Goal: Task Accomplishment & Management: Manage account settings

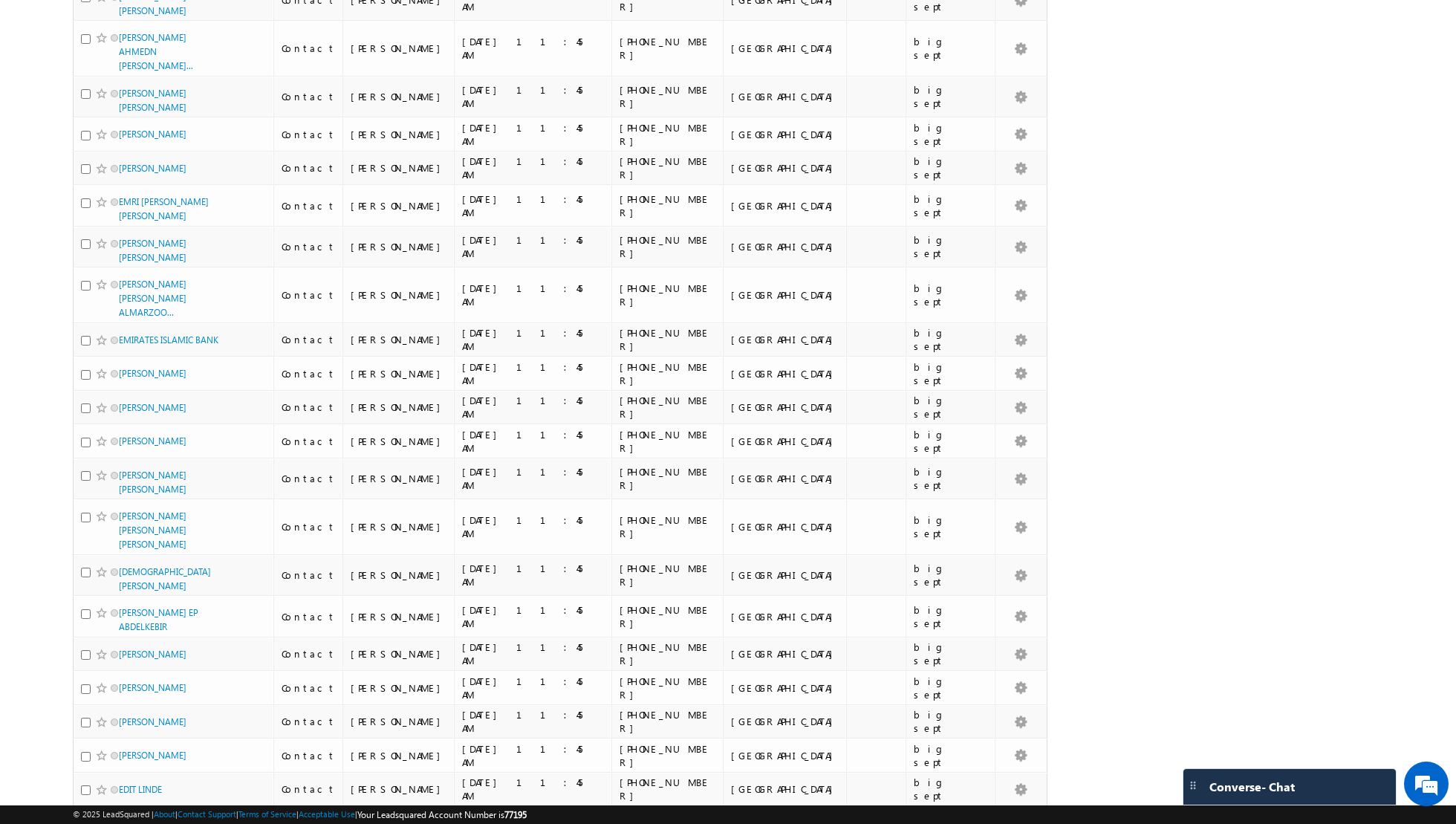
scroll to position [1324, 0]
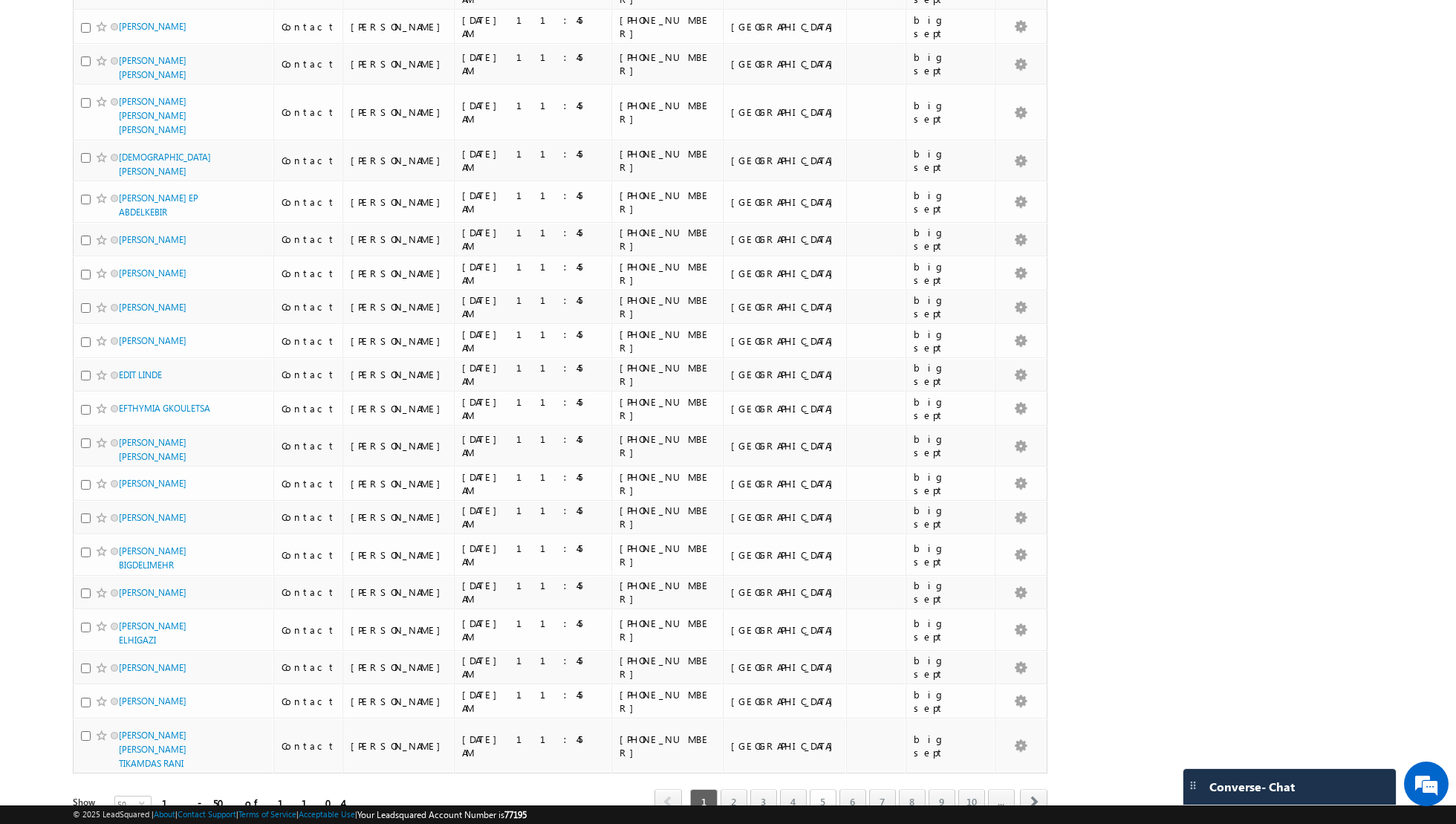
click at [821, 790] on link "5" at bounding box center [824, 802] width 27 height 25
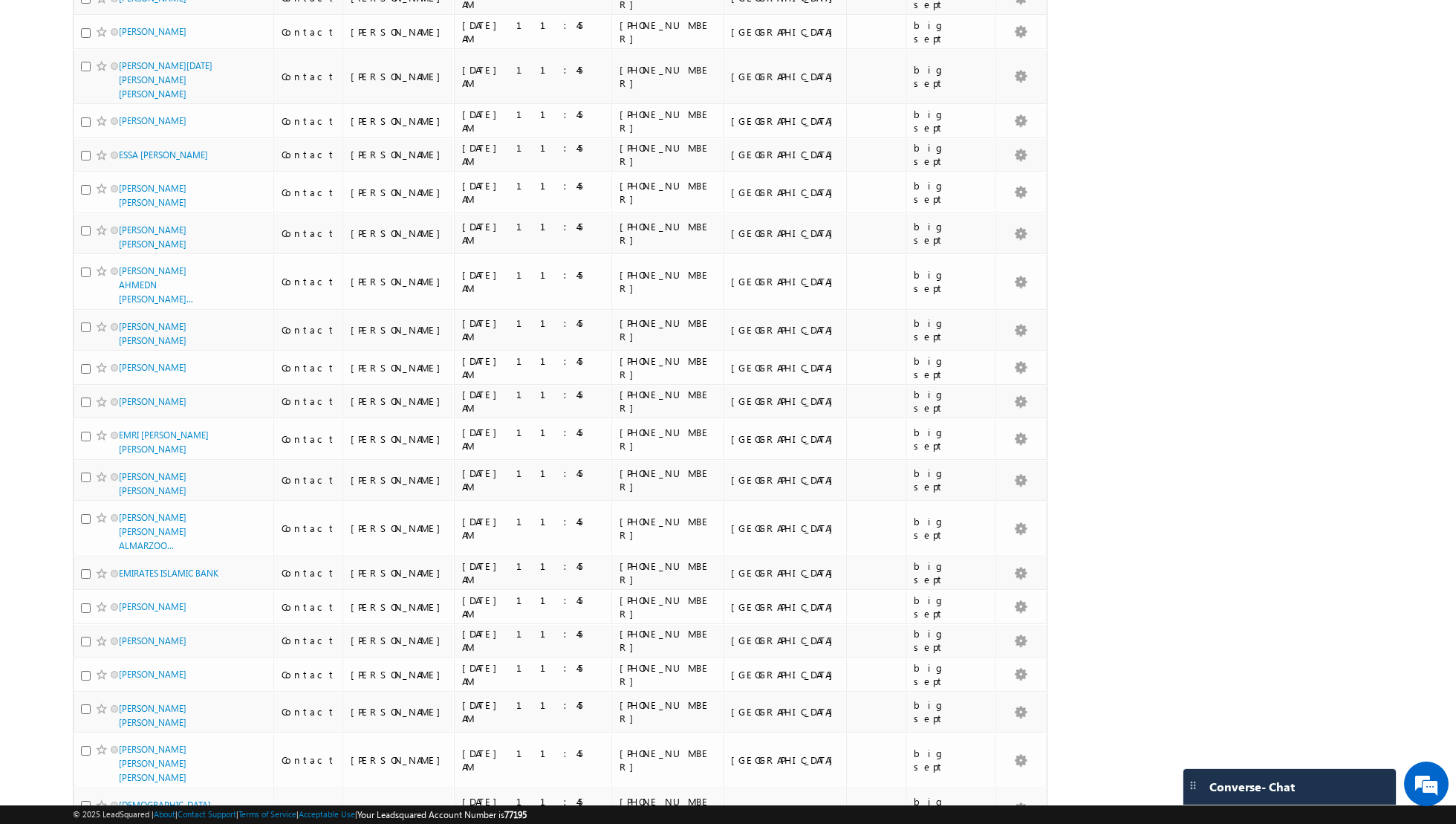
scroll to position [1324, 0]
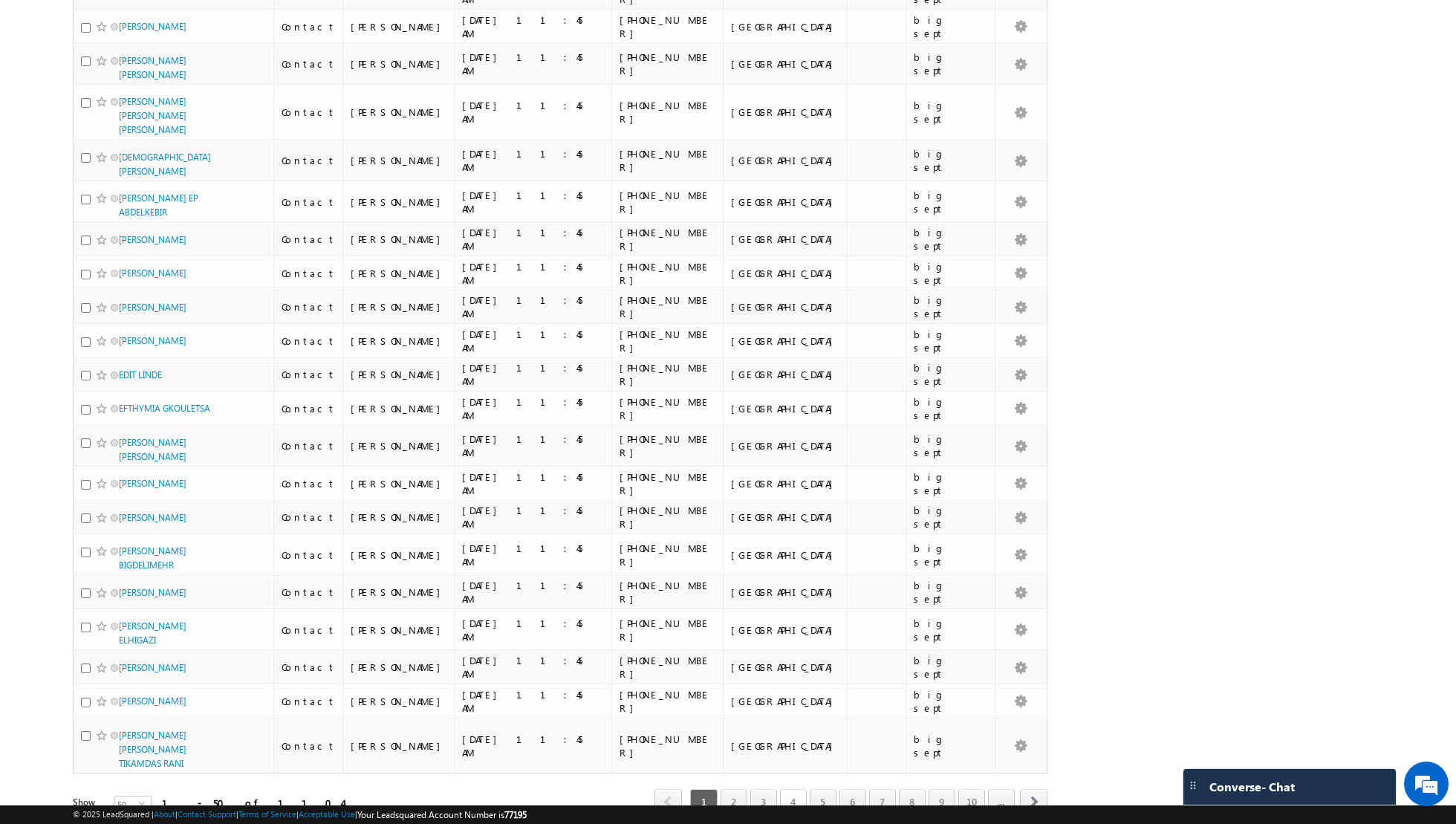
click at [807, 790] on link "4" at bounding box center [794, 802] width 27 height 25
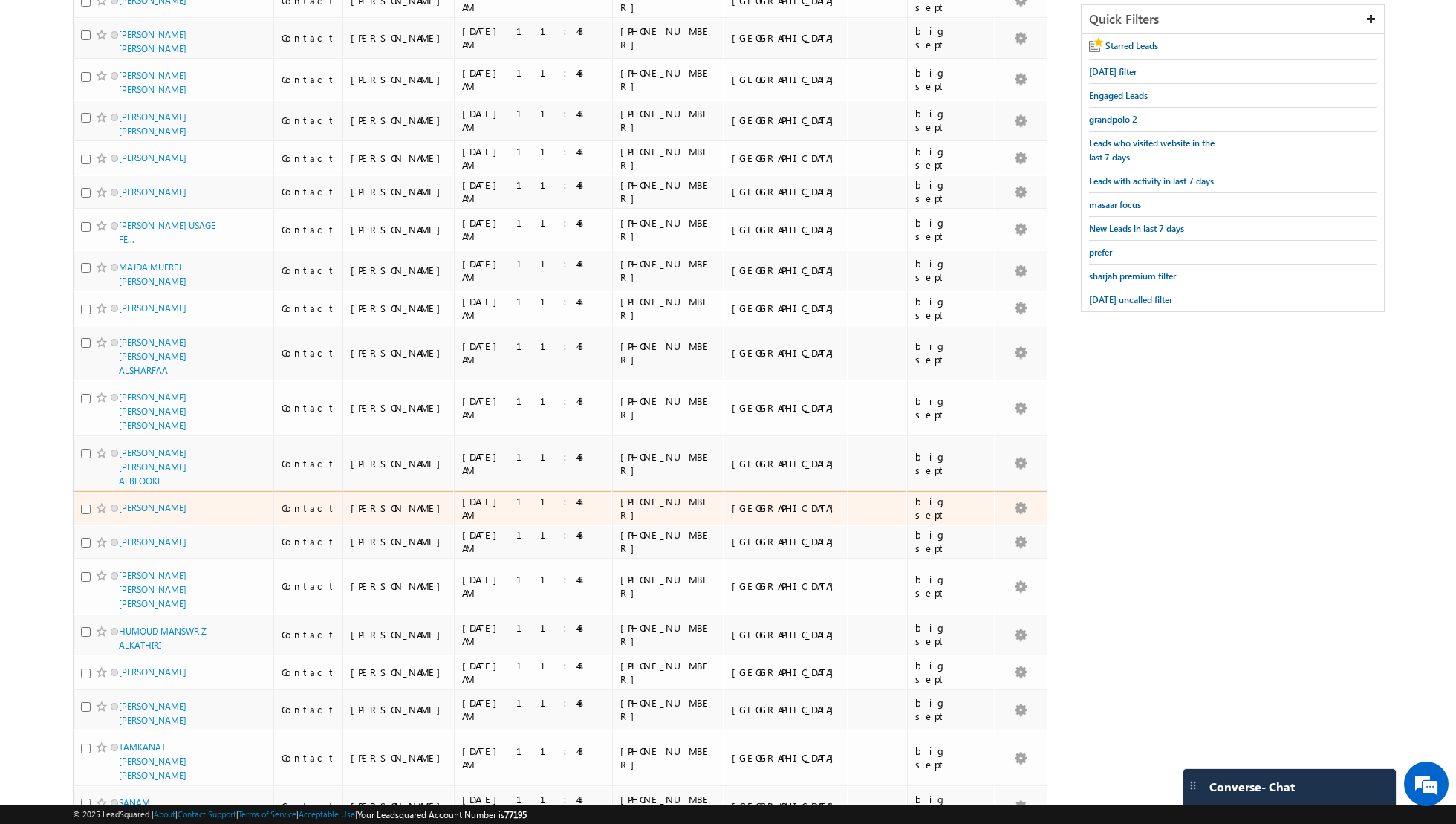
scroll to position [0, 0]
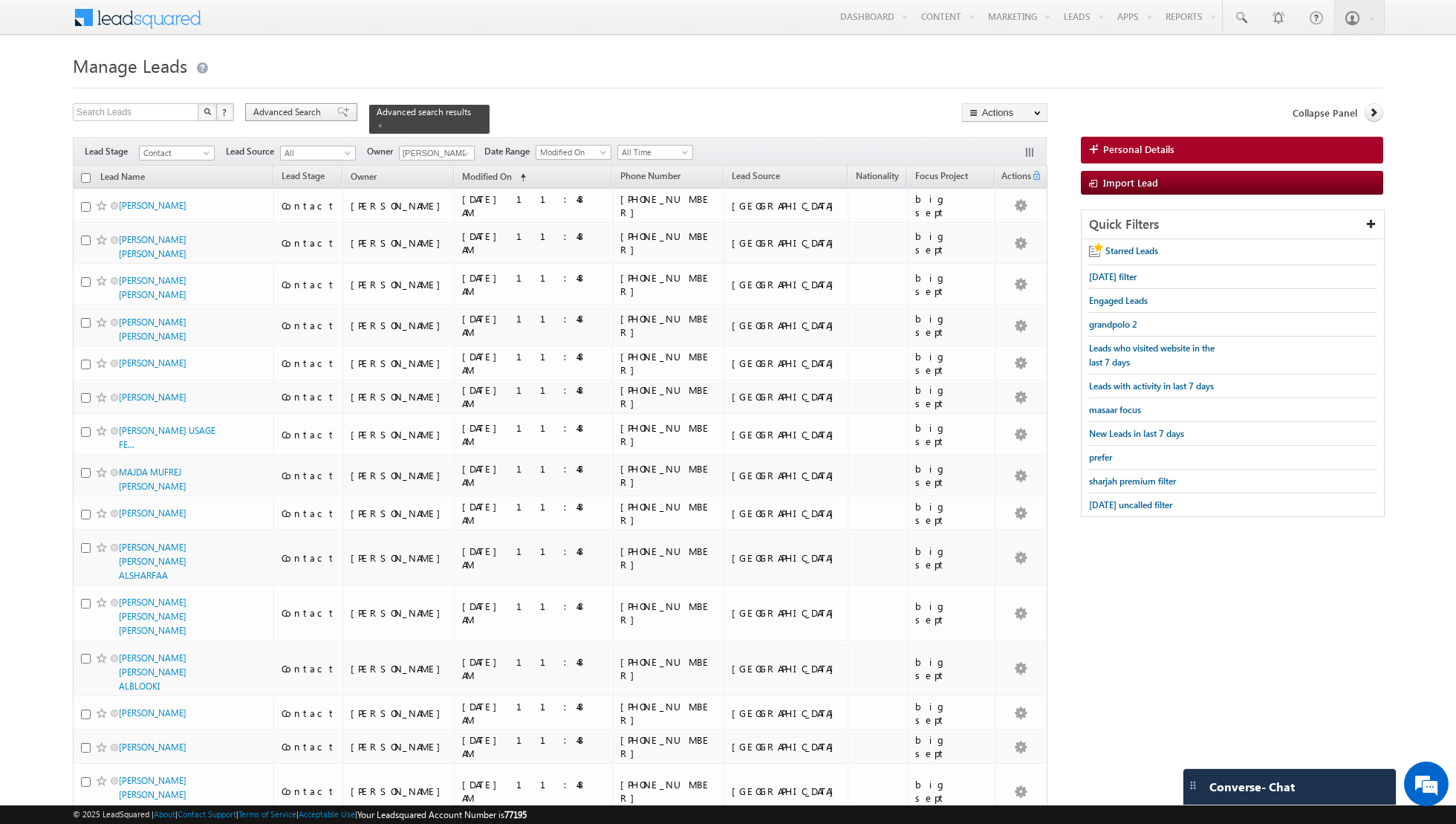
click at [338, 109] on span at bounding box center [343, 111] width 12 height 10
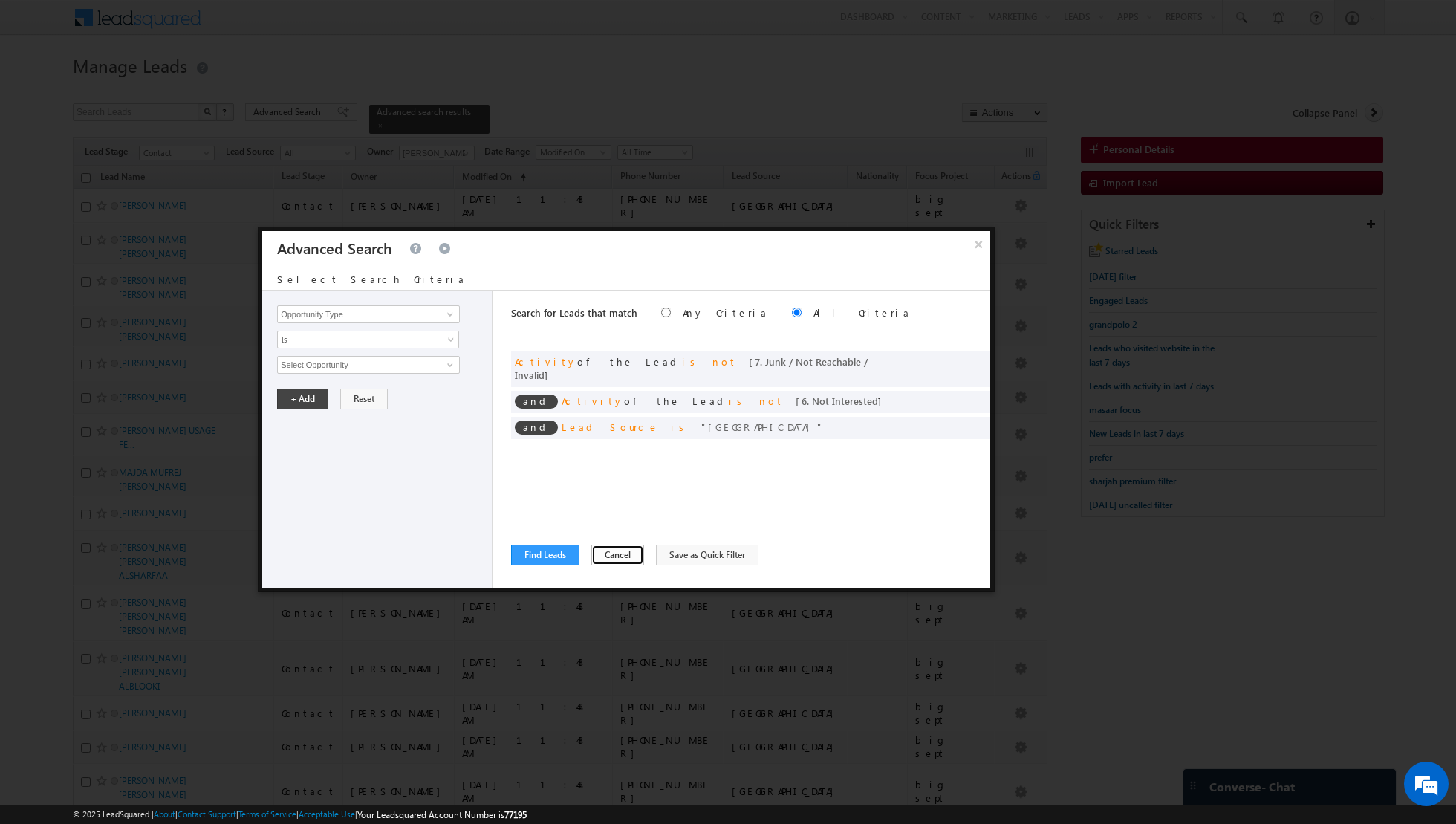
click at [604, 559] on button "Cancel" at bounding box center [618, 555] width 53 height 21
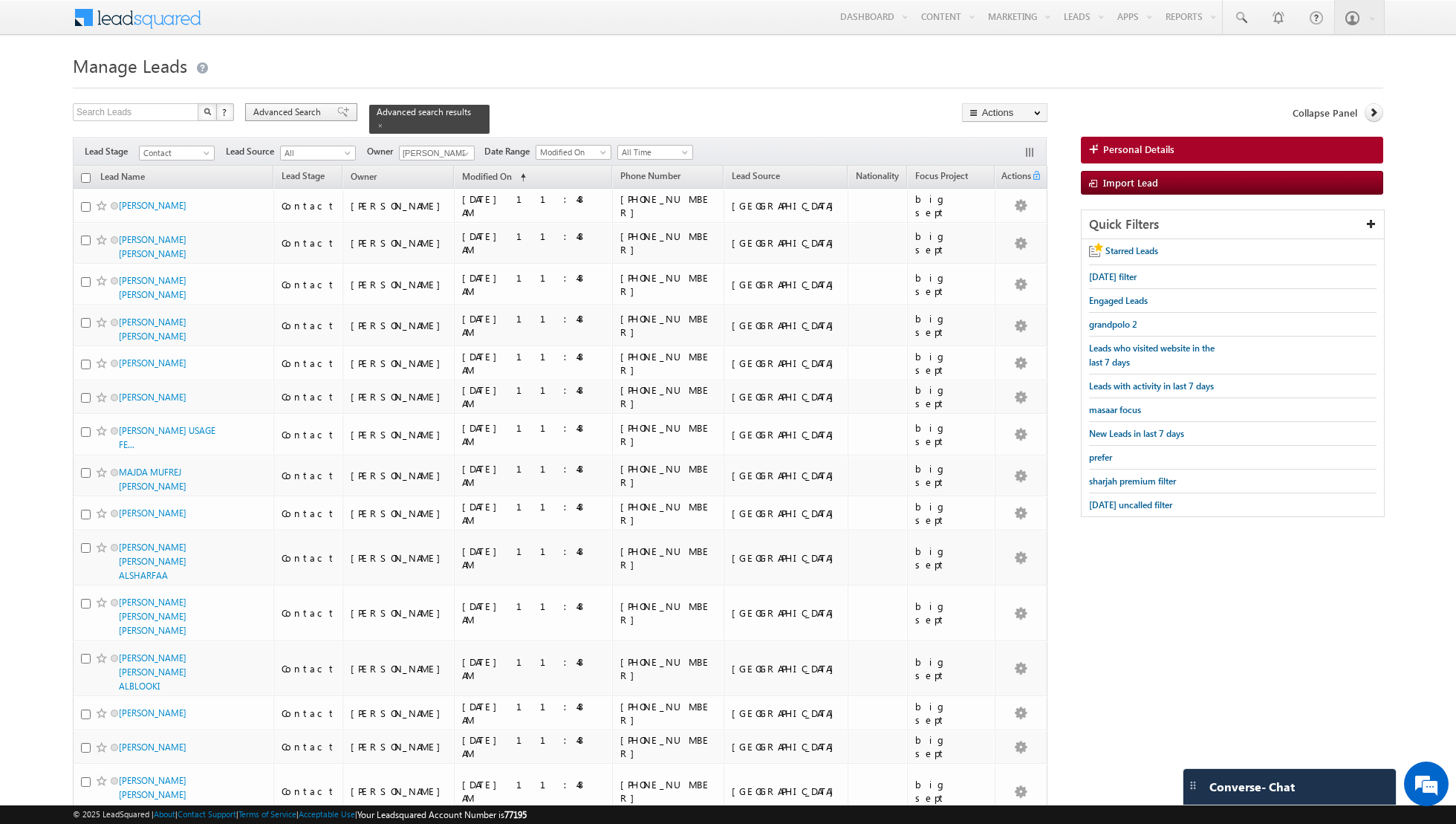
click at [338, 110] on span at bounding box center [343, 111] width 12 height 10
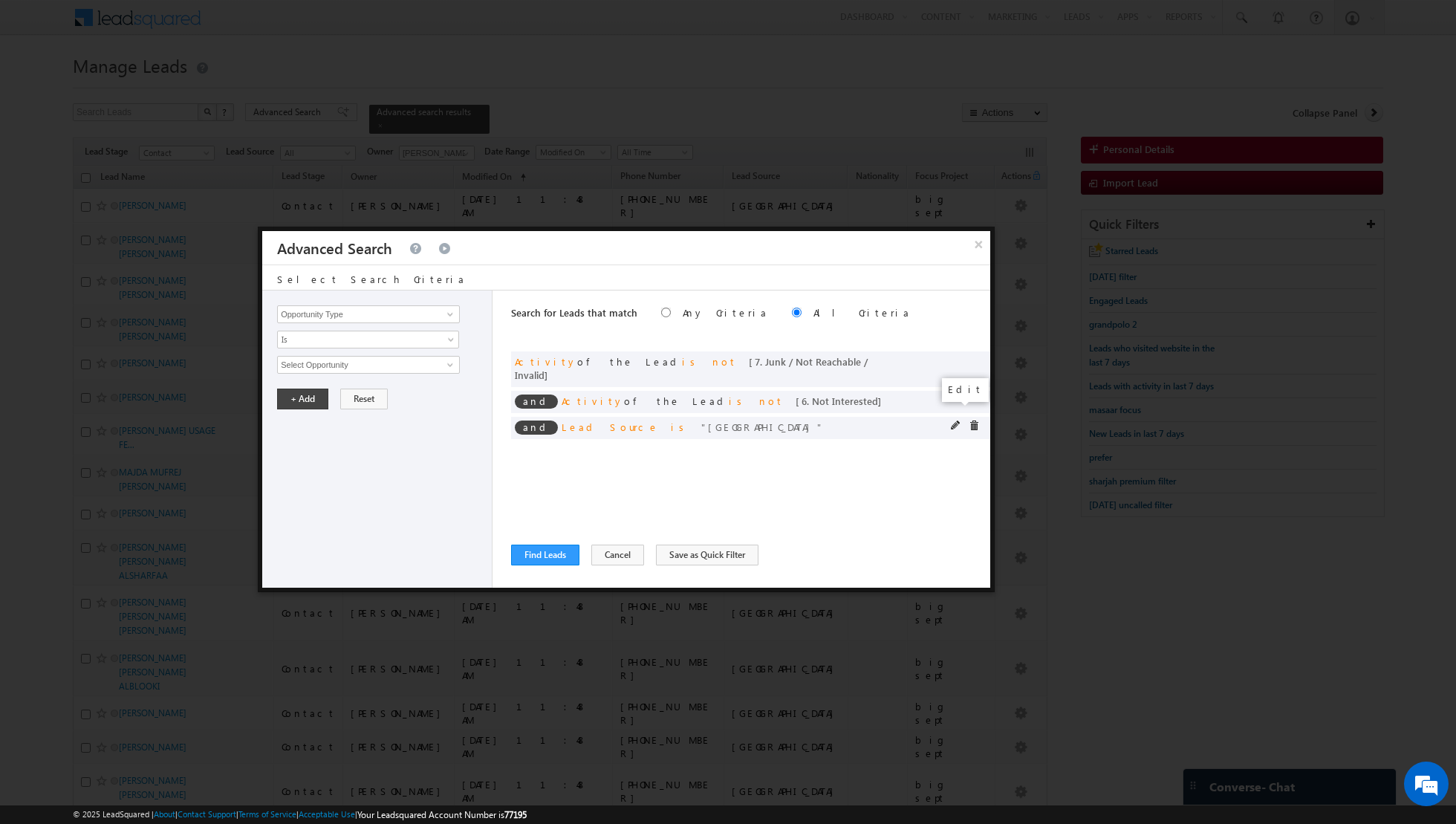
click at [955, 420] on span at bounding box center [955, 425] width 10 height 10
click at [445, 362] on span "[GEOGRAPHIC_DATA]" at bounding box center [362, 365] width 168 height 16
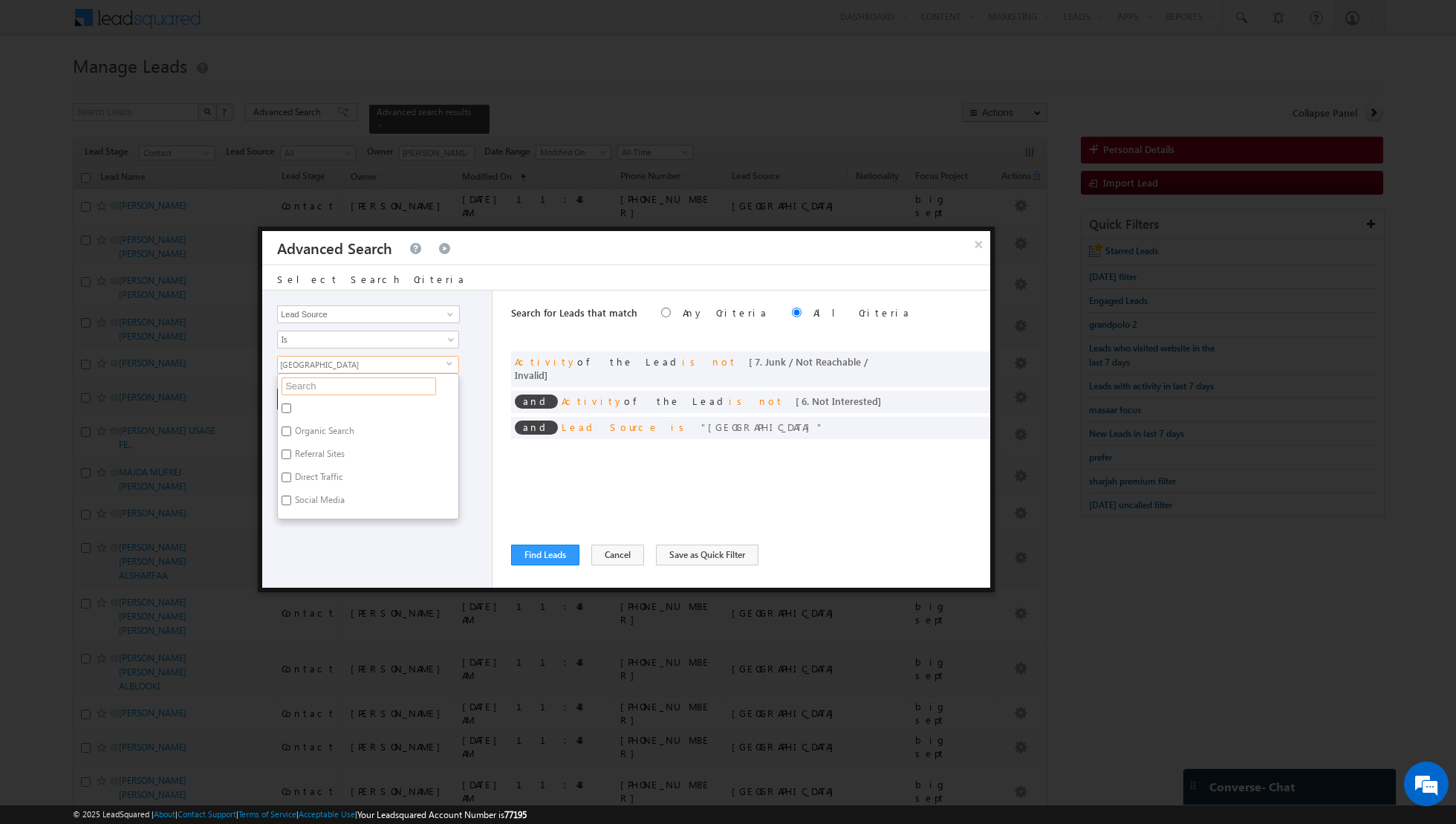
click at [391, 379] on input "text" at bounding box center [359, 387] width 155 height 18
type input "town"
click at [334, 401] on label "[GEOGRAPHIC_DATA]" at bounding box center [336, 410] width 116 height 23
click at [292, 404] on input "[GEOGRAPHIC_DATA]" at bounding box center [286, 408] width 10 height 10
checkbox input "true"
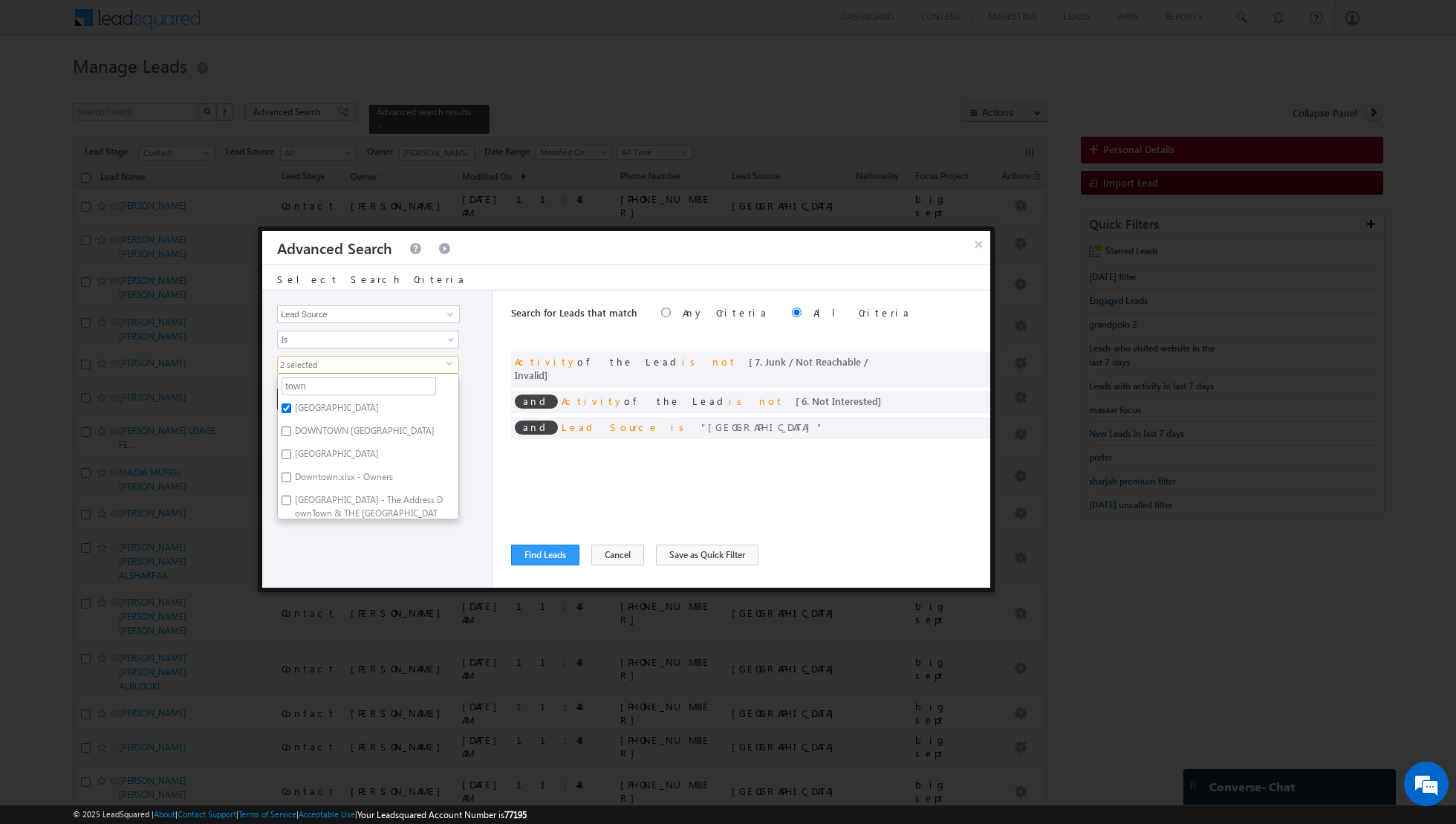
click at [371, 552] on div "Opportunity Type Lead Activity Task Sales Group Prospect Id Address 1 Address 2…" at bounding box center [378, 439] width 230 height 297
click at [304, 405] on button "+ Add" at bounding box center [302, 398] width 52 height 21
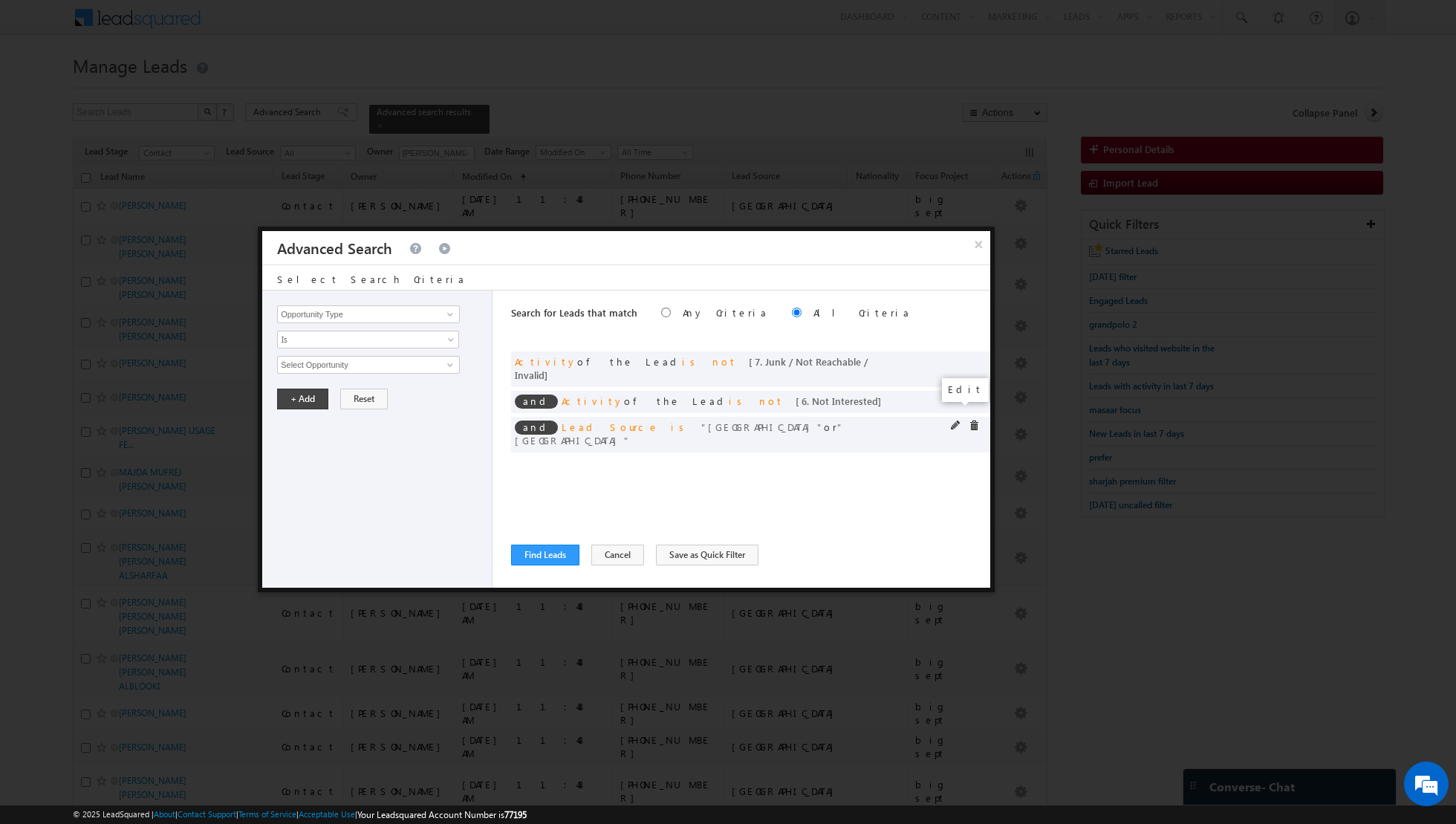
click at [957, 420] on span at bounding box center [955, 425] width 10 height 10
click at [444, 369] on span "2 selected" at bounding box center [362, 365] width 168 height 16
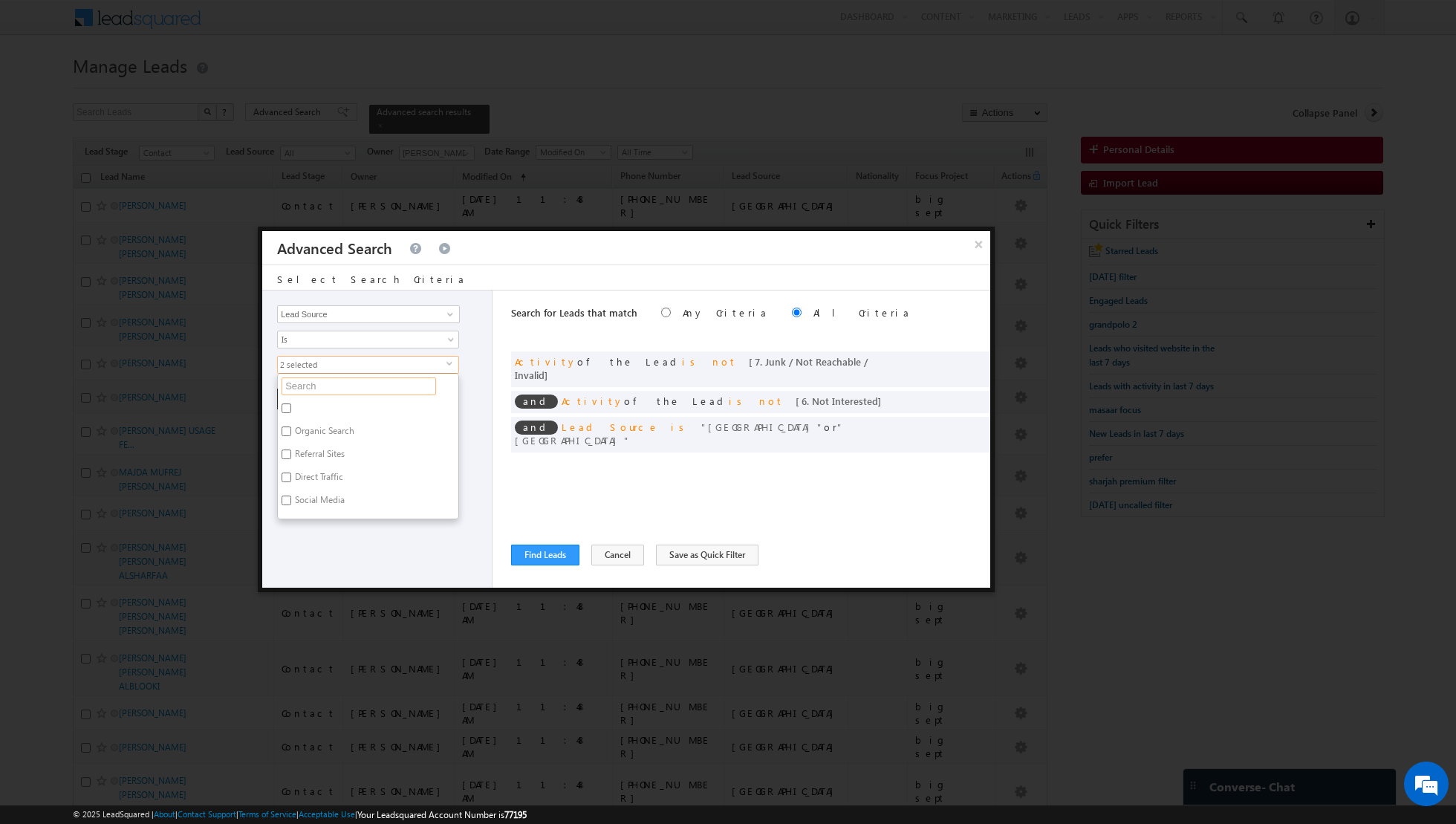
click at [383, 389] on input "text" at bounding box center [359, 387] width 155 height 18
type input "d"
type input "duba"
click at [292, 497] on label "[GEOGRAPHIC_DATA]" at bounding box center [336, 502] width 116 height 23
click at [292, 497] on input "[GEOGRAPHIC_DATA]" at bounding box center [286, 500] width 10 height 10
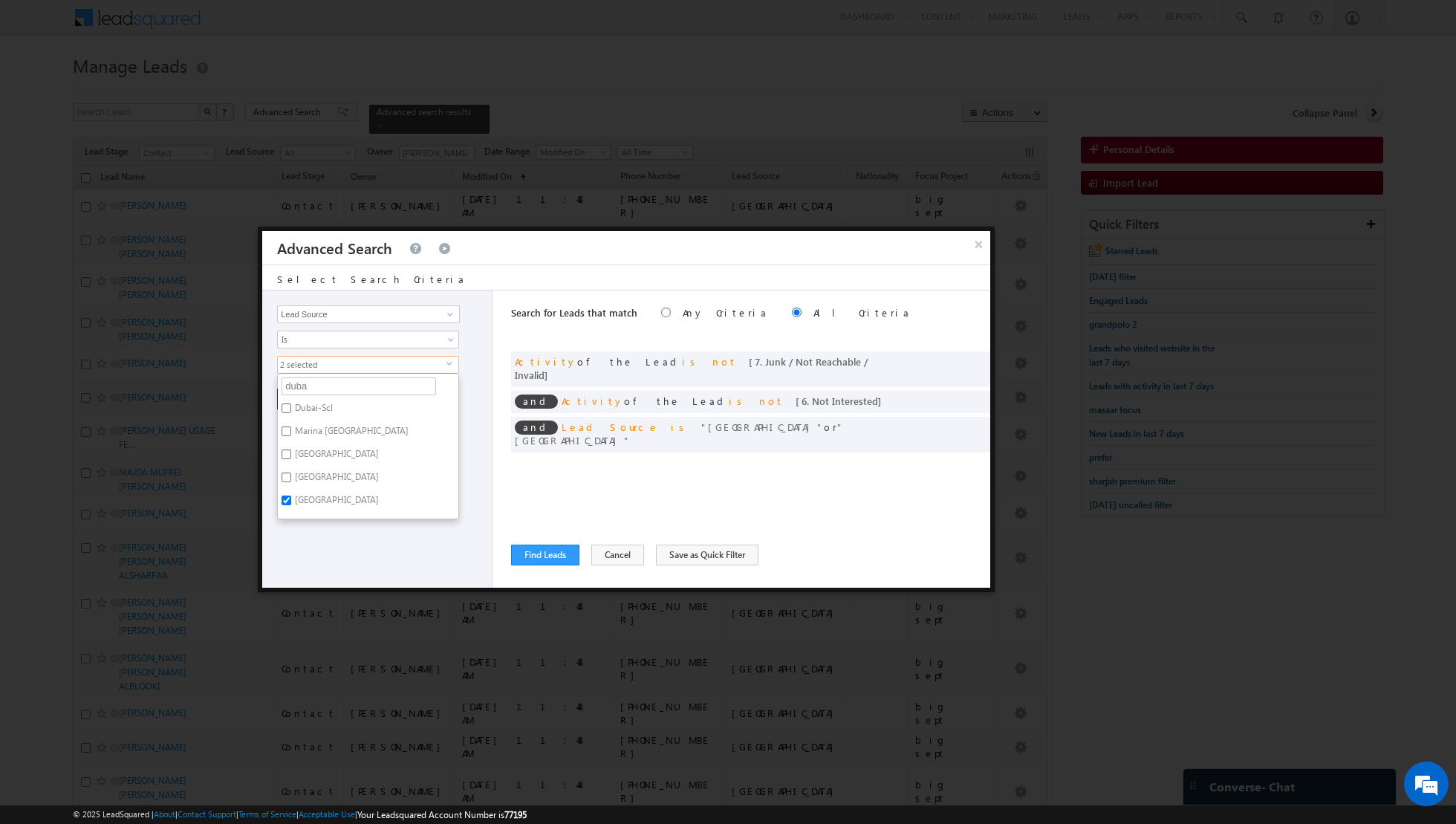
checkbox input "false"
click at [332, 561] on div "Opportunity Type Lead Activity Task Sales Group Prospect Id Address 1 Address 2…" at bounding box center [378, 439] width 230 height 297
click at [297, 407] on button "+ Add" at bounding box center [302, 398] width 52 height 21
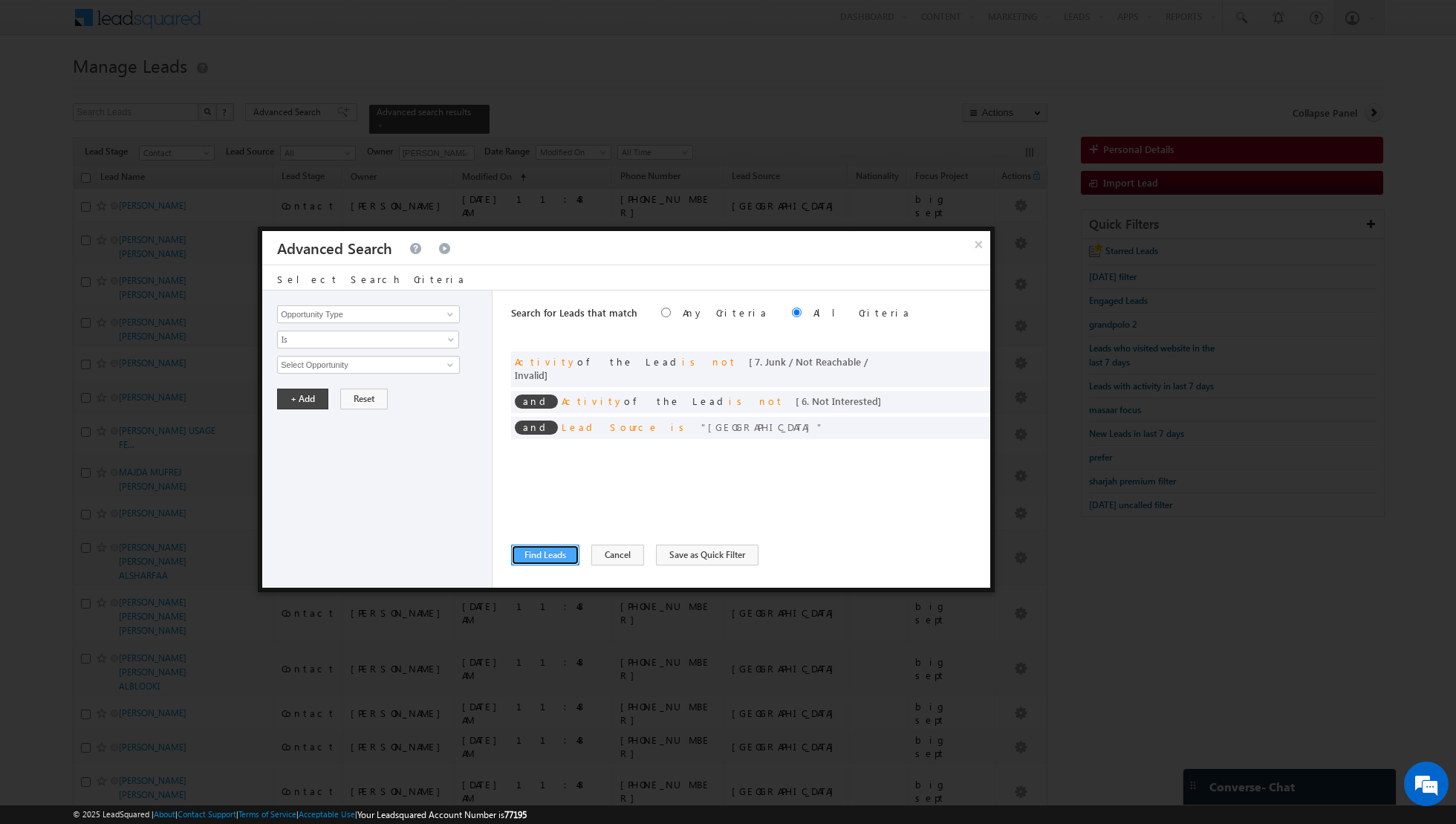
click at [557, 546] on button "Find Leads" at bounding box center [546, 555] width 69 height 21
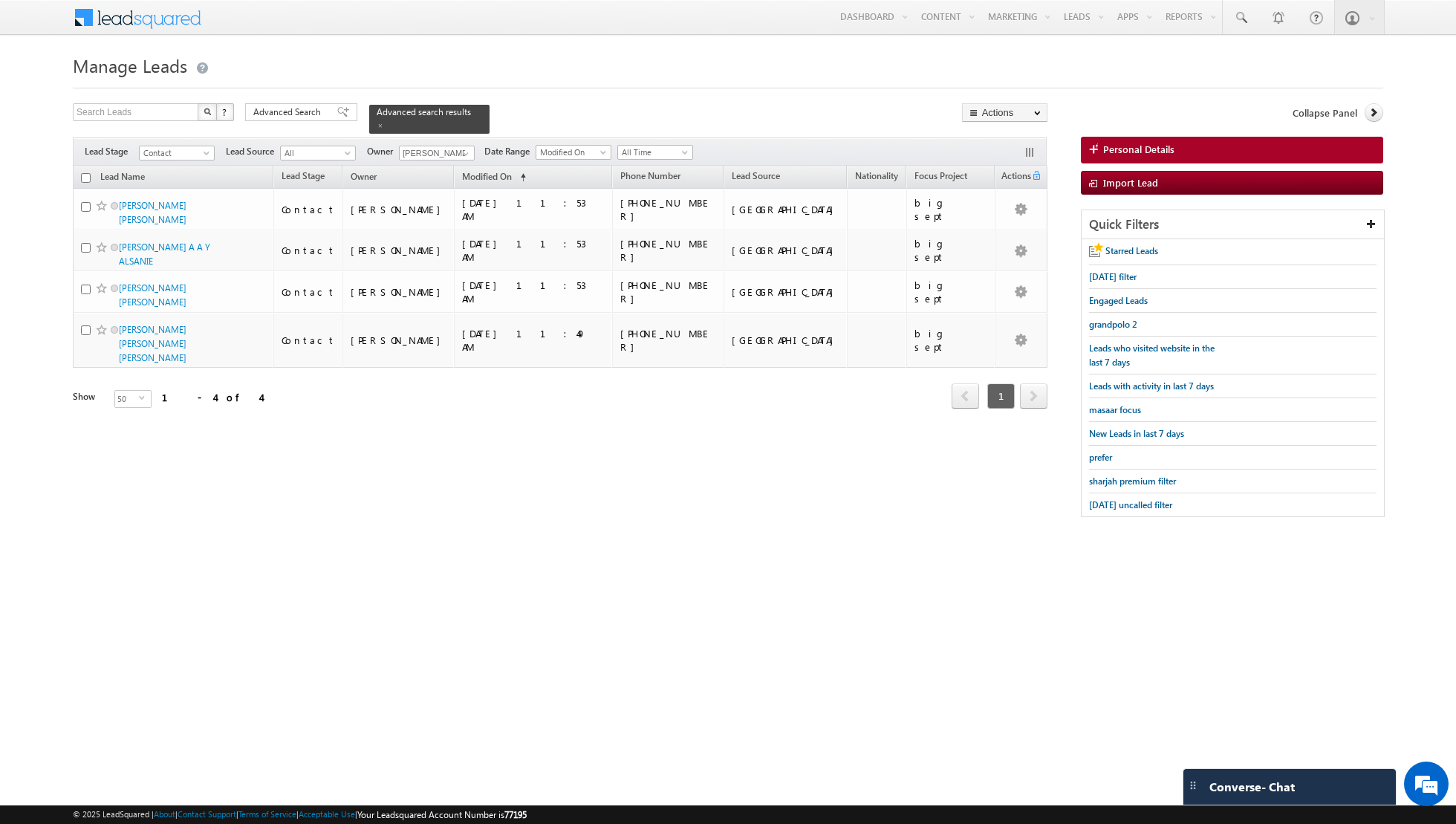
click at [85, 176] on input "checkbox" at bounding box center [85, 177] width 10 height 10
checkbox input "true"
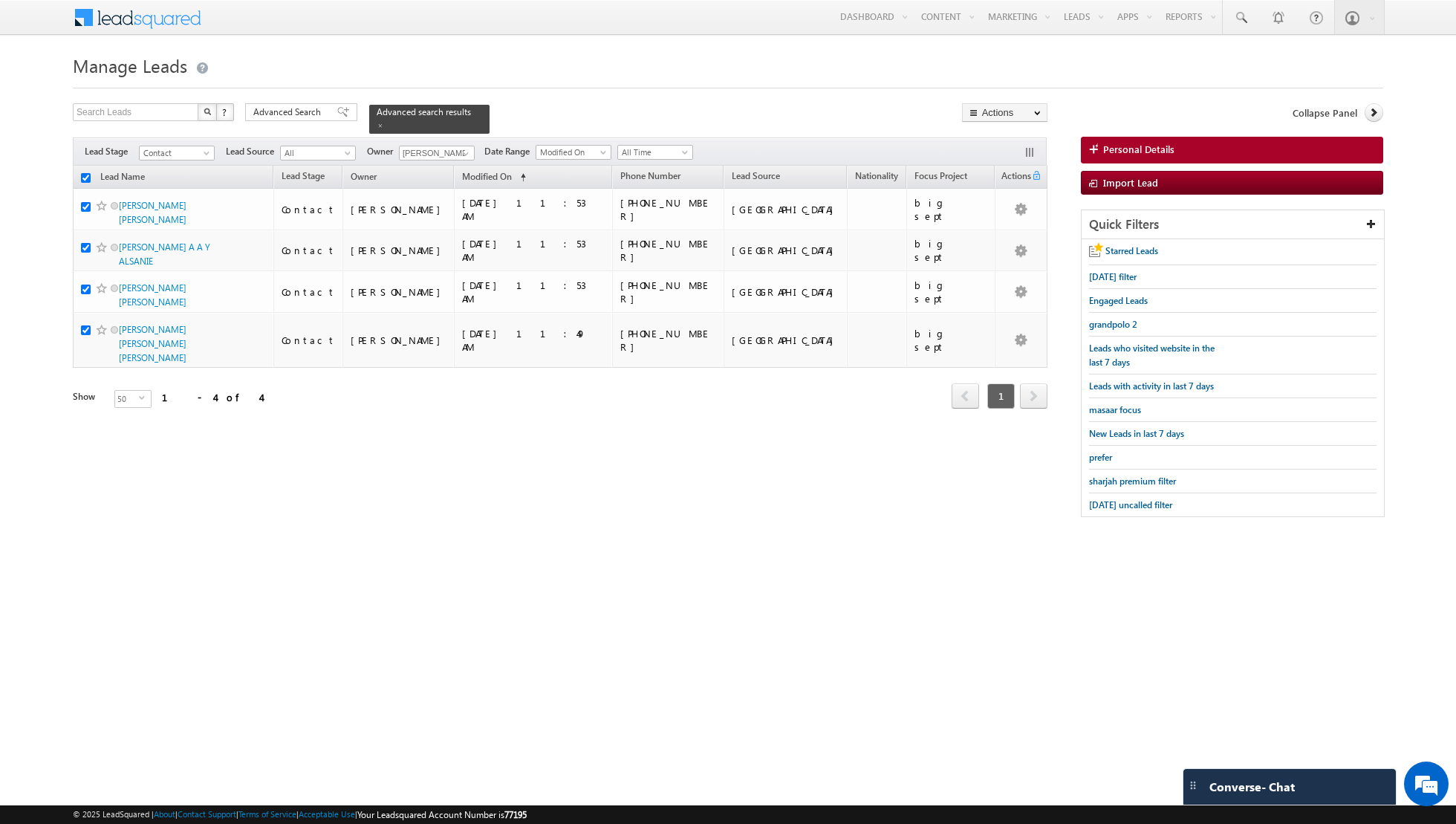
checkbox input "true"
click at [993, 235] on link "Change Owner" at bounding box center [1005, 241] width 84 height 18
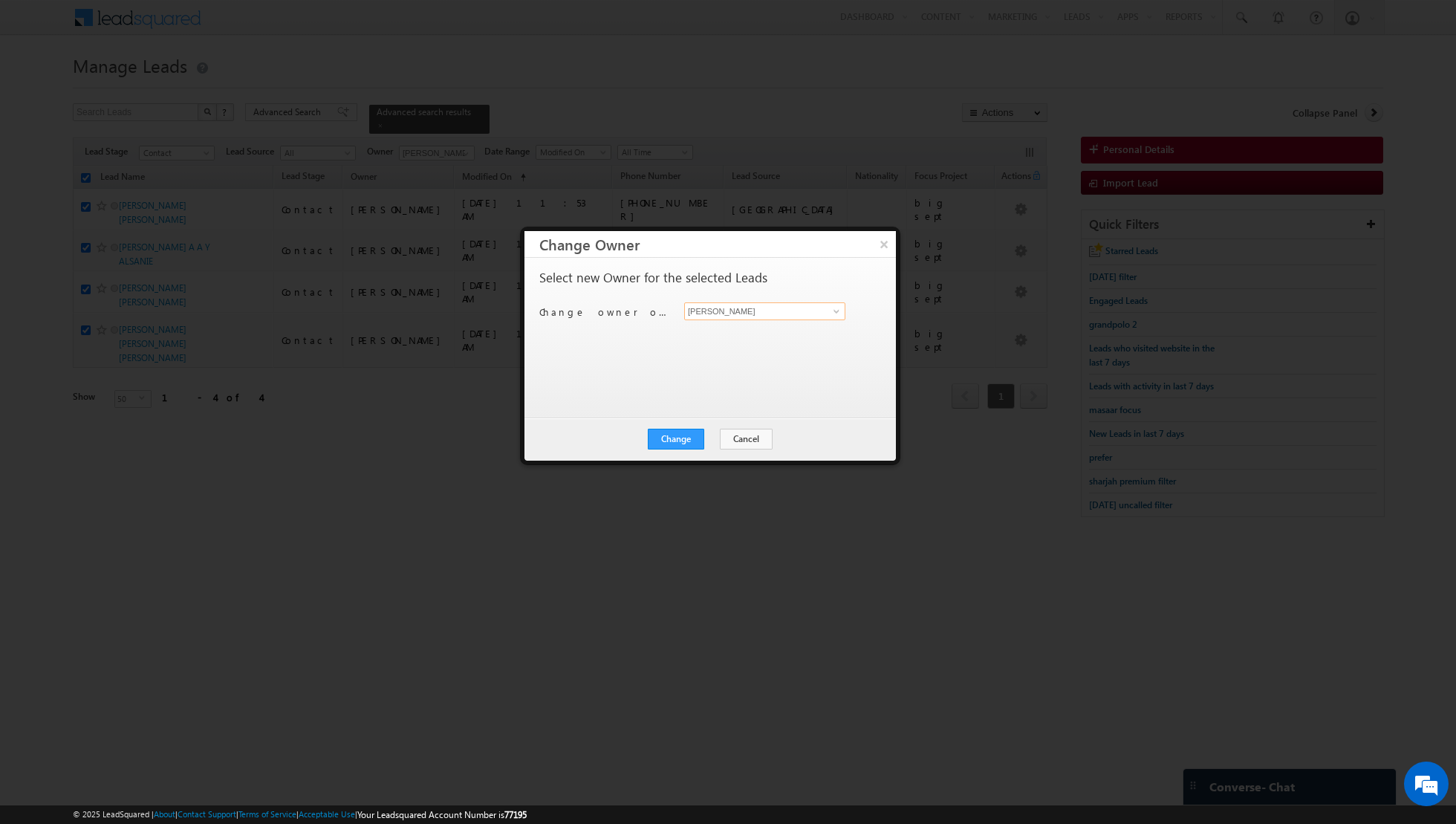
click at [773, 311] on input "[PERSON_NAME]" at bounding box center [765, 311] width 161 height 18
click at [839, 312] on span at bounding box center [837, 311] width 12 height 12
click at [763, 359] on link "[PERSON_NAME] [EMAIL_ADDRESS][DOMAIN_NAME]" at bounding box center [765, 359] width 161 height 28
type input "[PERSON_NAME]"
click at [688, 437] on button "Change" at bounding box center [676, 439] width 56 height 21
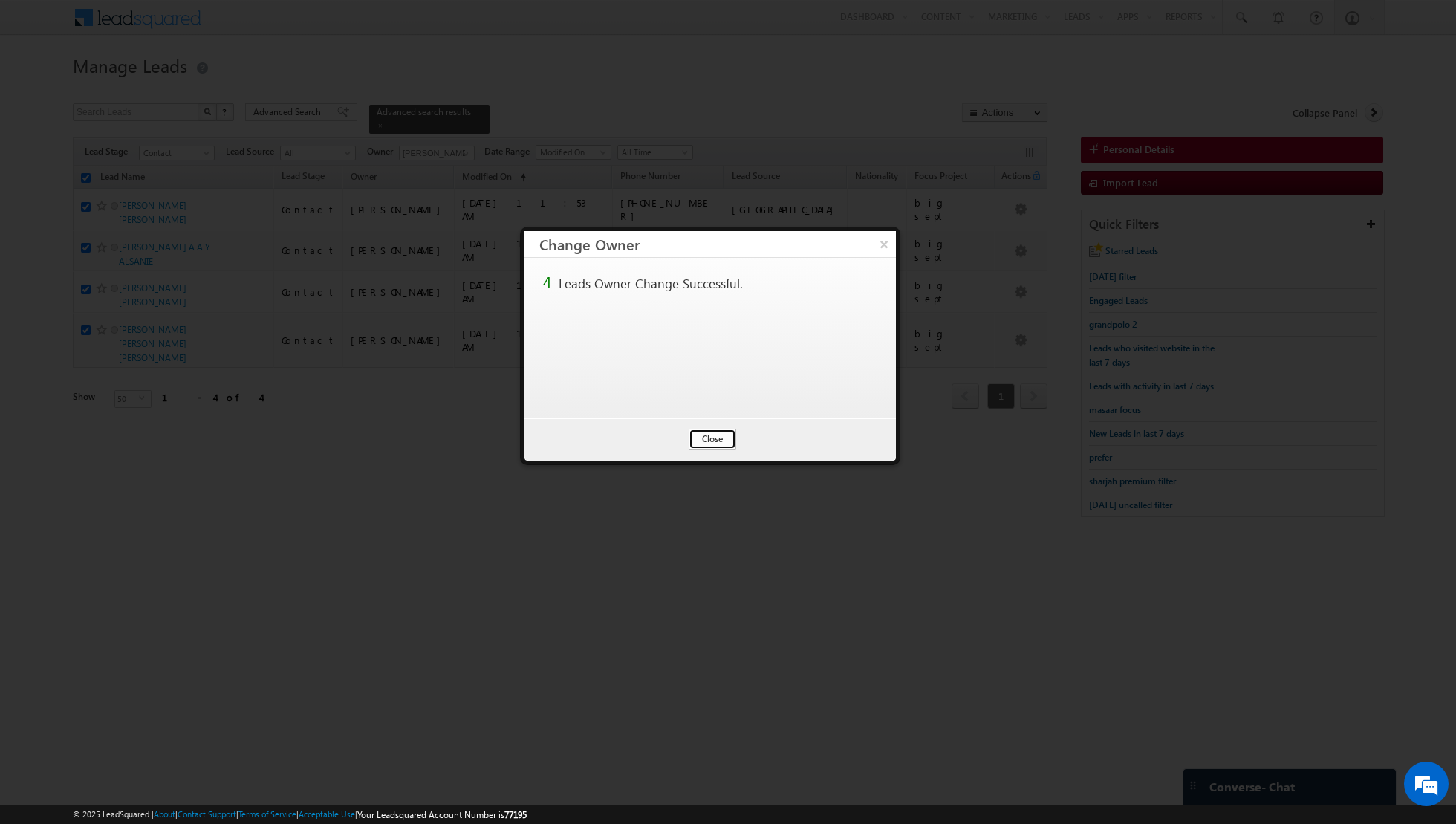
click at [706, 440] on button "Close" at bounding box center [713, 439] width 48 height 21
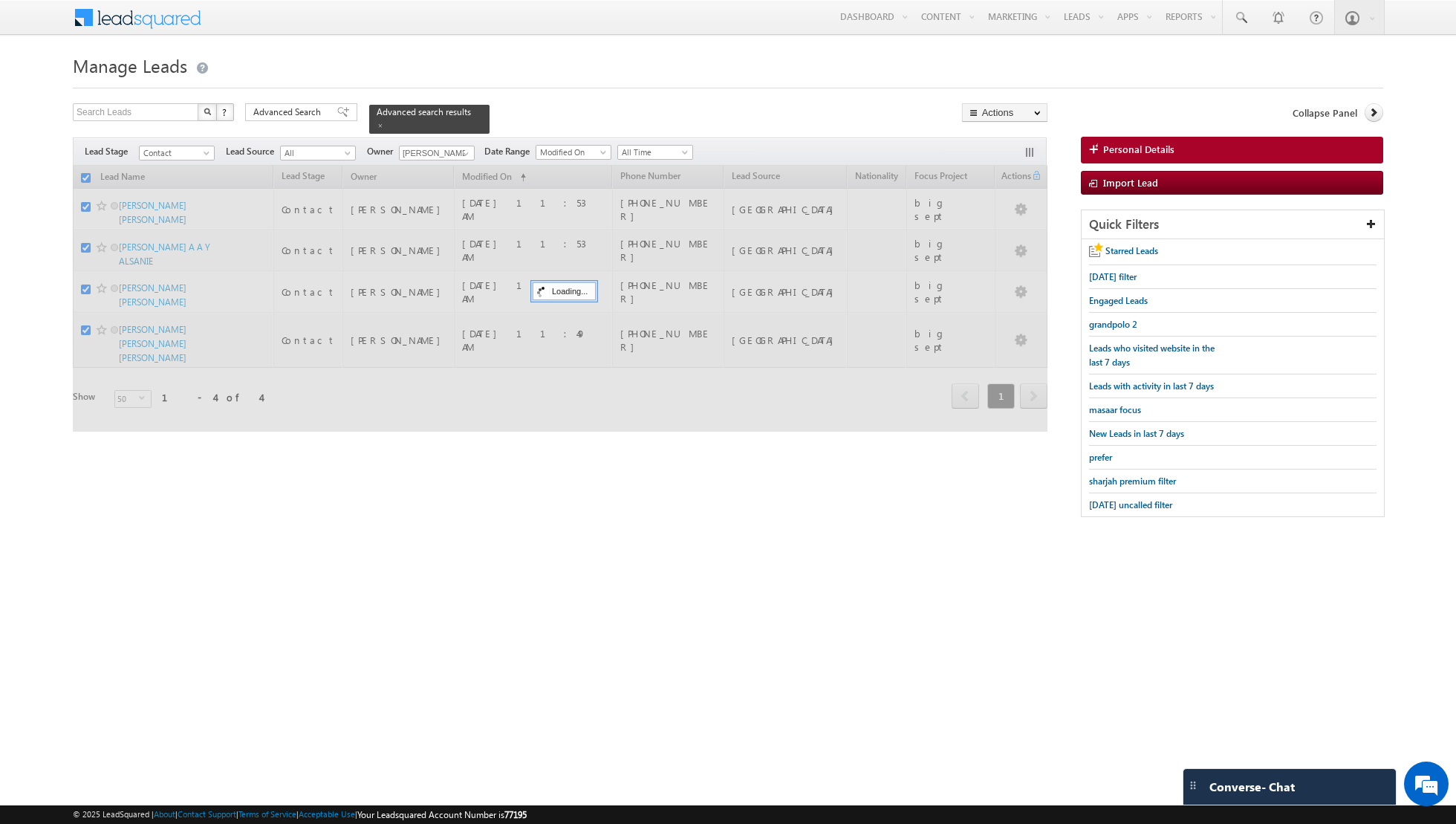
checkbox input "false"
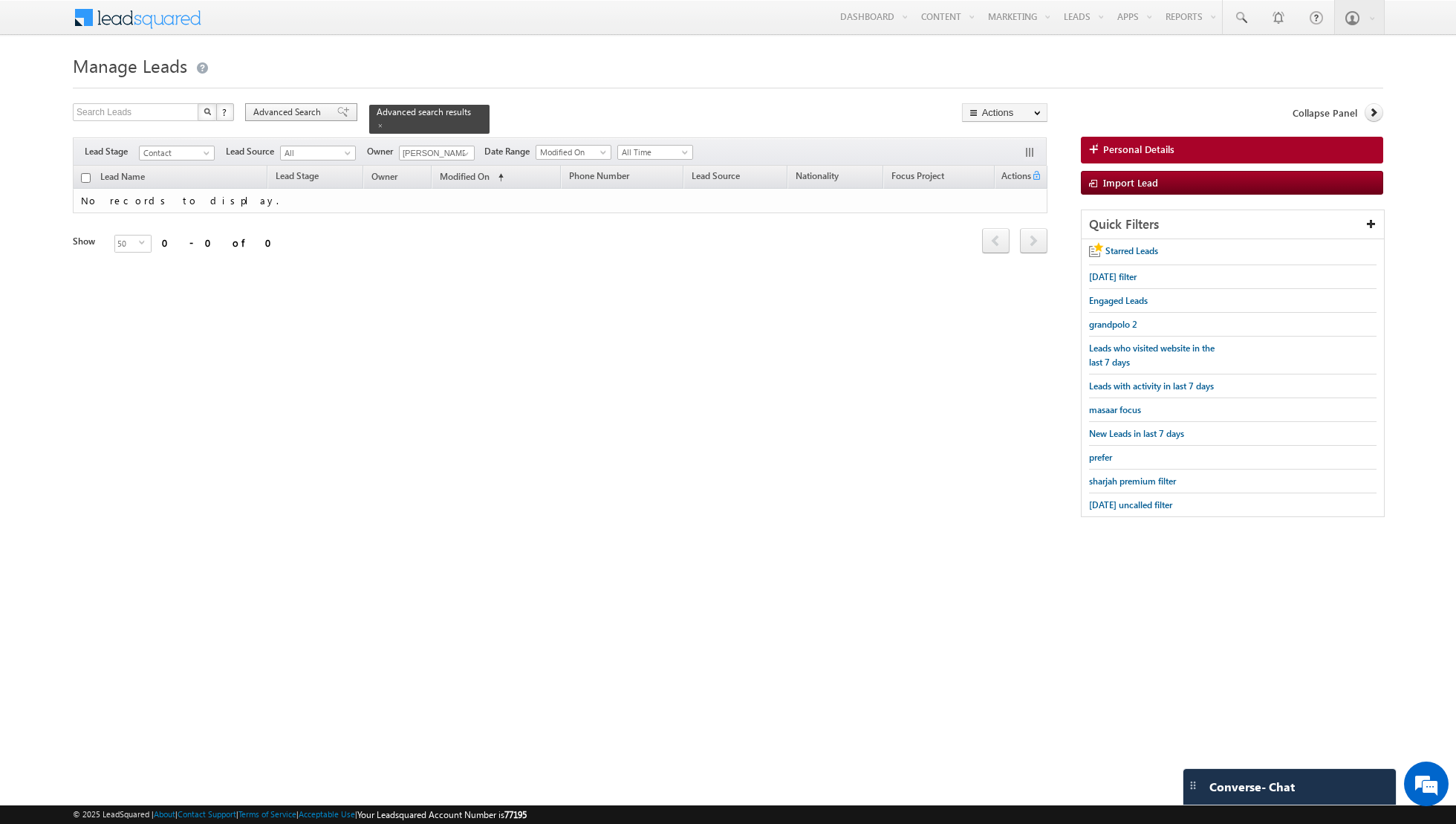
click at [340, 112] on div "Advanced Search" at bounding box center [302, 112] width 112 height 18
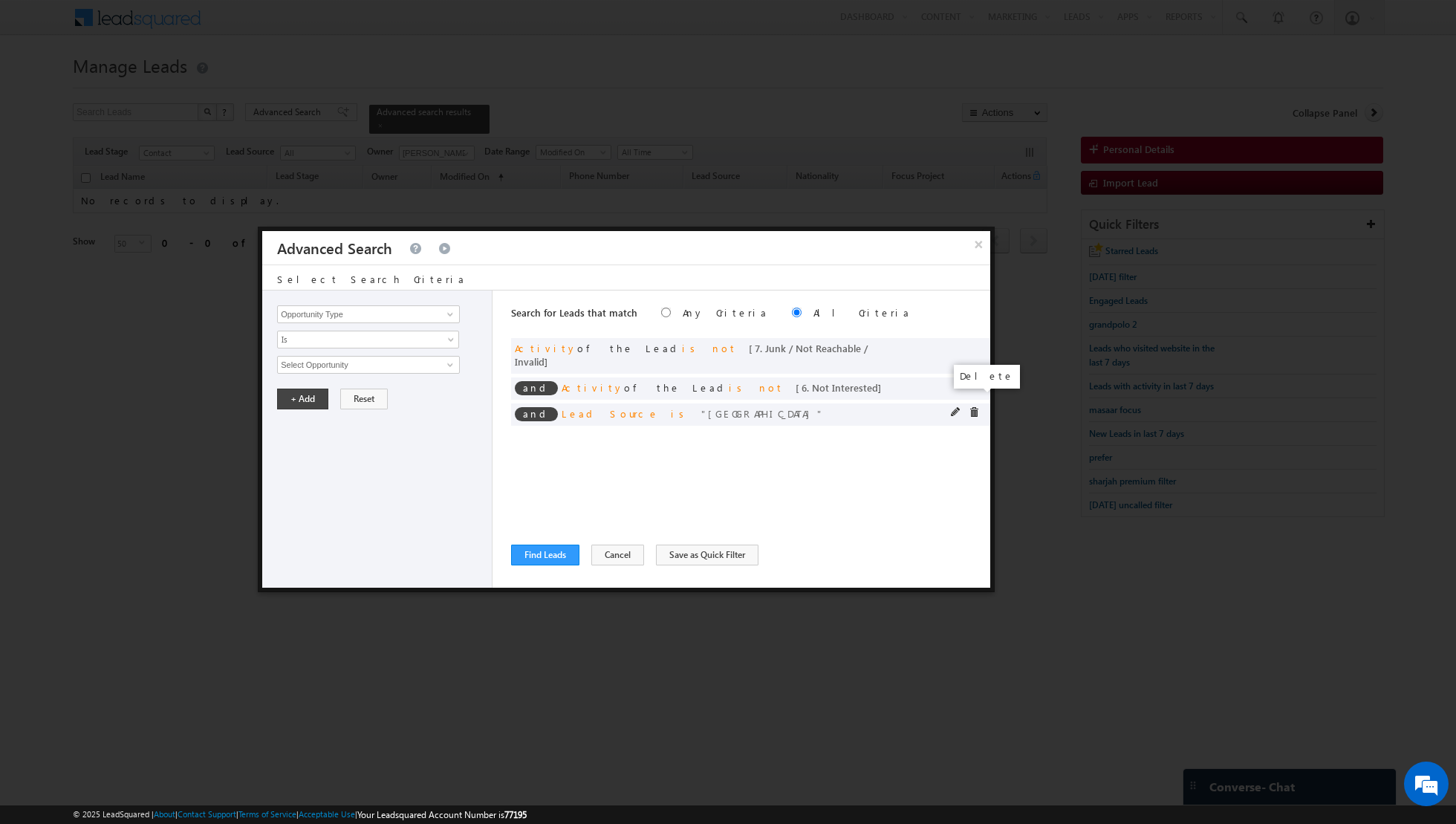
click at [976, 407] on span at bounding box center [973, 412] width 10 height 10
click at [446, 314] on span at bounding box center [450, 314] width 12 height 12
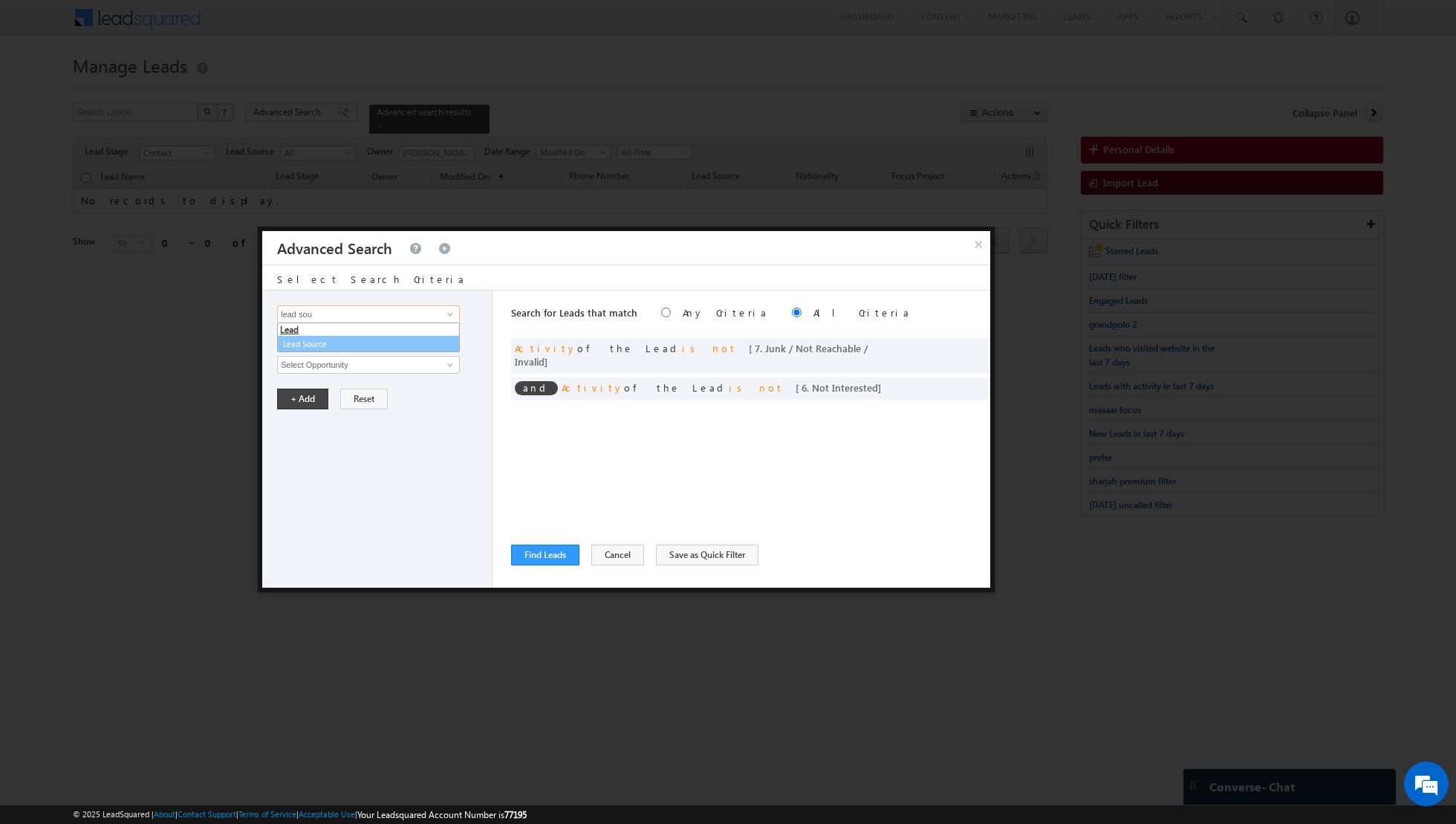
click at [358, 340] on link "Lead Source" at bounding box center [369, 344] width 183 height 17
type input "Lead Source"
click at [384, 367] on span "None Selected" at bounding box center [362, 365] width 168 height 16
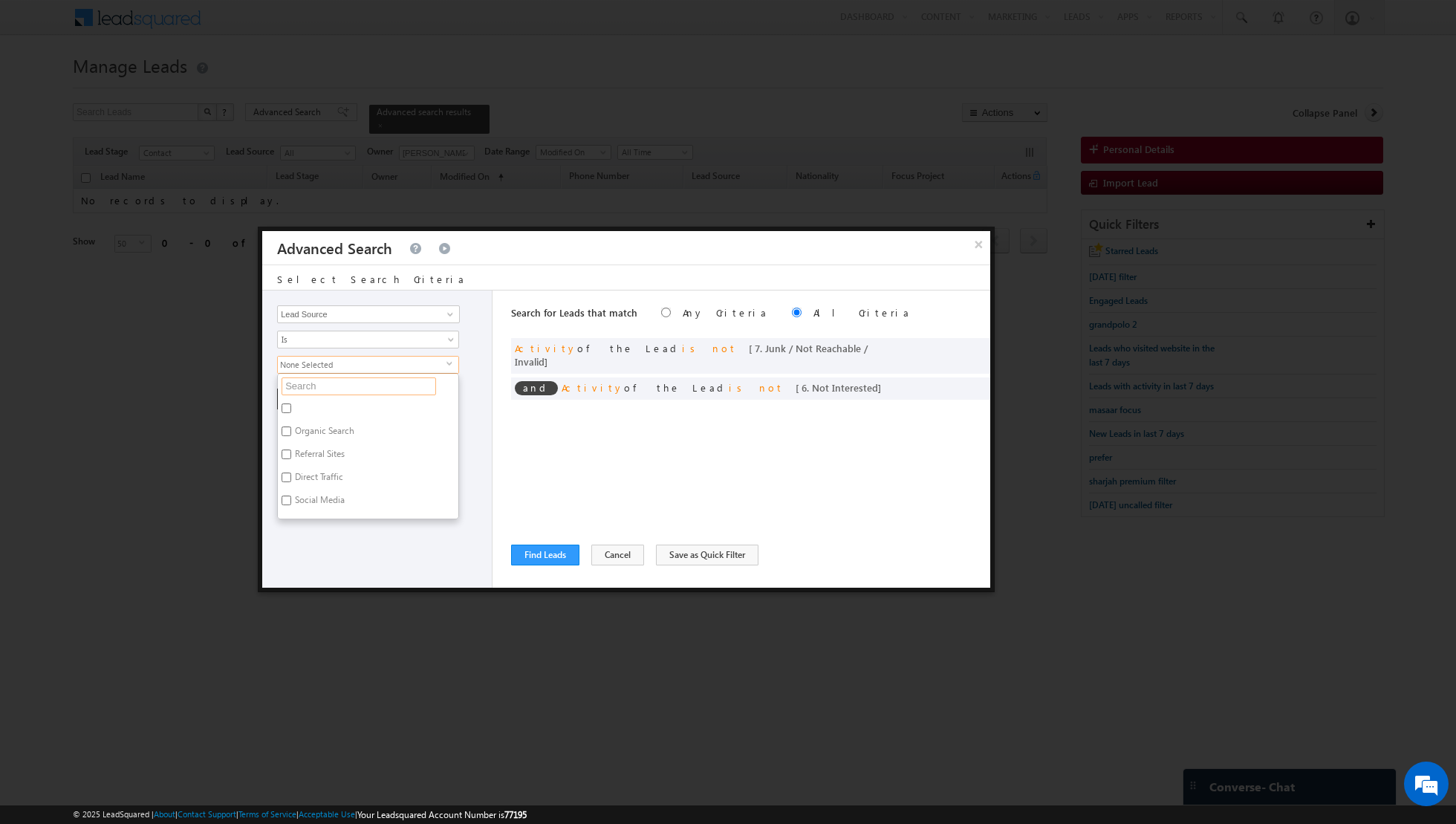
click at [367, 383] on input "text" at bounding box center [359, 387] width 155 height 18
type input "dub"
click at [293, 495] on label "[GEOGRAPHIC_DATA]" at bounding box center [336, 502] width 116 height 23
click at [292, 495] on input "[GEOGRAPHIC_DATA]" at bounding box center [286, 500] width 10 height 10
checkbox input "true"
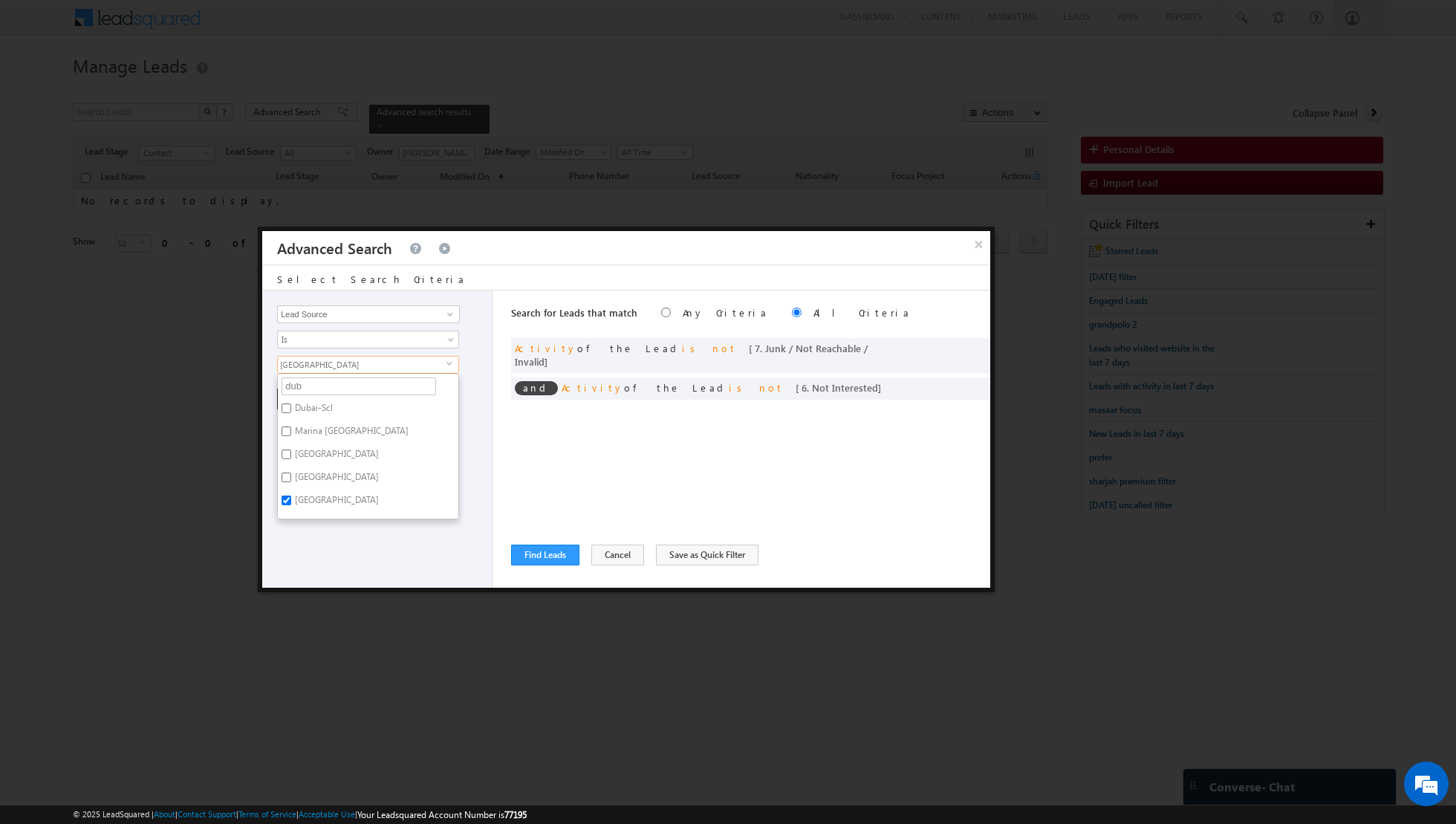
click at [325, 538] on div "Opportunity Type Lead Activity Task Sales Group Prospect Id Address 1 Address 2…" at bounding box center [378, 439] width 230 height 297
click at [302, 400] on button "+ Add" at bounding box center [302, 398] width 52 height 21
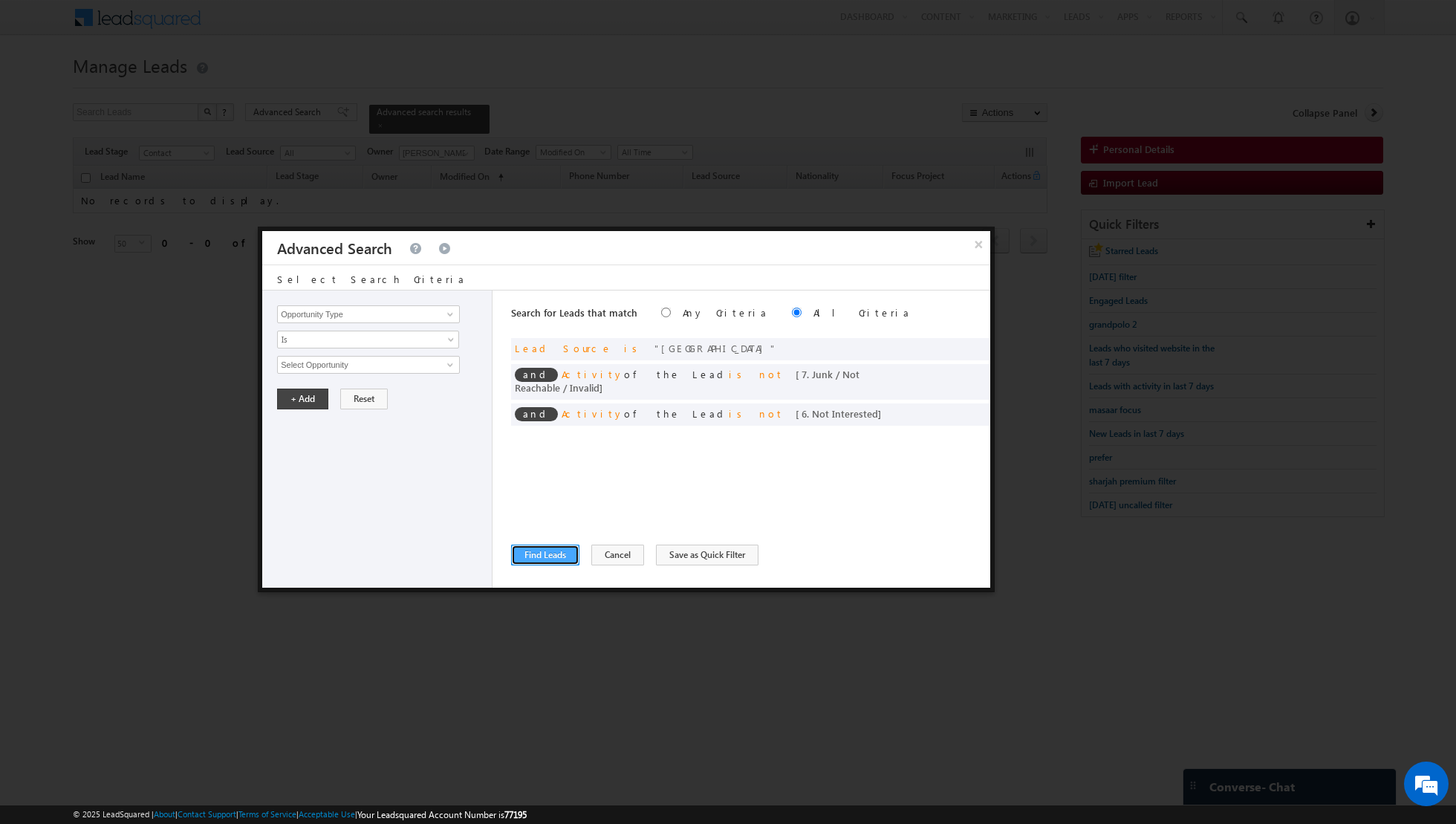
click at [542, 559] on button "Find Leads" at bounding box center [546, 555] width 69 height 21
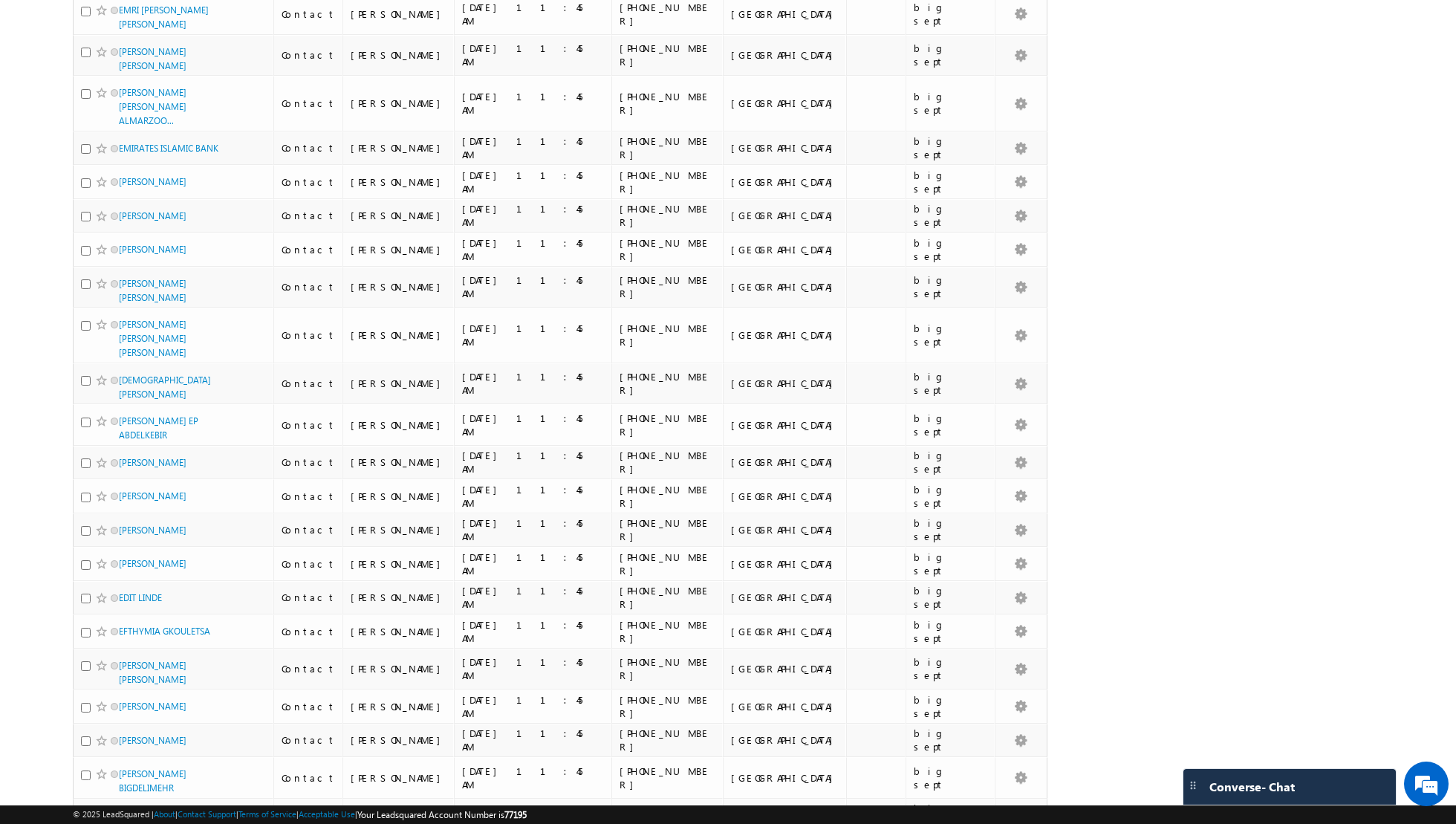
scroll to position [1324, 0]
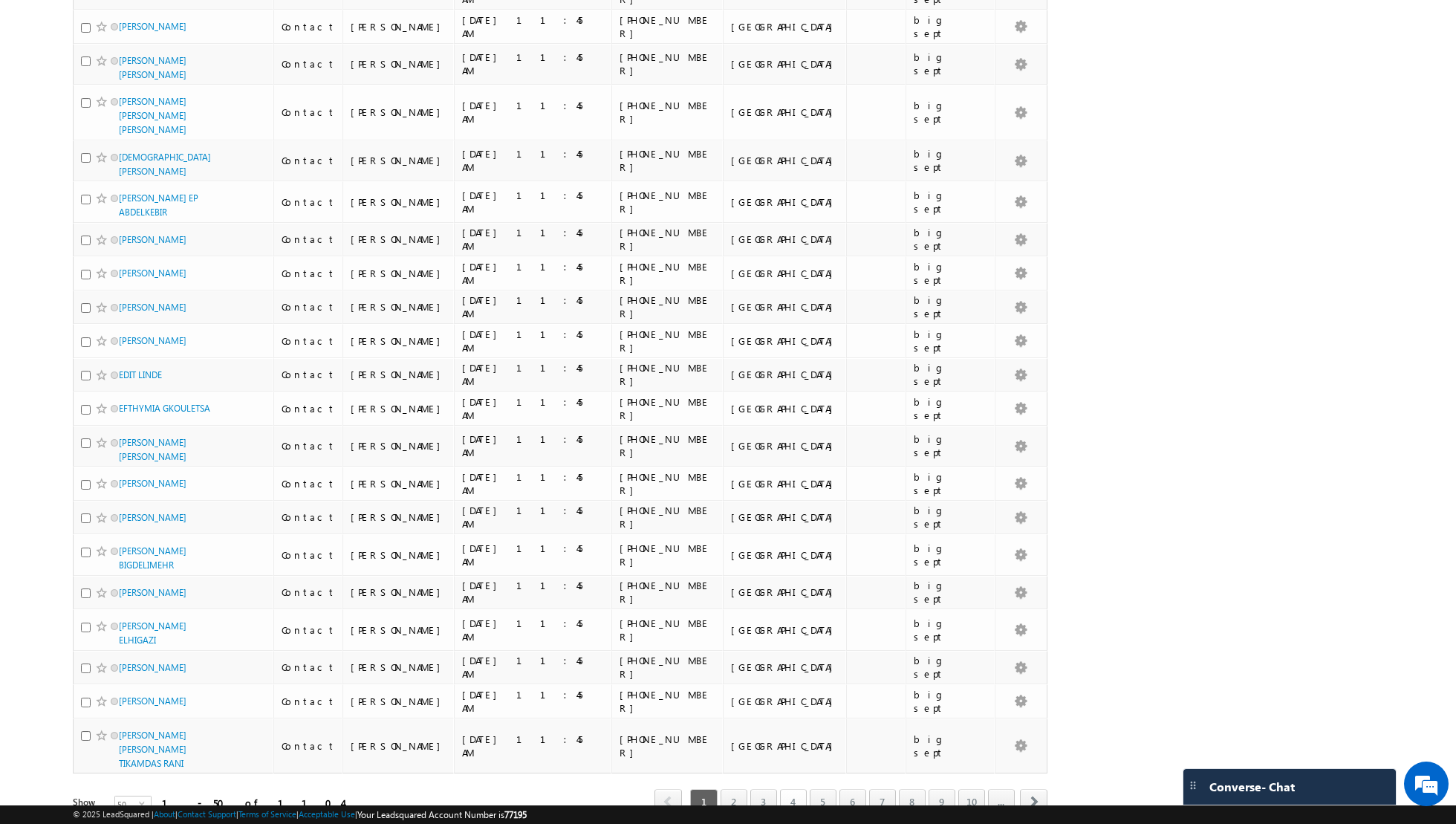
click at [790, 790] on link "4" at bounding box center [794, 802] width 27 height 25
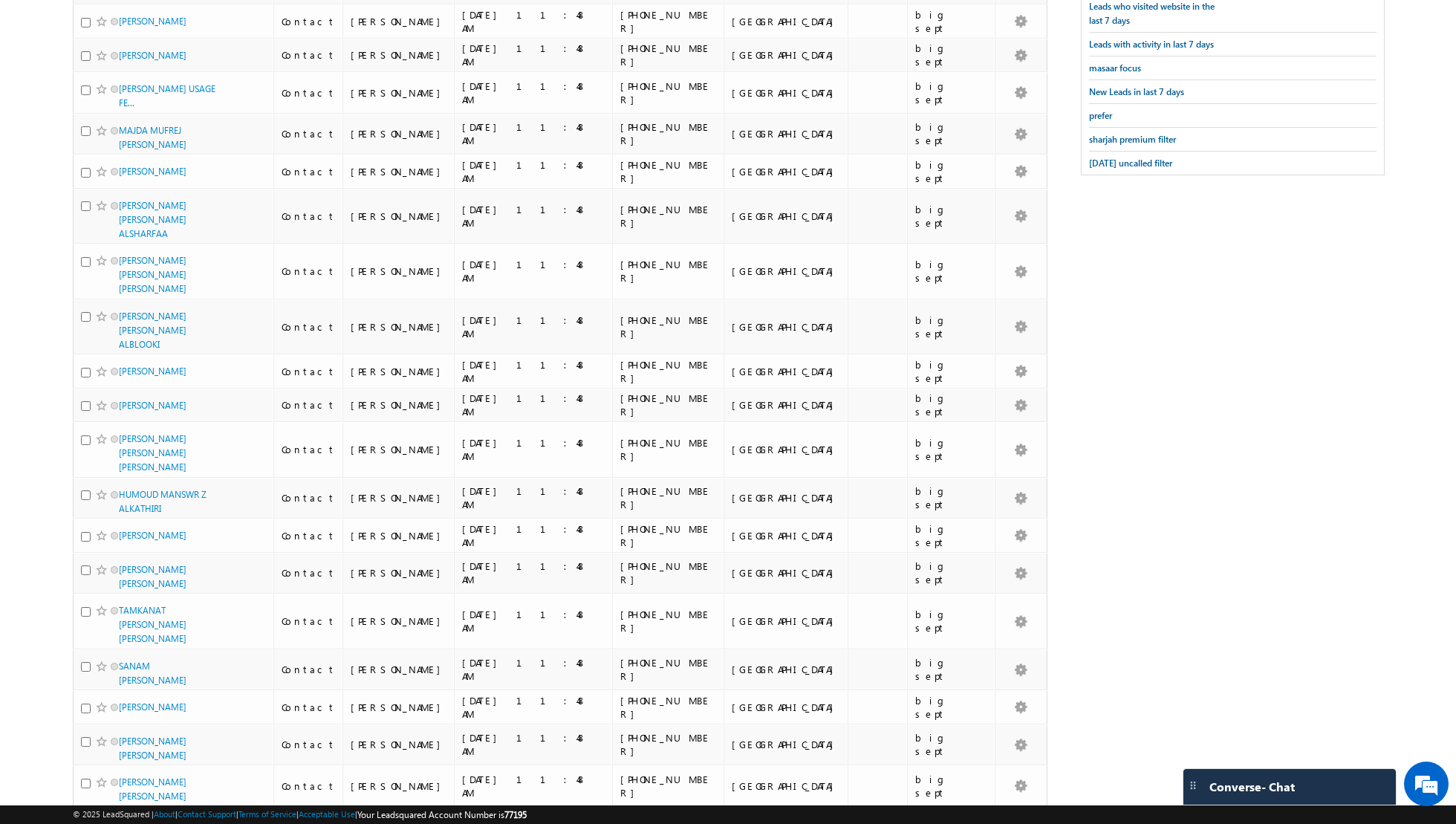
scroll to position [0, 0]
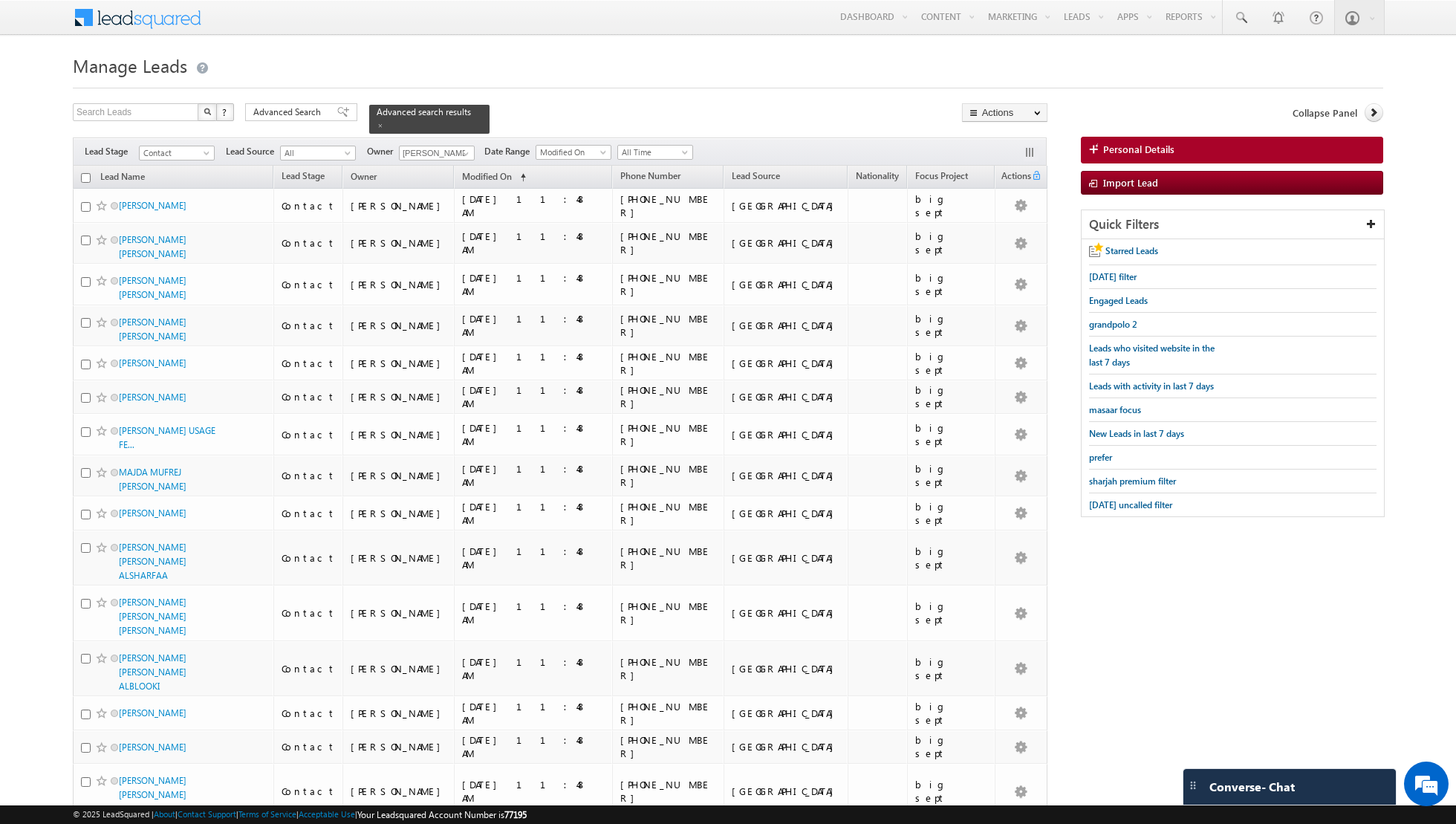
click at [85, 177] on input "checkbox" at bounding box center [85, 177] width 10 height 10
checkbox input "true"
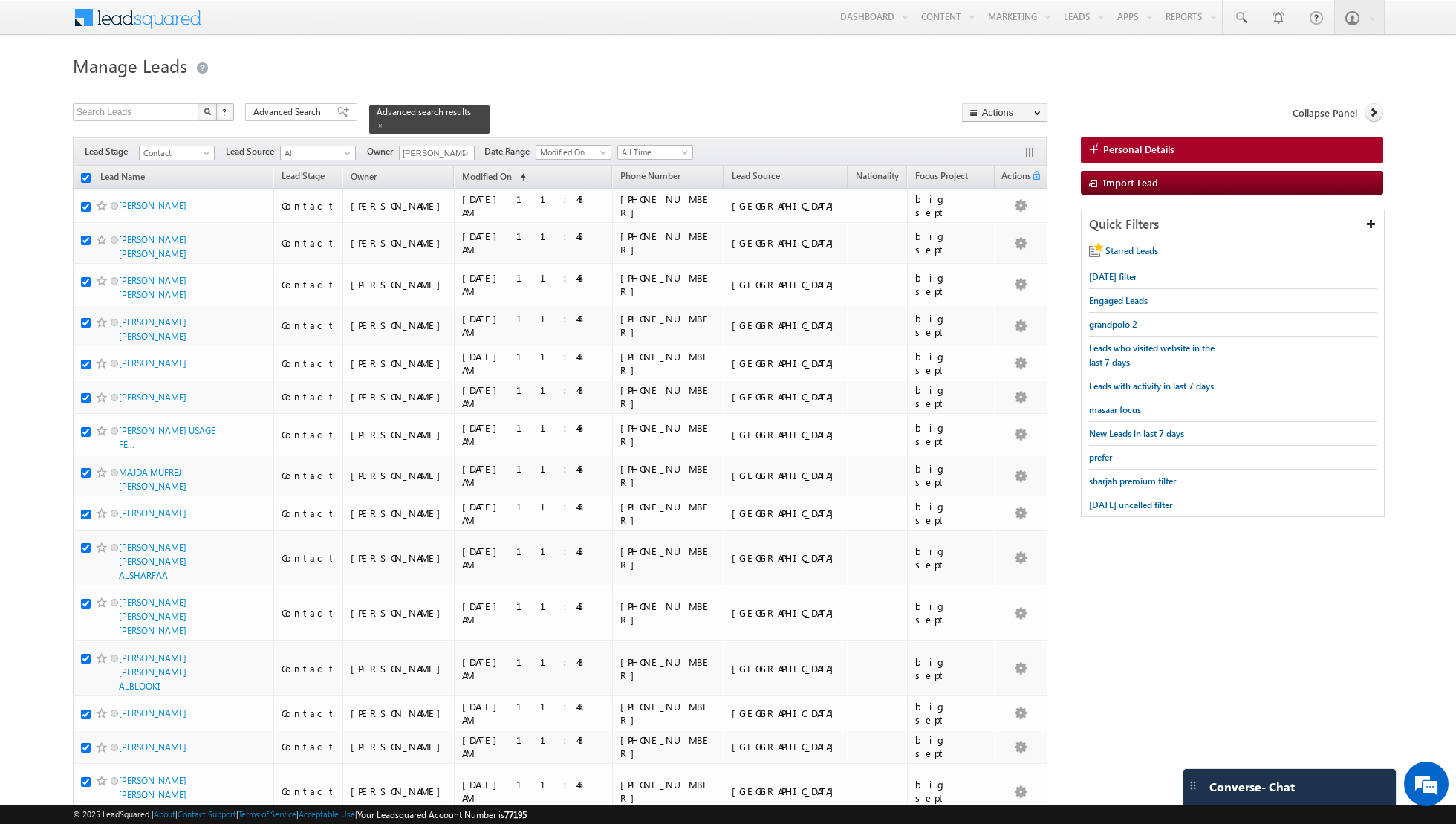
checkbox input "true"
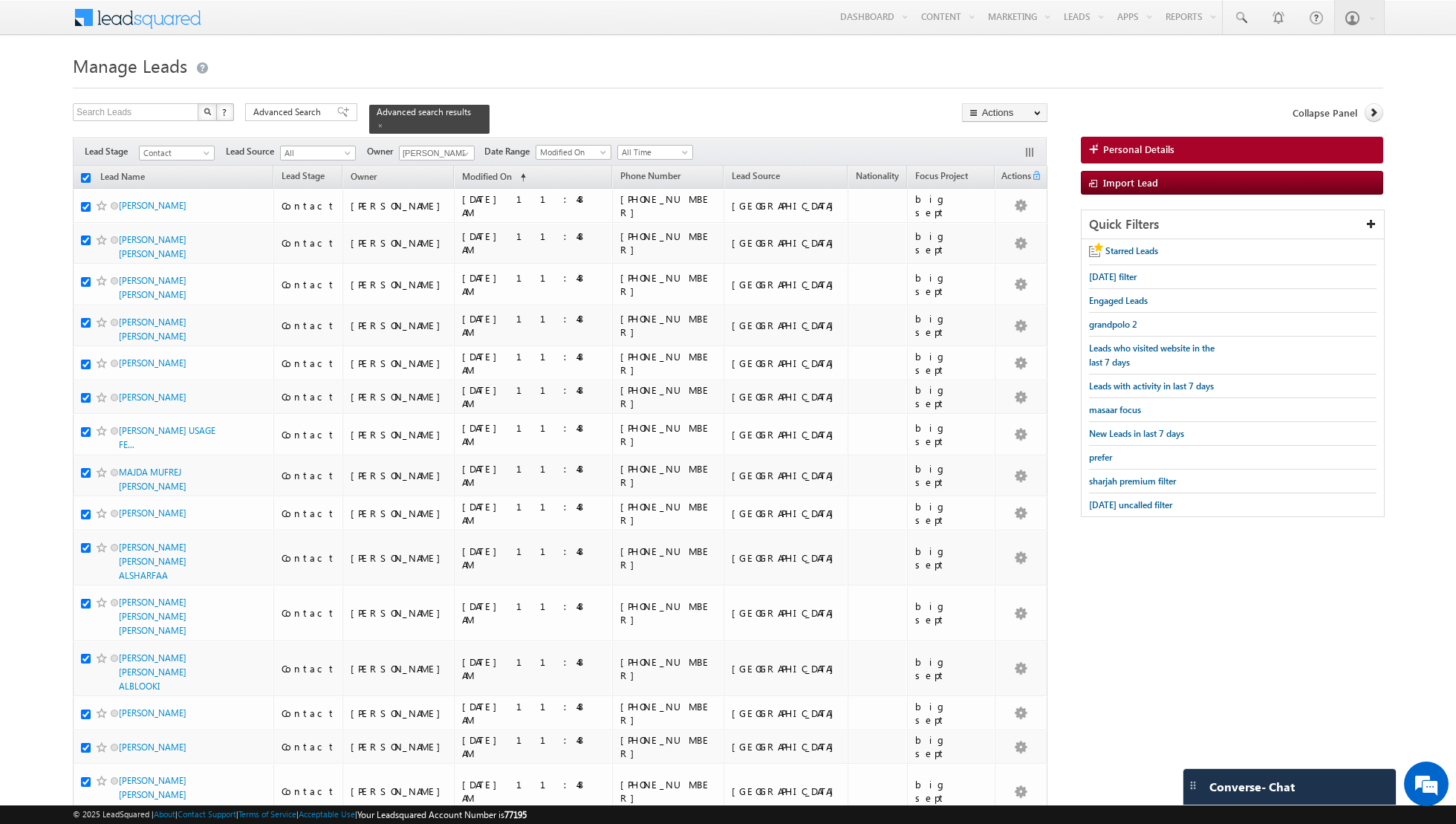
checkbox input "true"
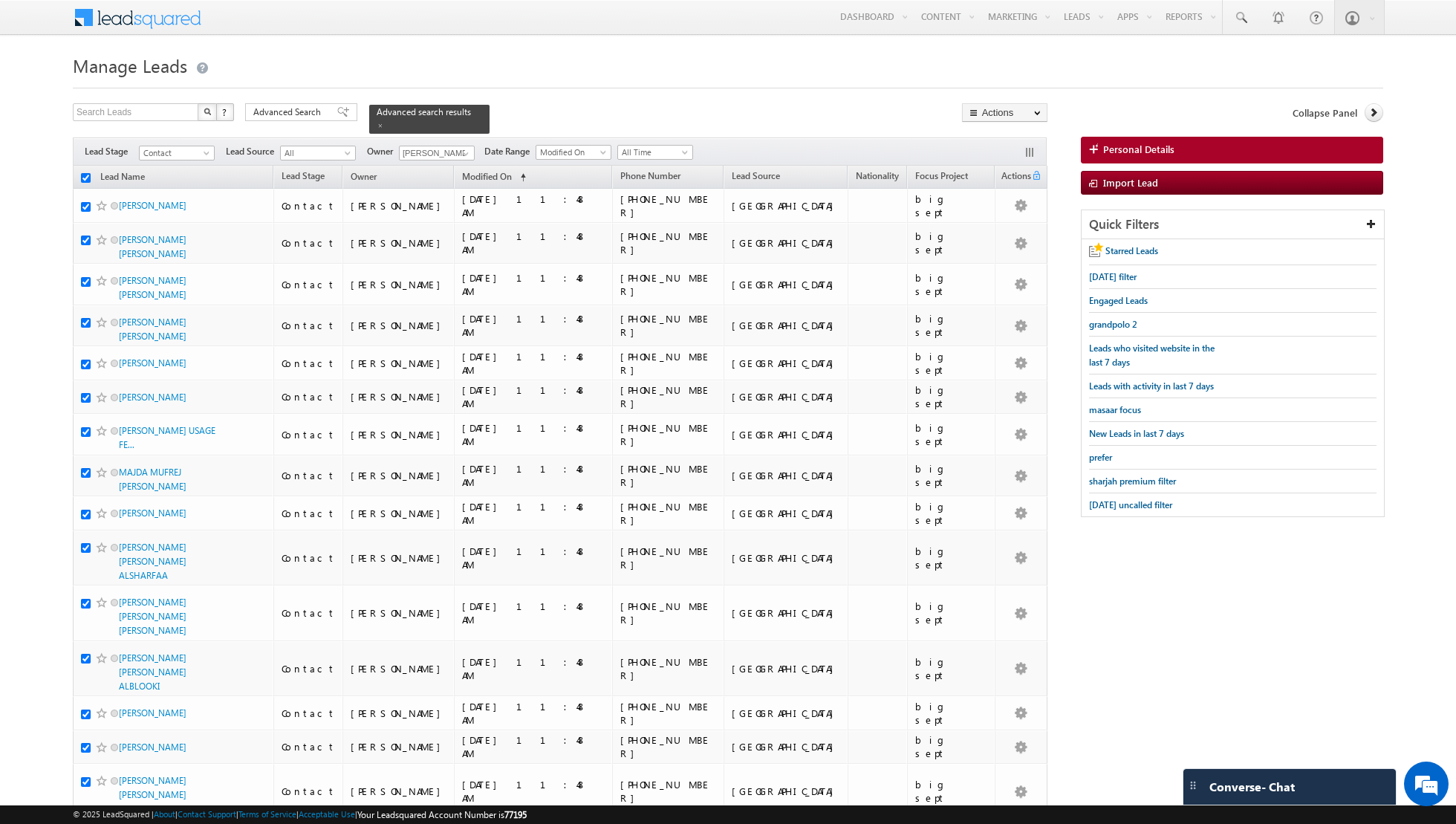
checkbox input "true"
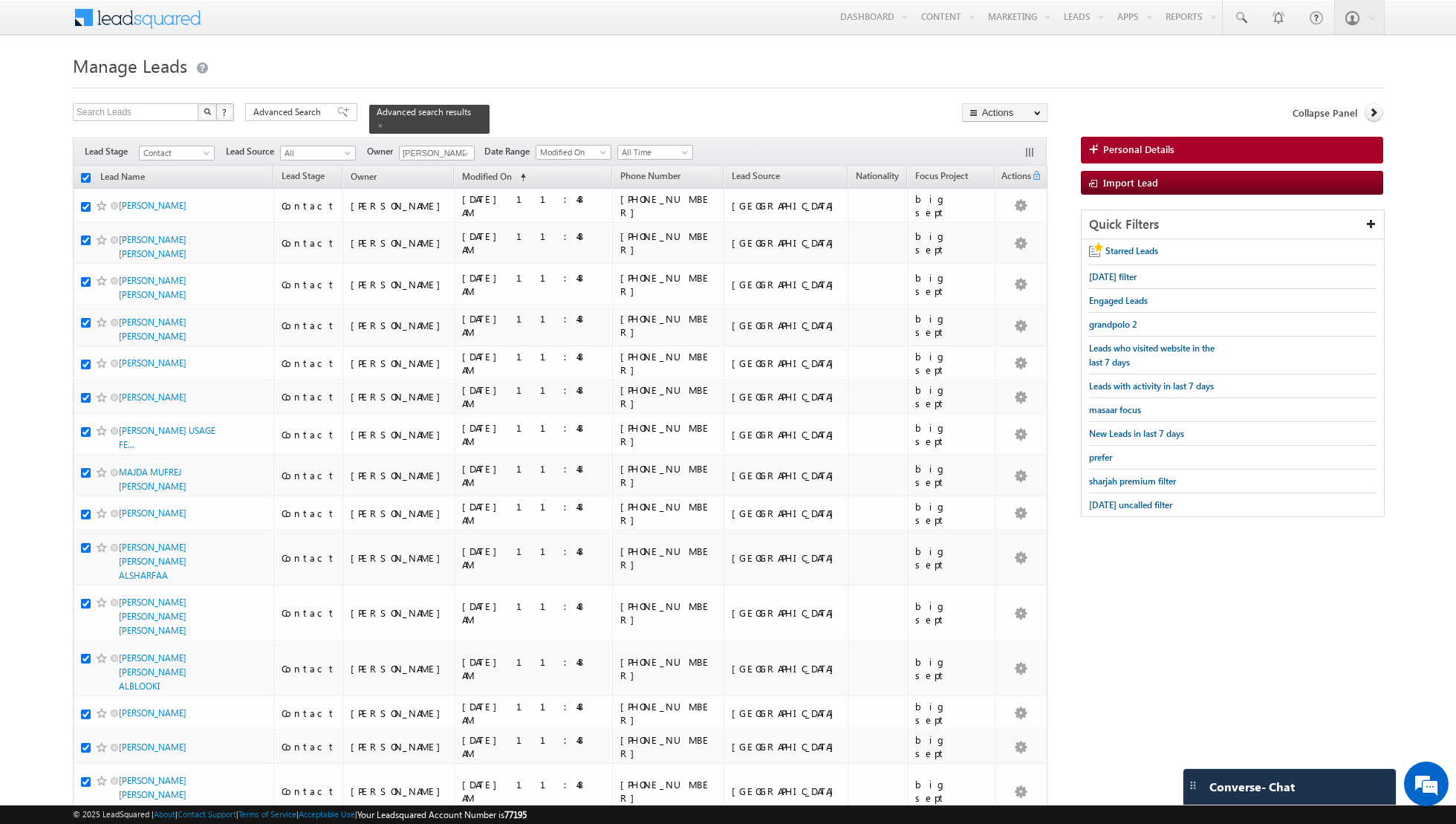
checkbox input "true"
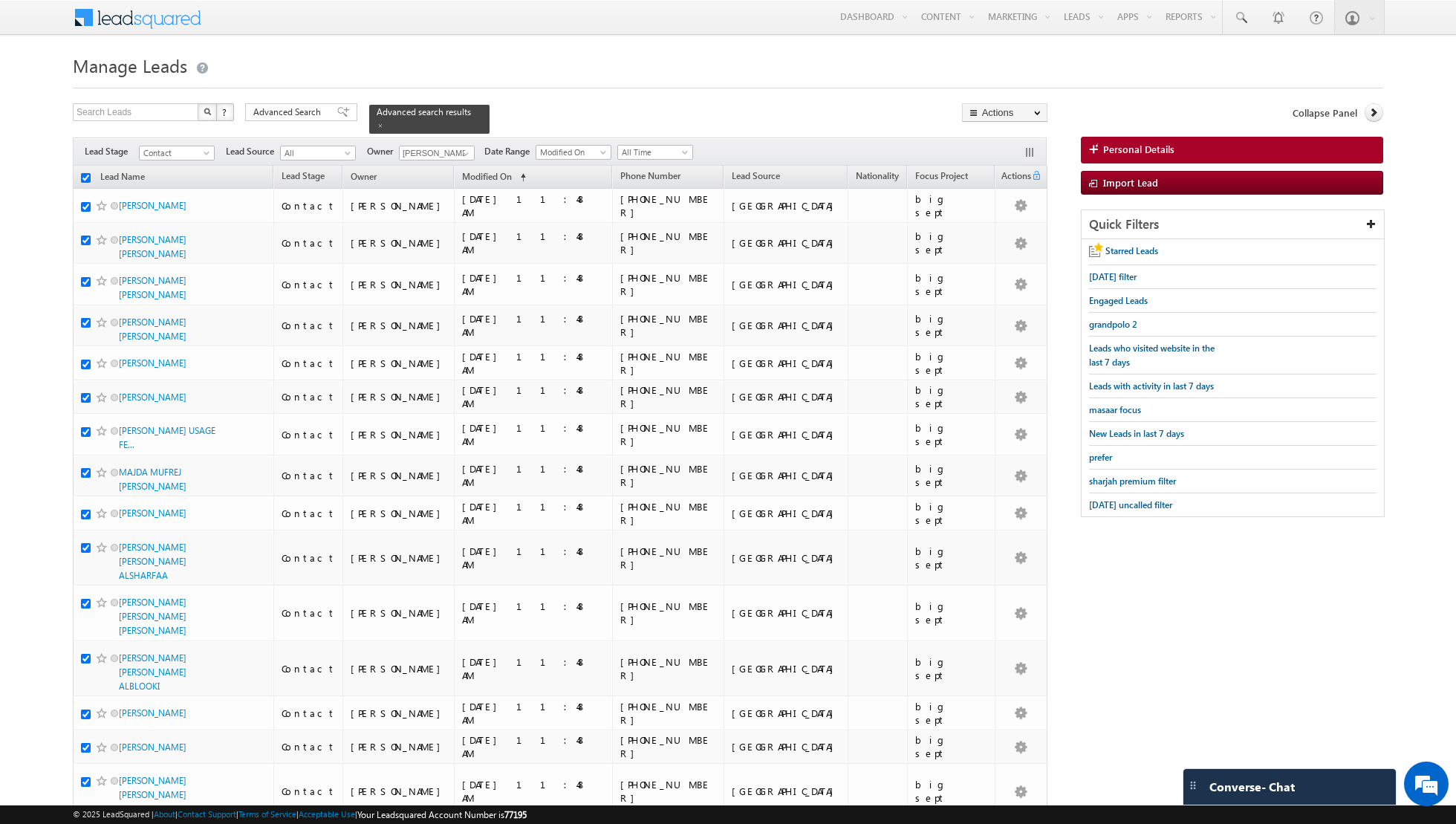
checkbox input "true"
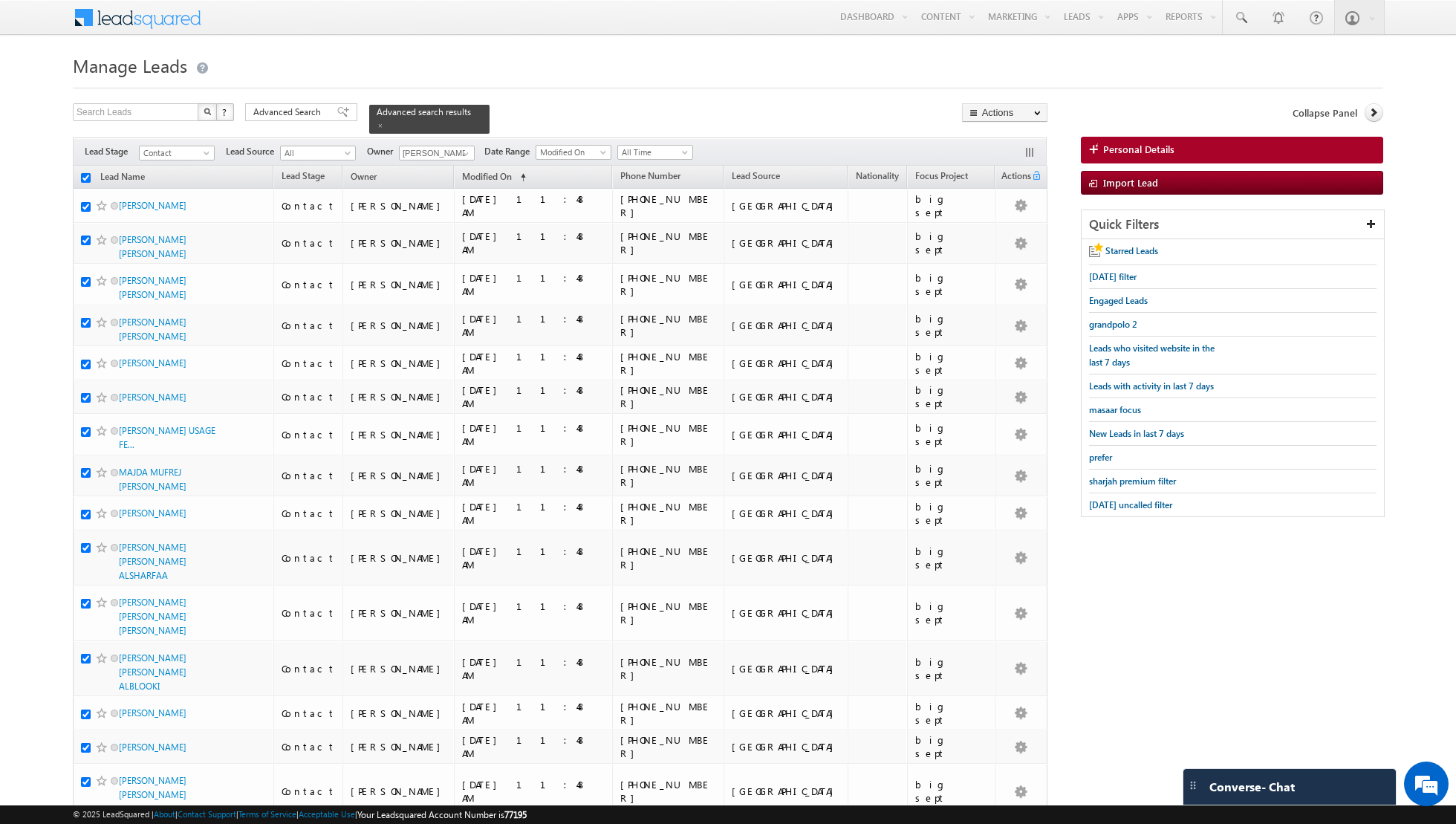
checkbox input "true"
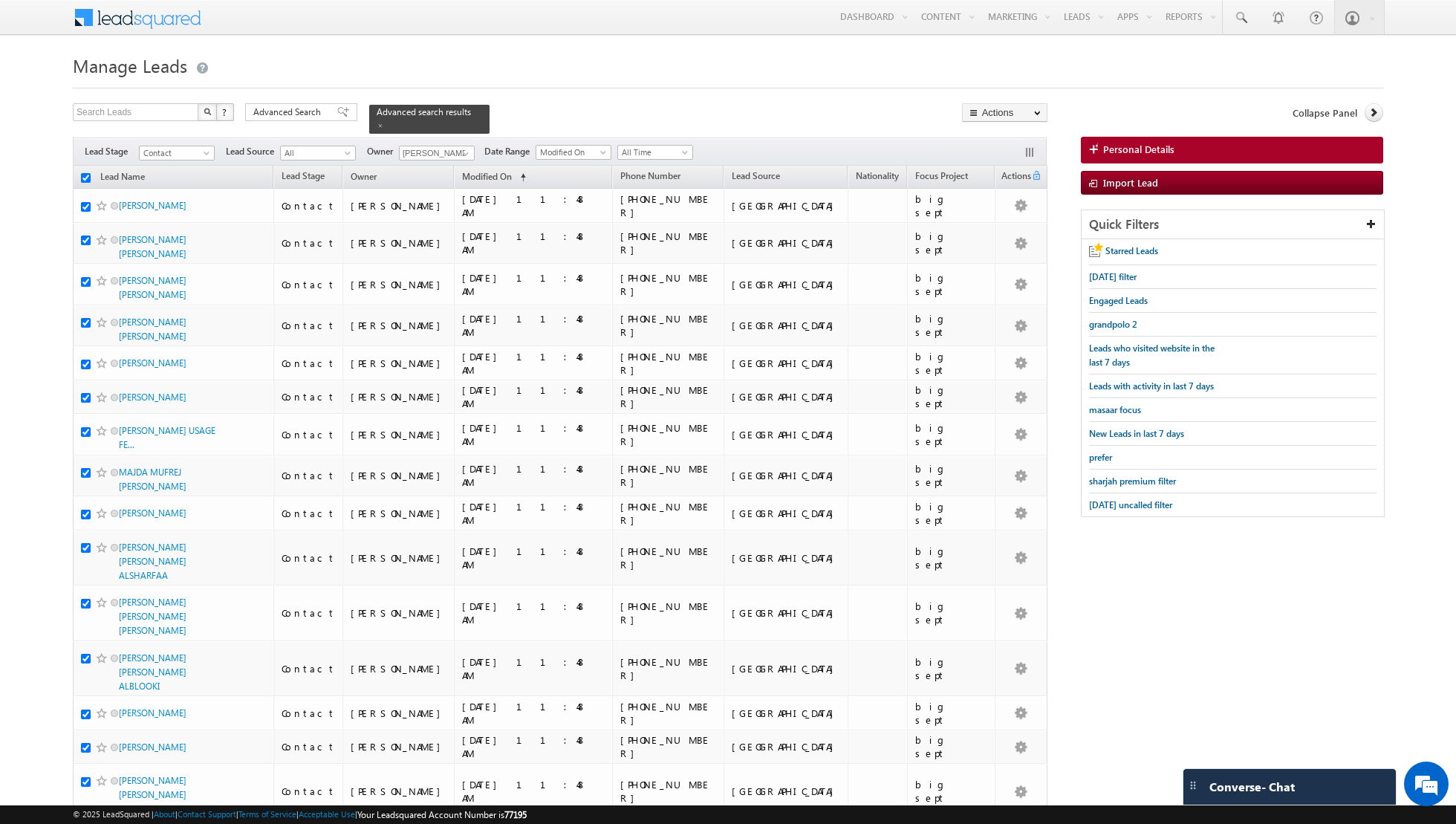
checkbox input "true"
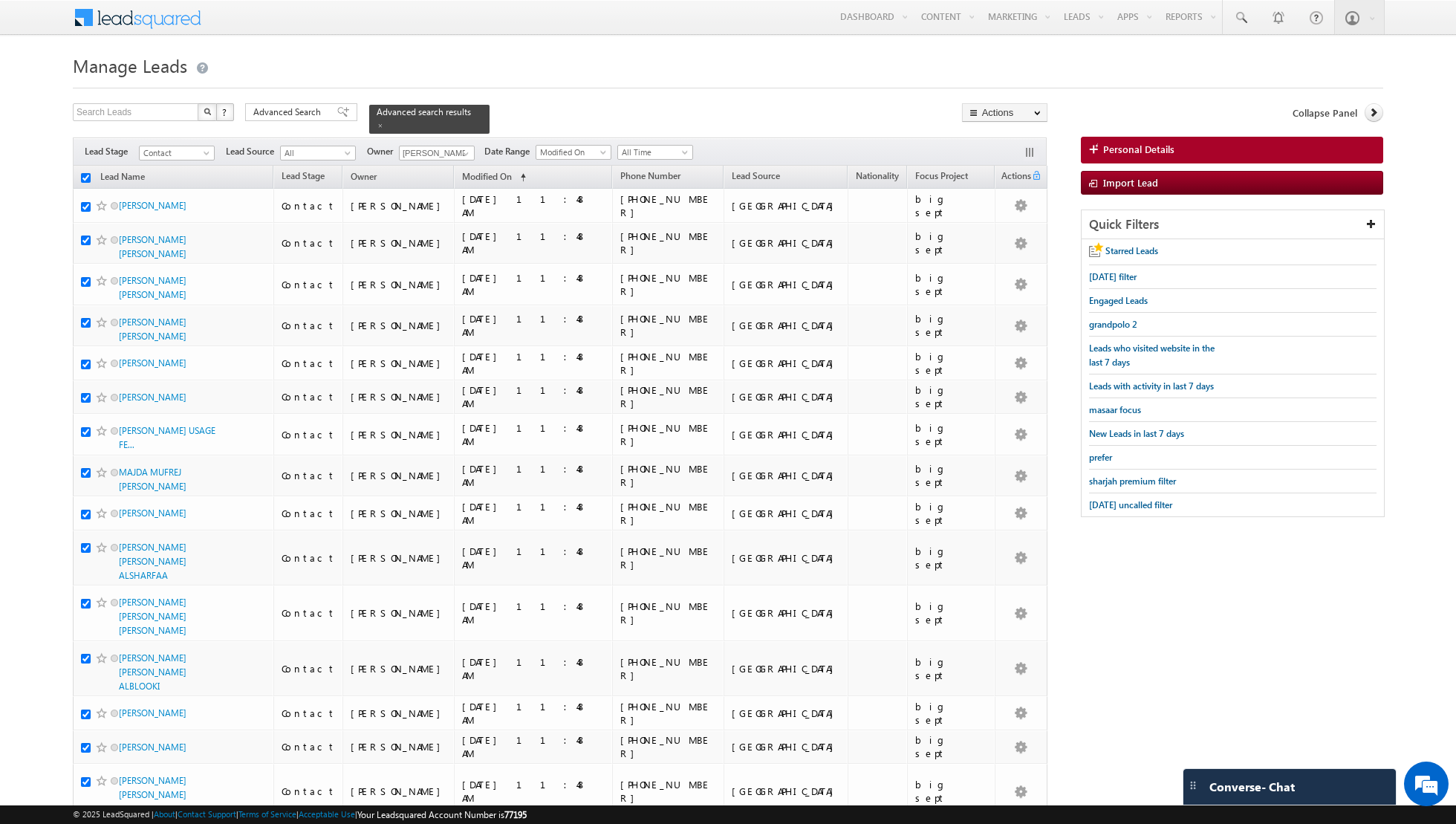
checkbox input "true"
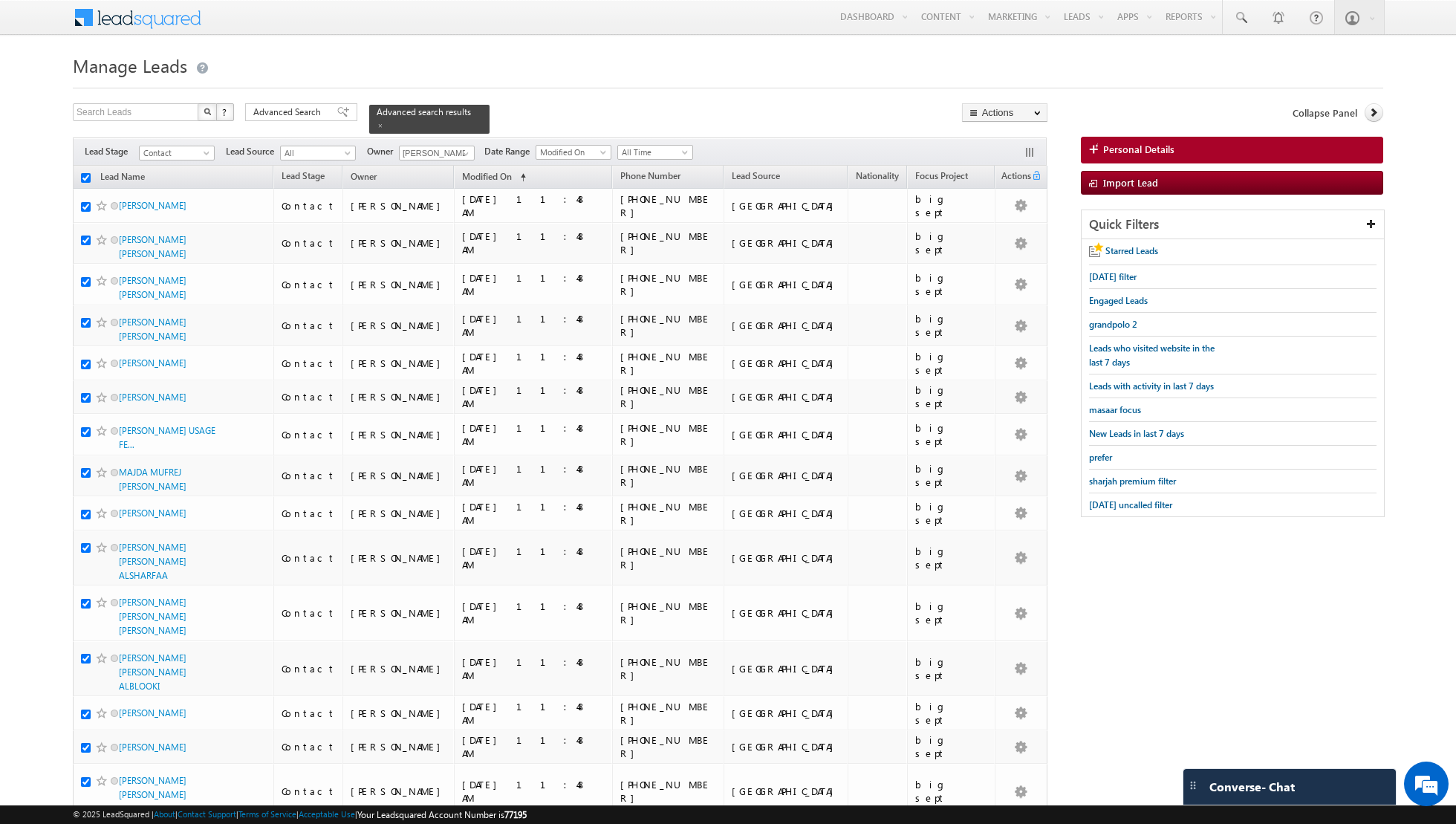
checkbox input "true"
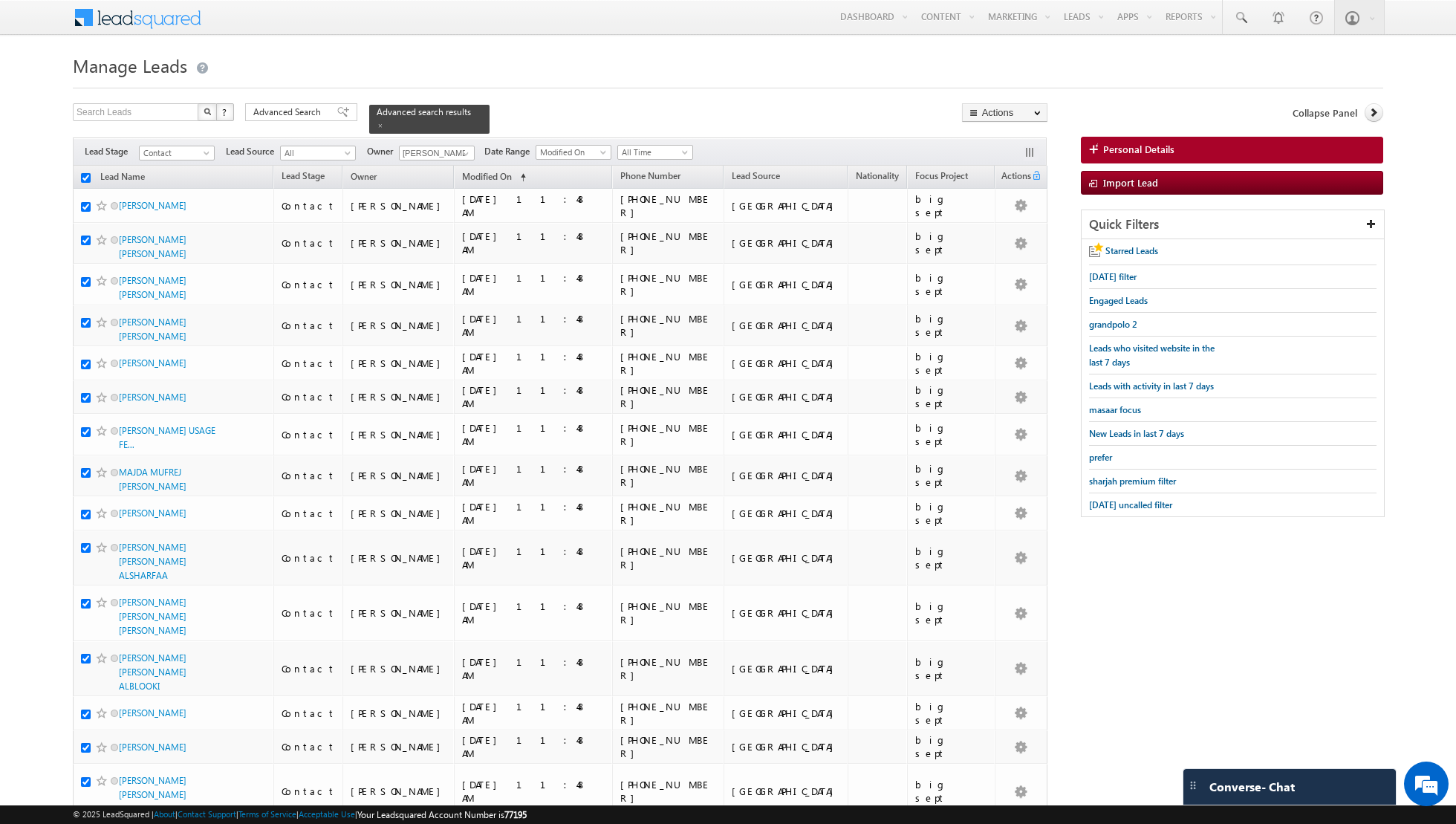
checkbox input "true"
click at [1010, 240] on link "Change Owner" at bounding box center [1005, 241] width 84 height 18
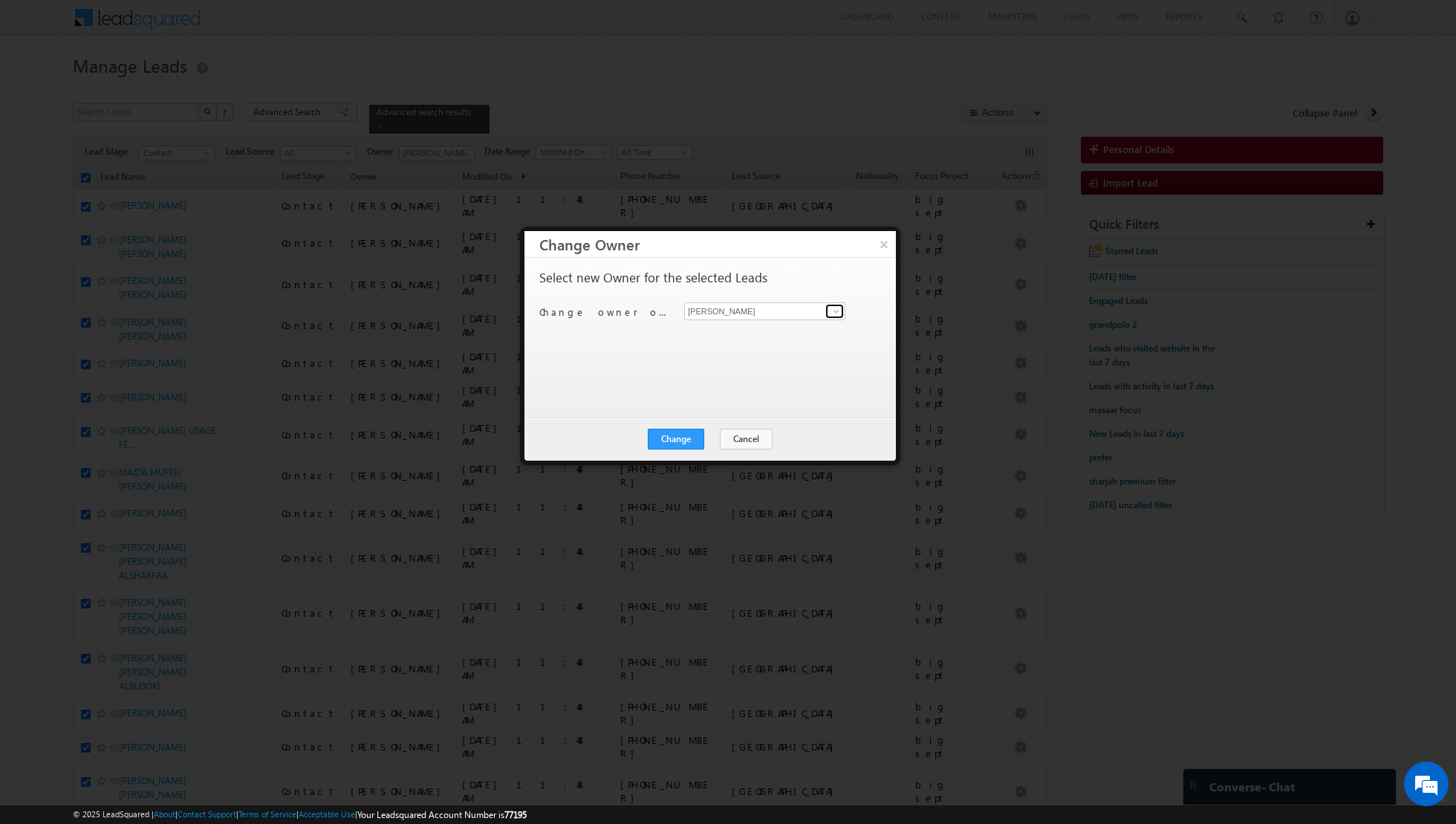
click at [832, 312] on span at bounding box center [837, 311] width 12 height 12
click at [719, 408] on link "[PERSON_NAME] [EMAIL_ADDRESS][PERSON_NAME][DOMAIN_NAME]" at bounding box center [765, 412] width 161 height 28
type input "[PERSON_NAME]"
click at [684, 440] on button "Change" at bounding box center [676, 439] width 56 height 21
click at [712, 440] on button "Close" at bounding box center [713, 439] width 48 height 21
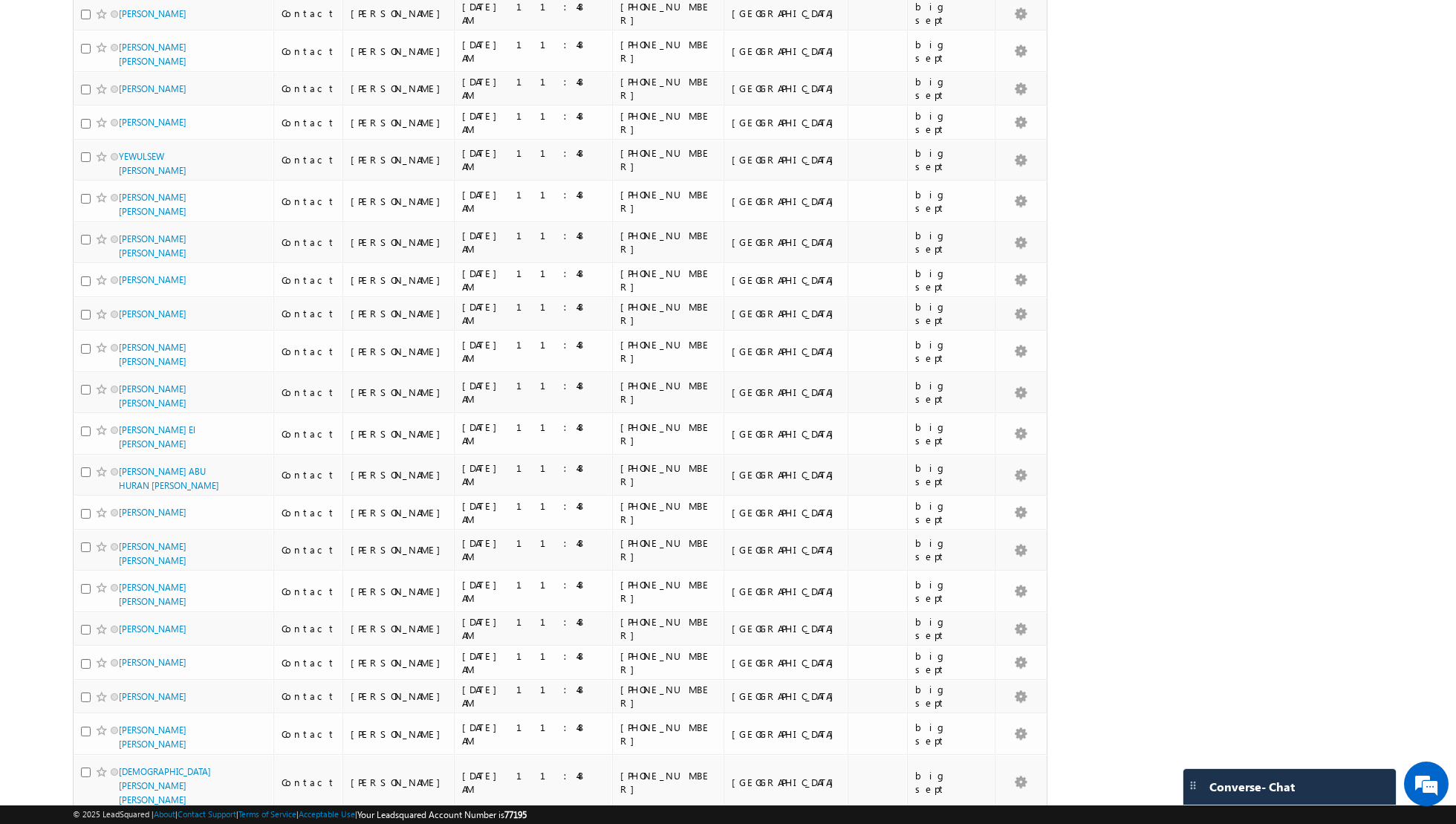
scroll to position [1298, 0]
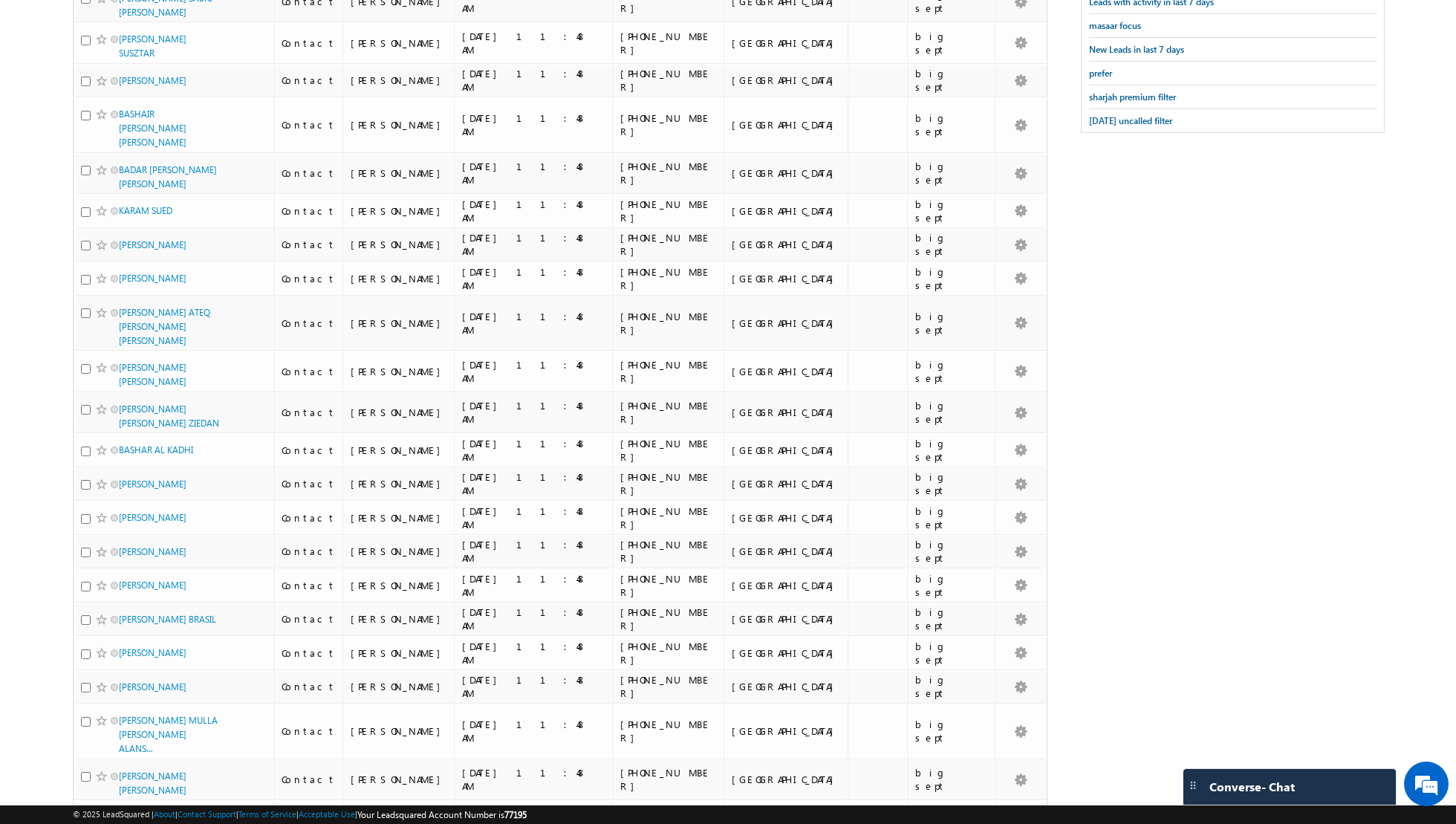
scroll to position [0, 0]
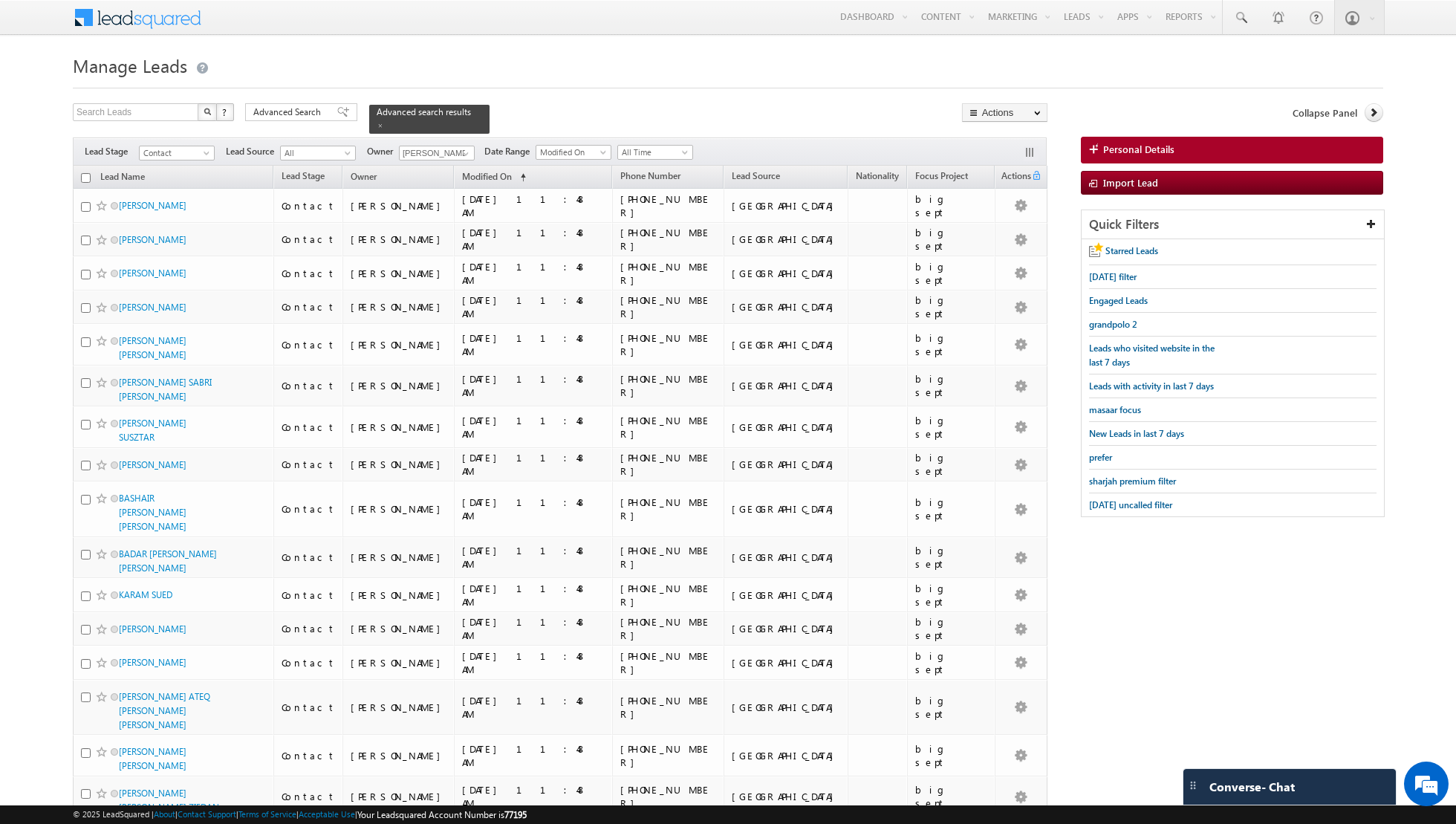
click at [81, 177] on input "checkbox" at bounding box center [85, 177] width 10 height 10
checkbox input "true"
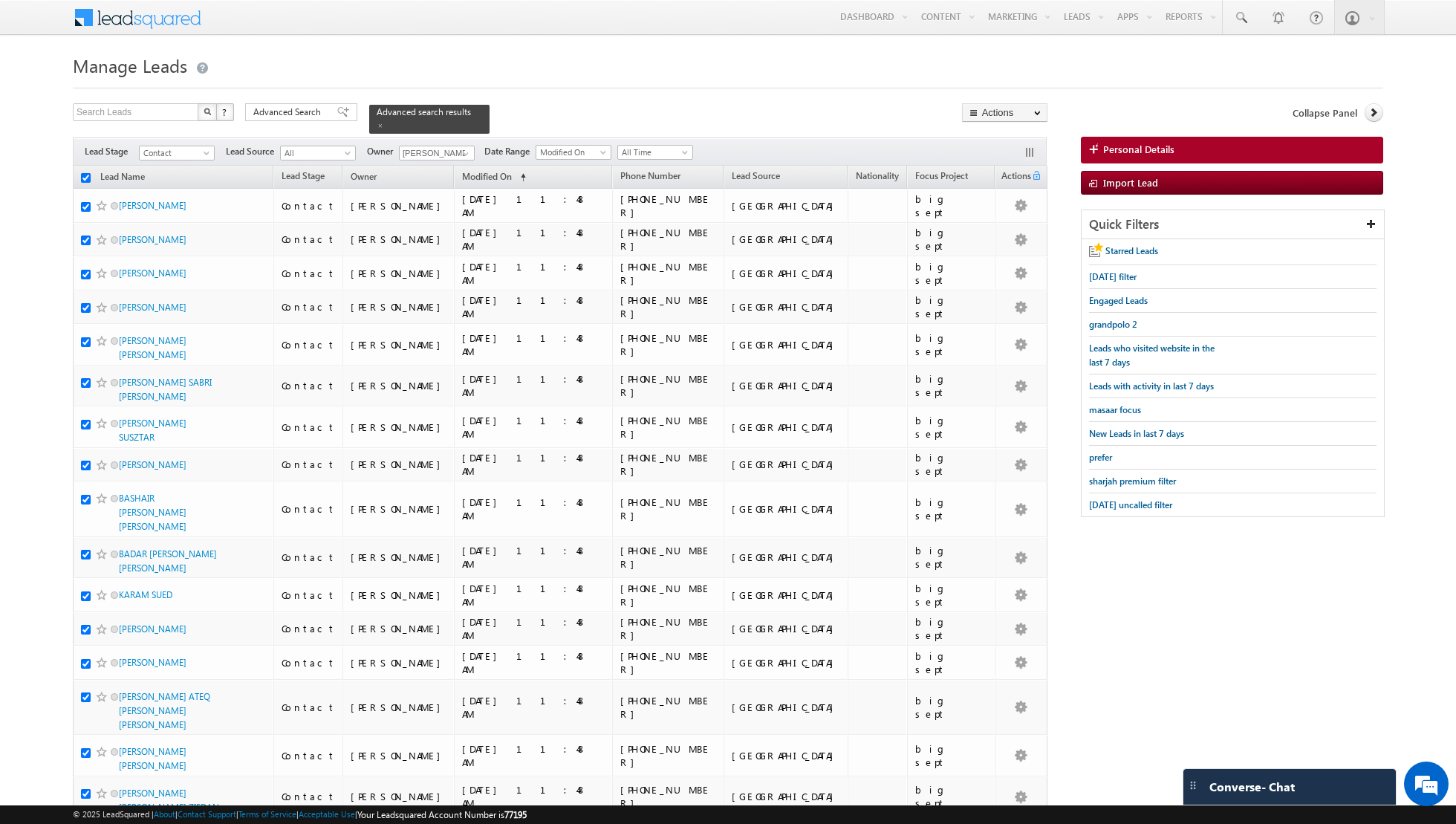
checkbox input "true"
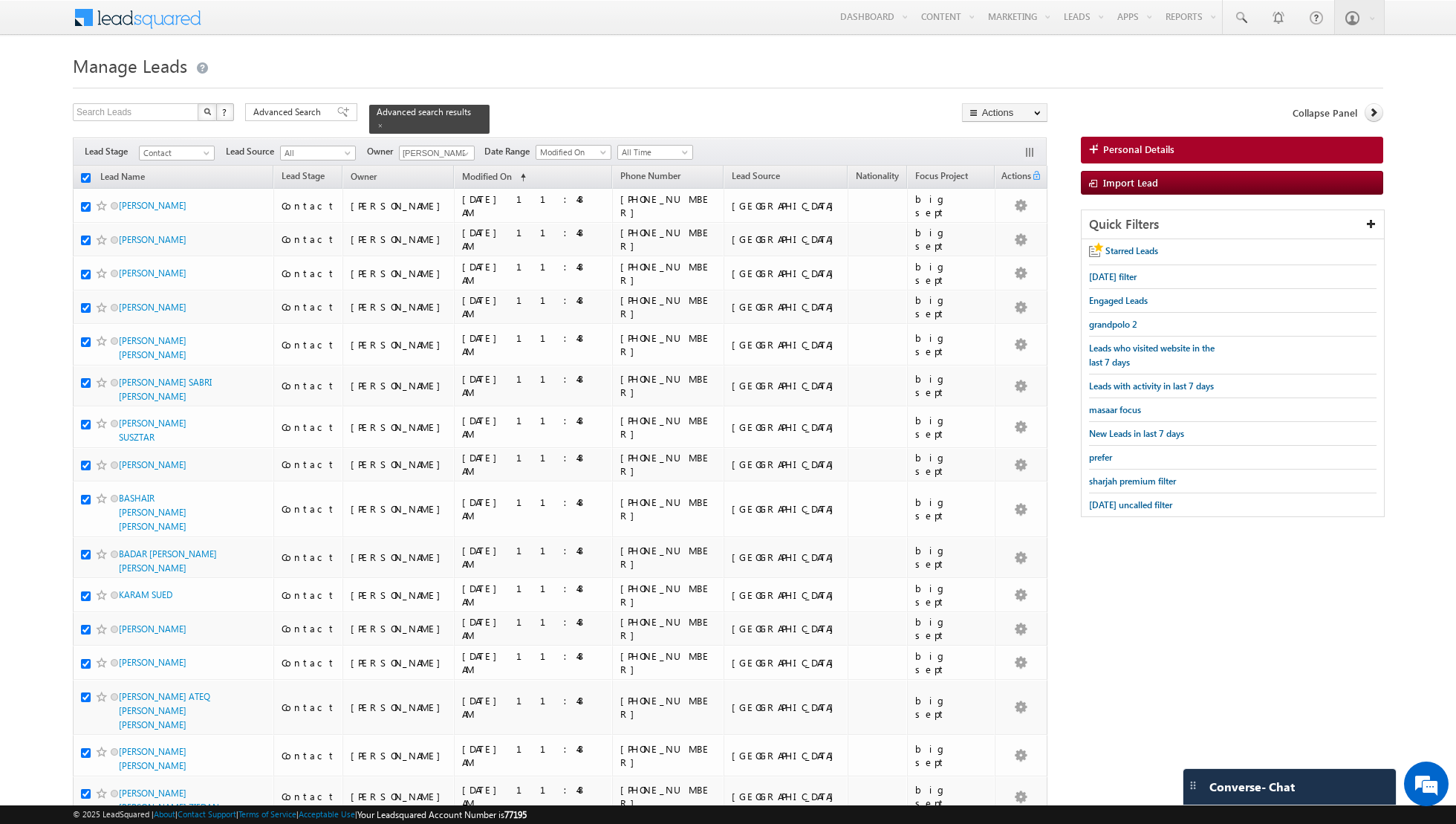
checkbox input "true"
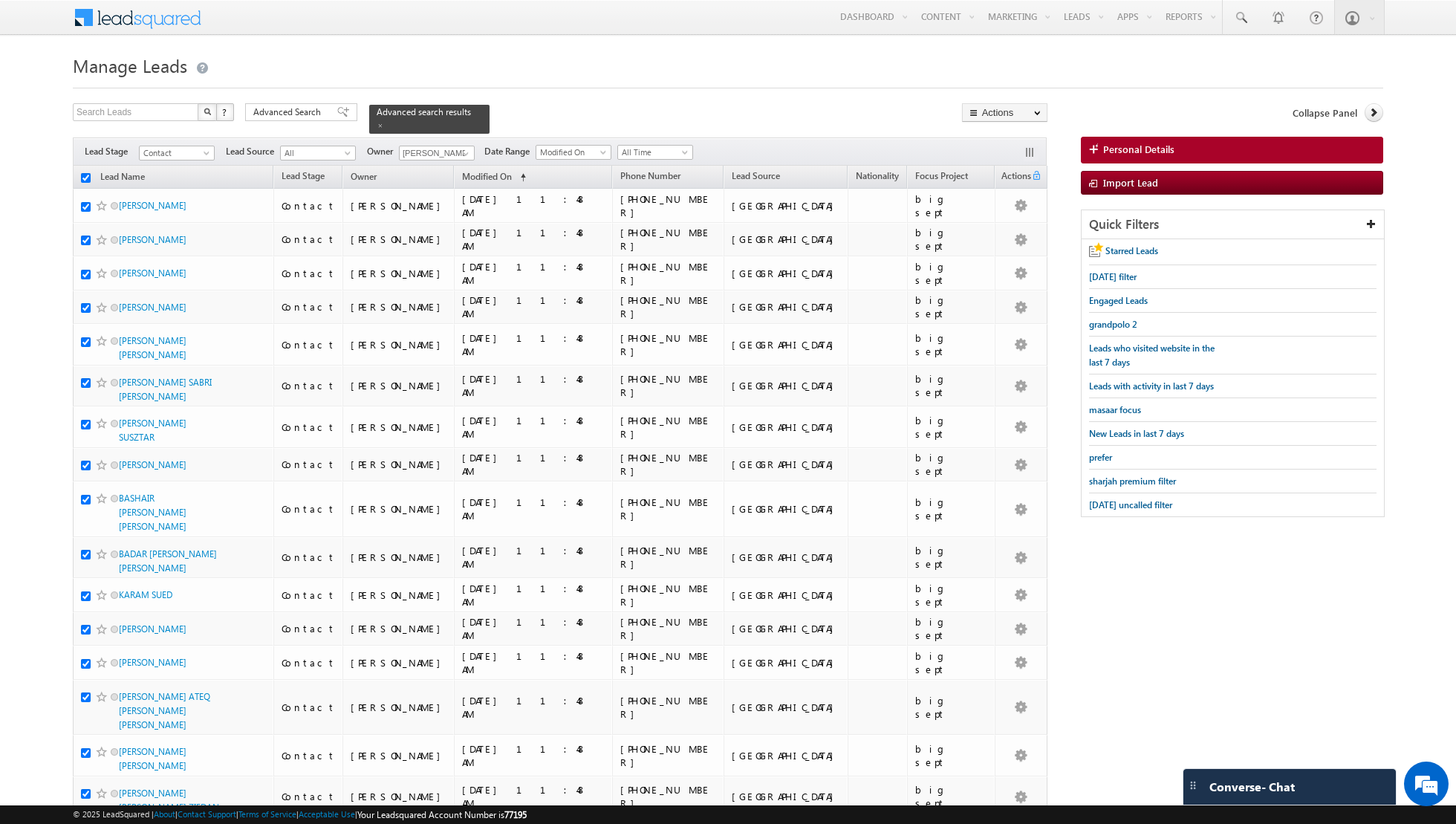
checkbox input "true"
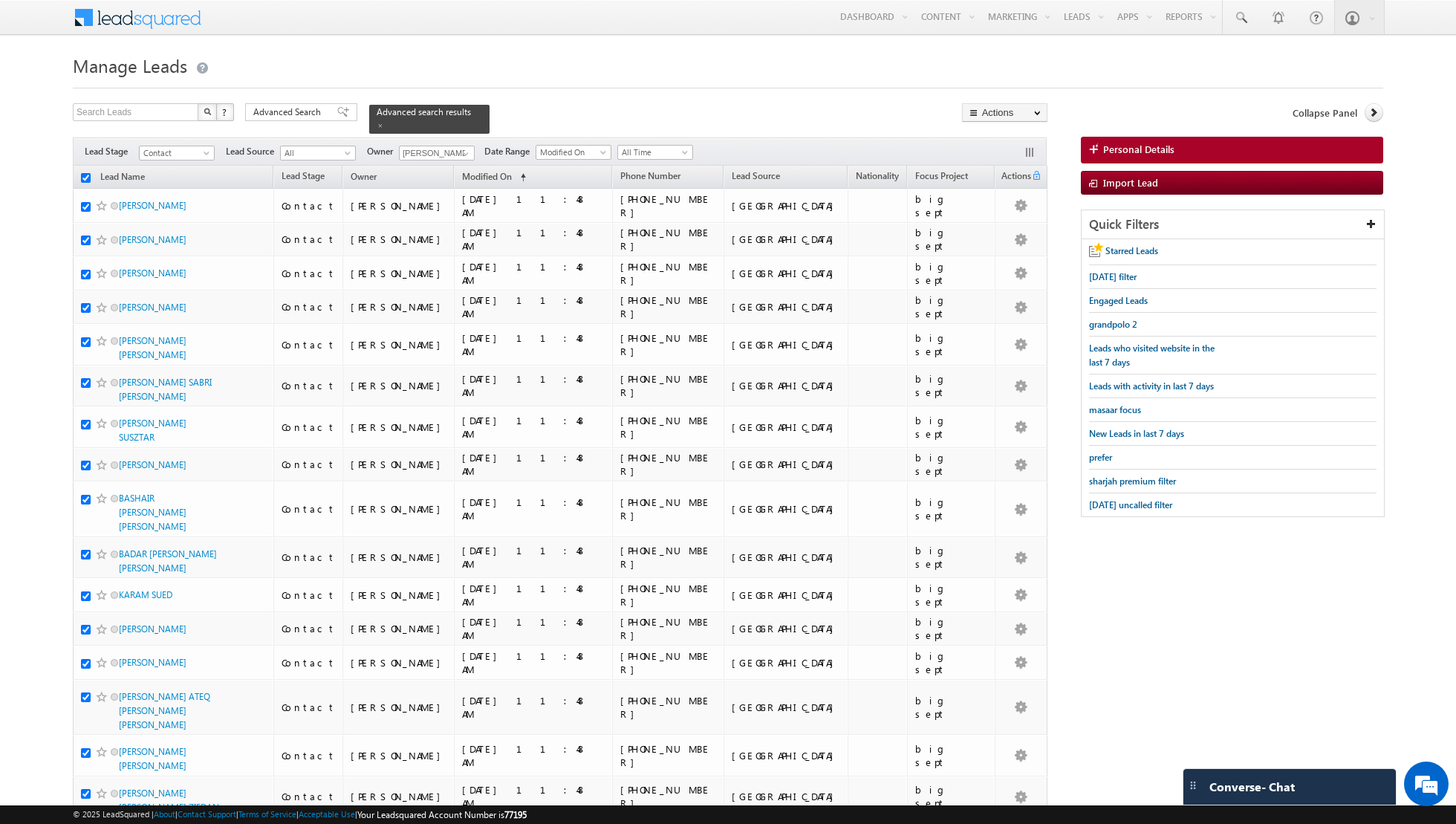
checkbox input "true"
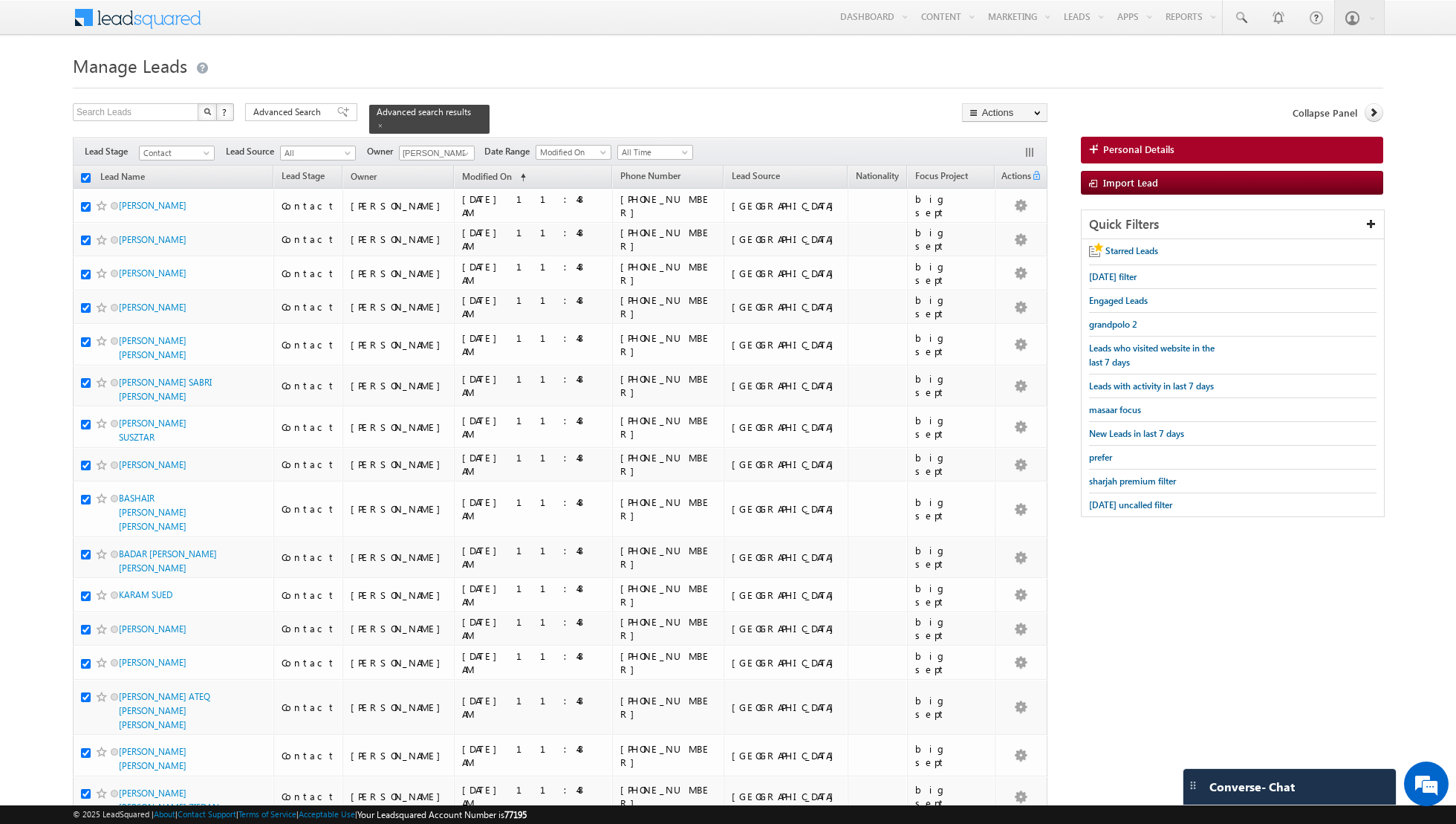
checkbox input "true"
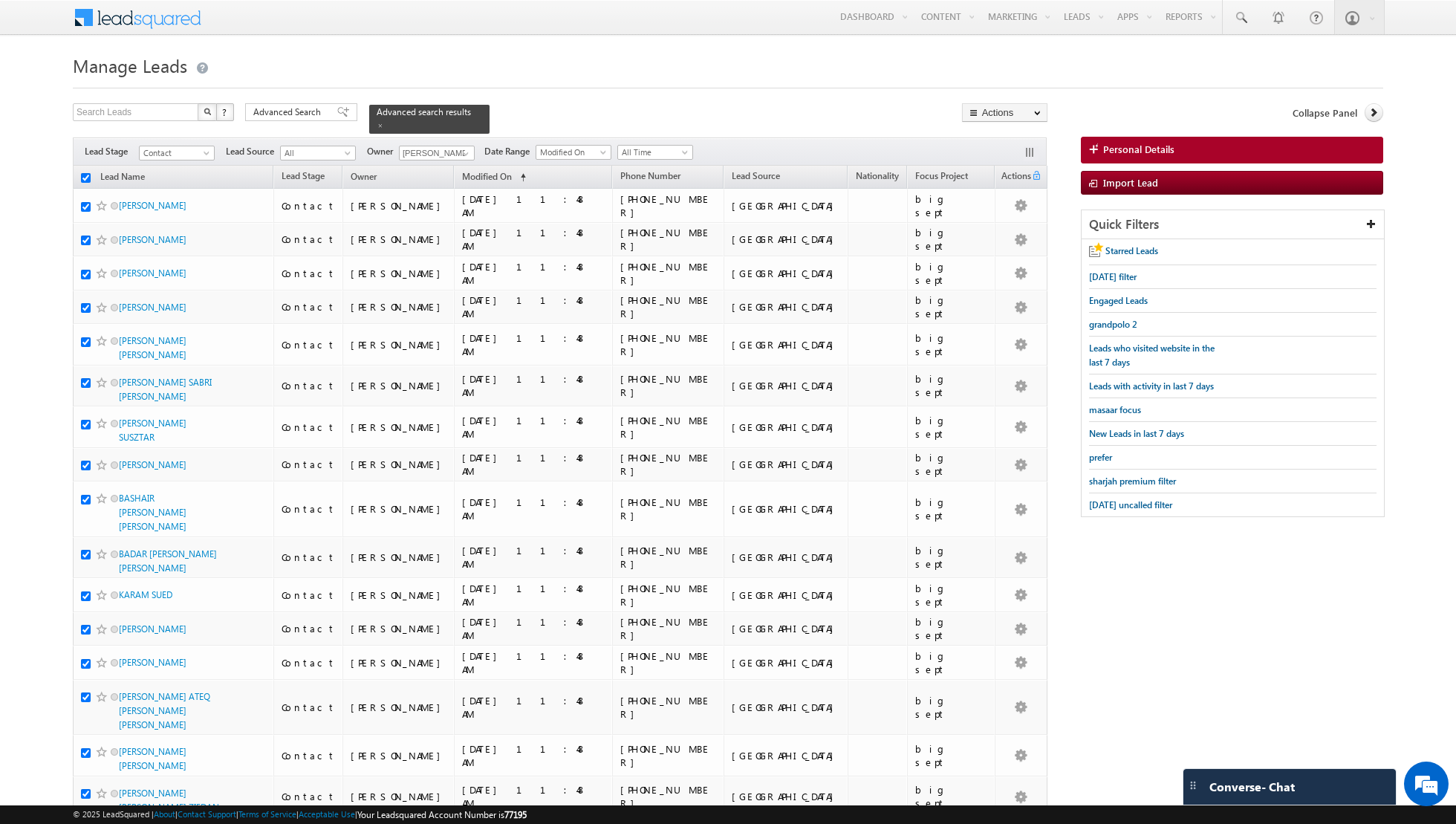
checkbox input "true"
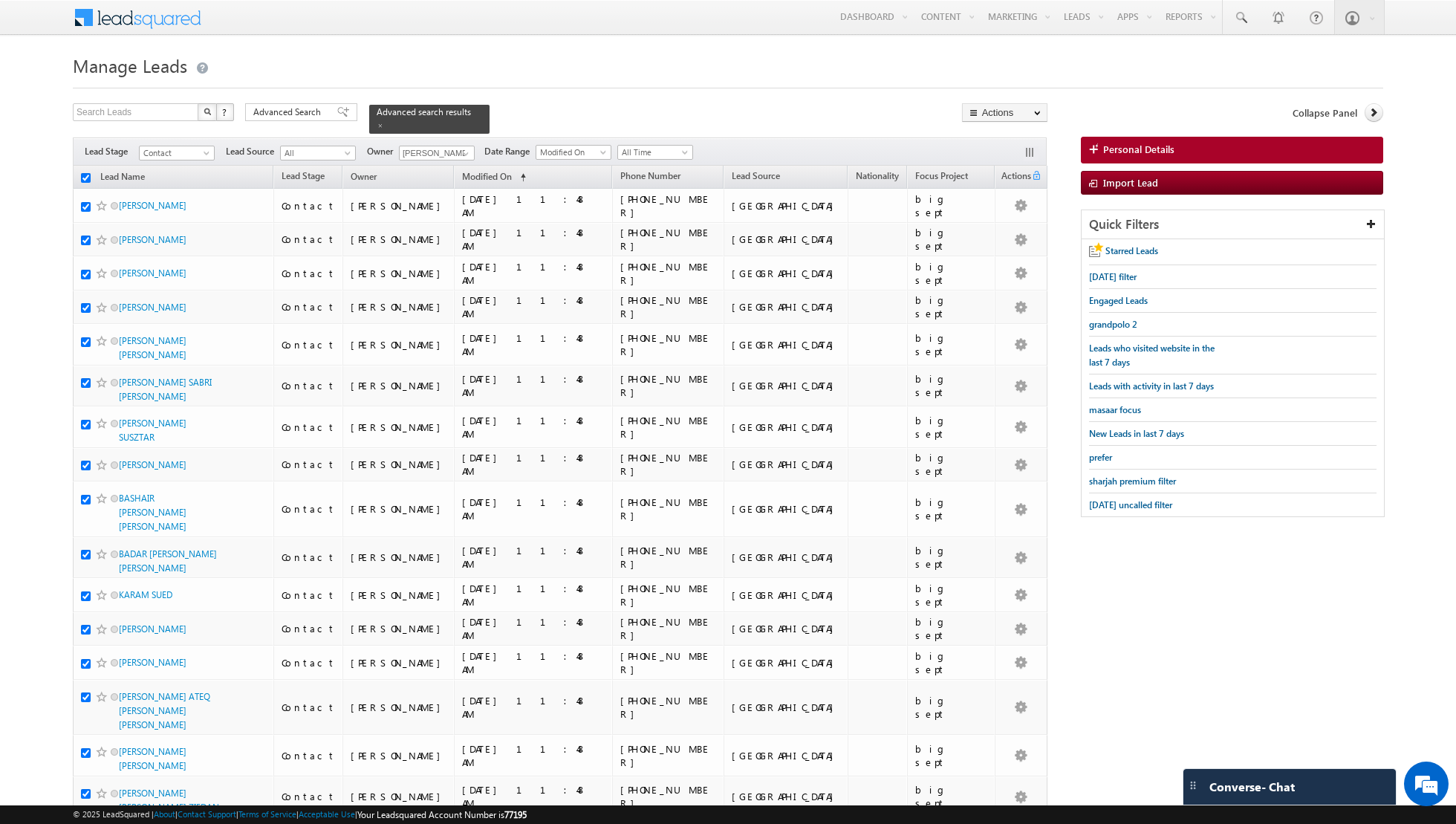
checkbox input "true"
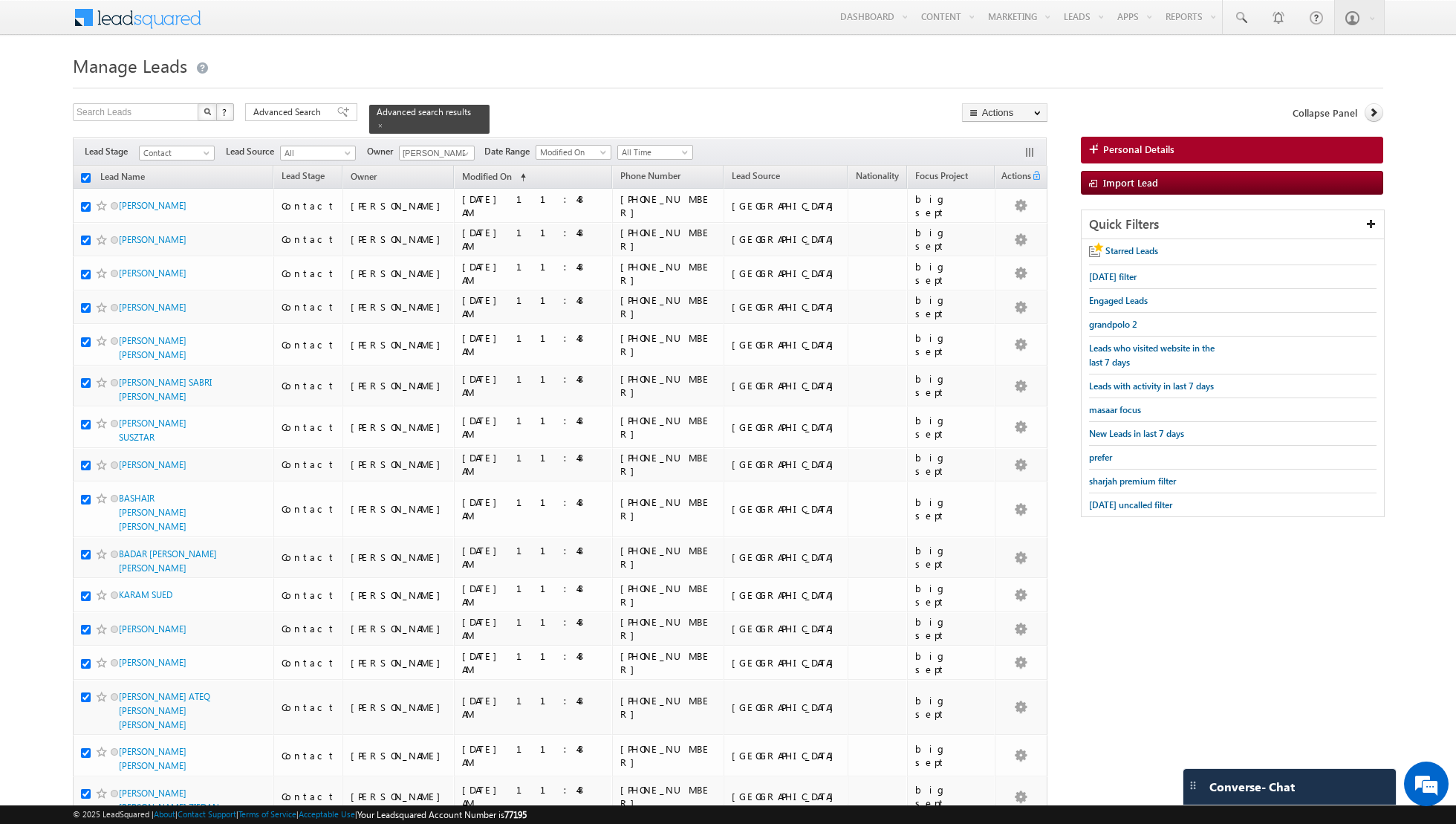
checkbox input "true"
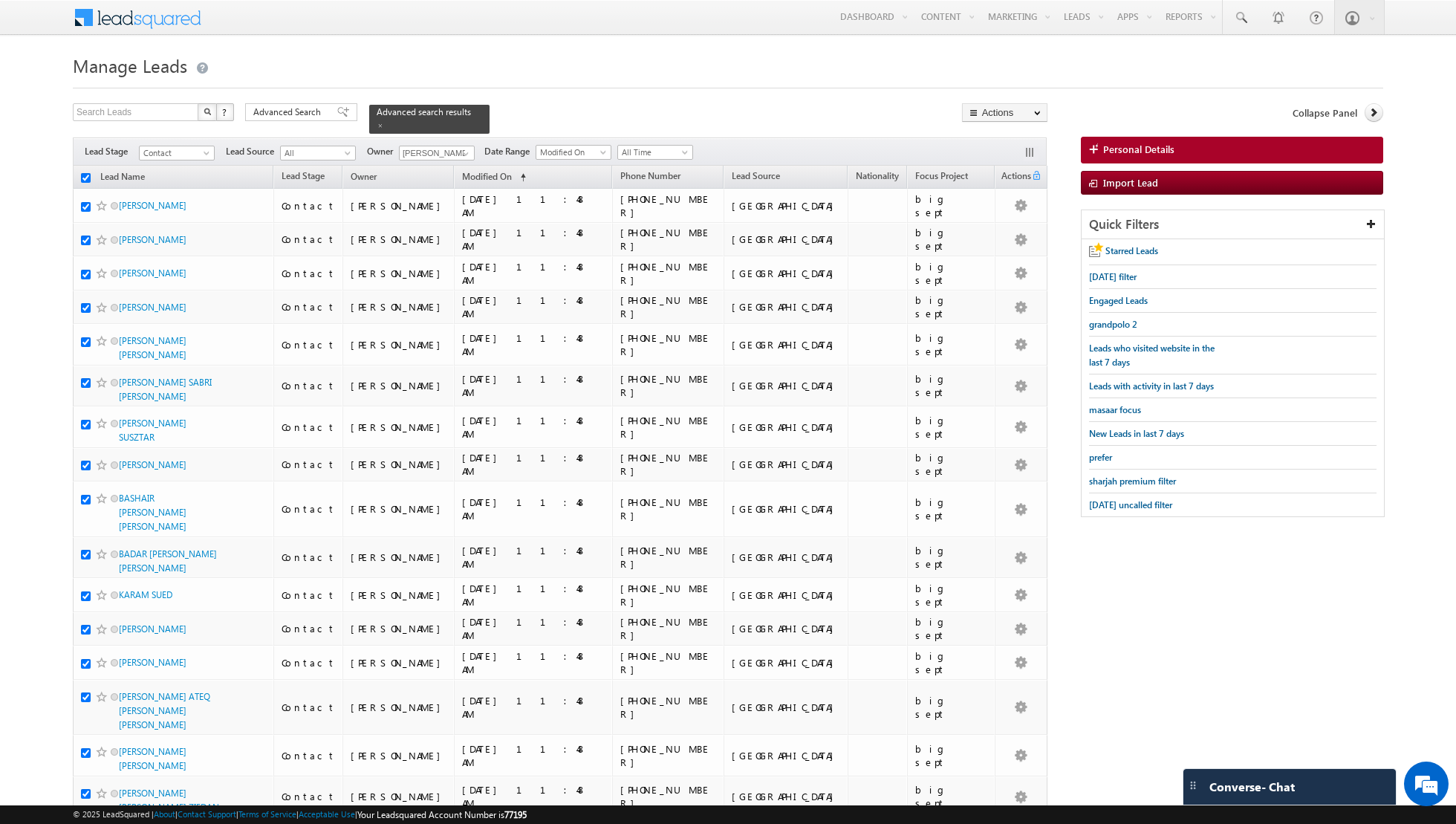
checkbox input "true"
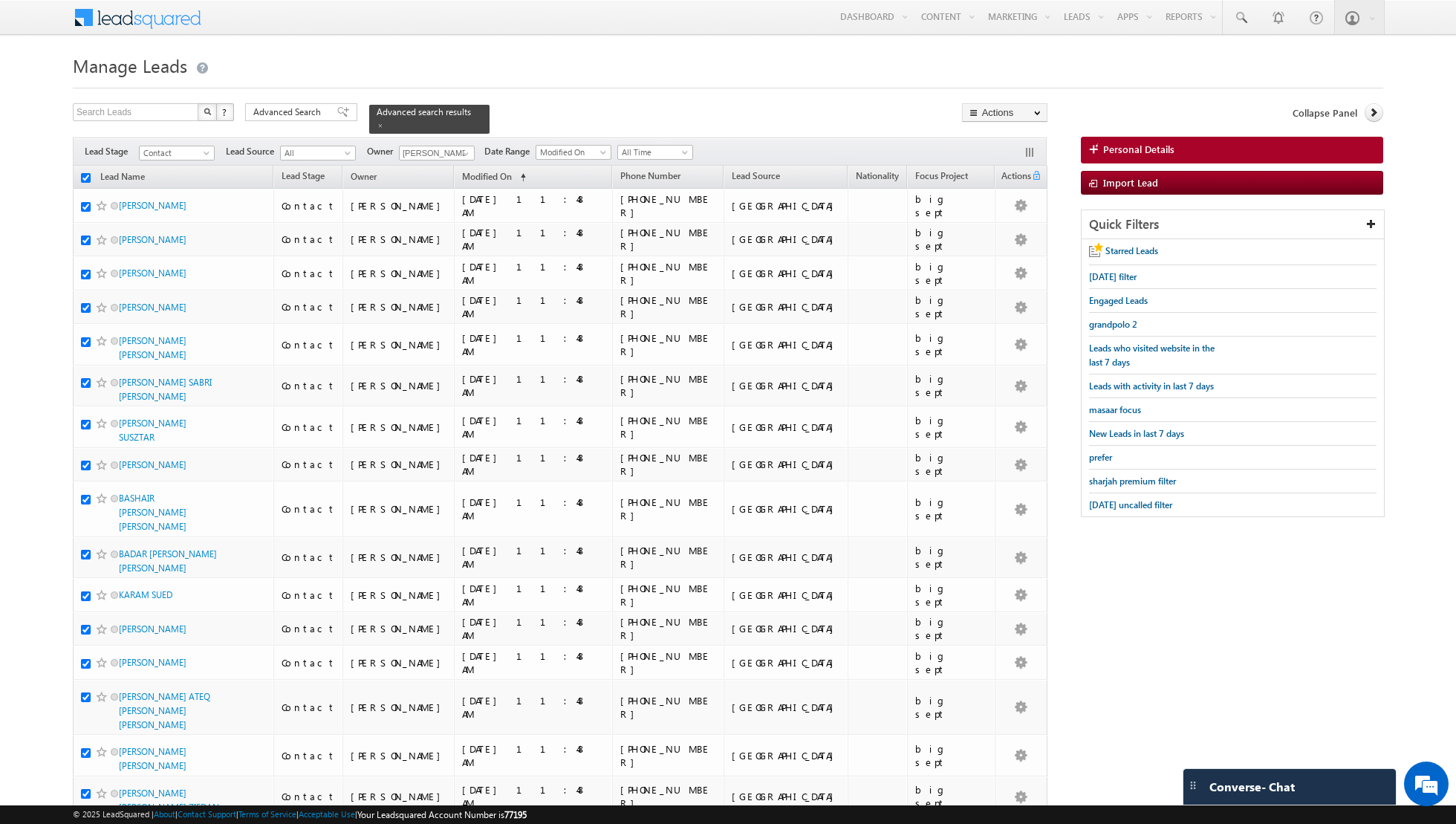
checkbox input "true"
click at [1000, 233] on link "Change Owner" at bounding box center [1005, 241] width 84 height 18
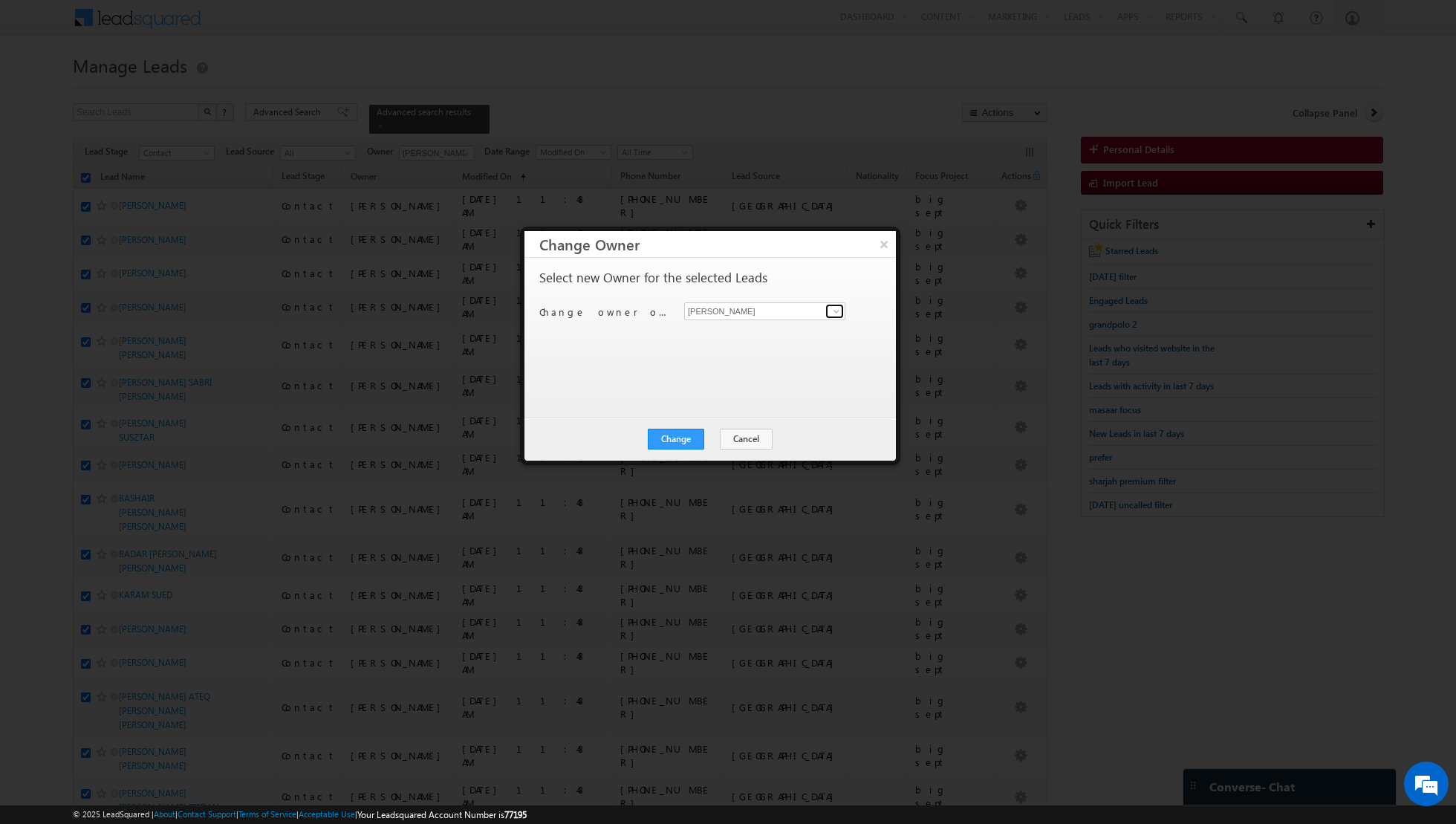
click at [831, 306] on span at bounding box center [837, 311] width 12 height 12
click at [757, 346] on ul "[PERSON_NAME] [EMAIL_ADDRESS][PERSON_NAME][DOMAIN_NAME]" at bounding box center [765, 333] width 161 height 28
click at [732, 327] on link "[PERSON_NAME] [EMAIL_ADDRESS][PERSON_NAME][DOMAIN_NAME]" at bounding box center [765, 333] width 161 height 28
type input "[PERSON_NAME]"
click at [682, 444] on button "Change" at bounding box center [676, 439] width 56 height 21
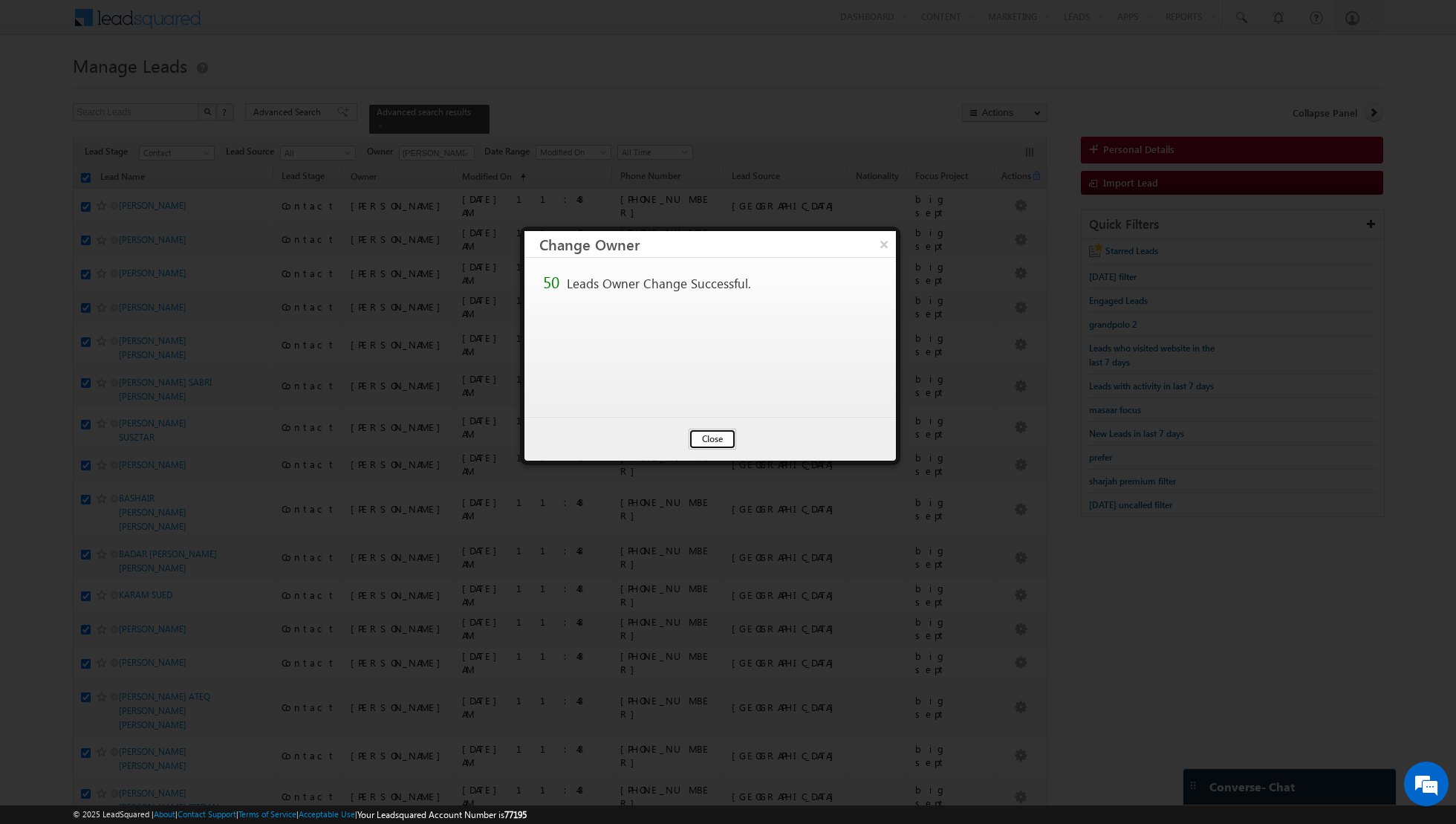
click at [714, 433] on button "Close" at bounding box center [713, 439] width 48 height 21
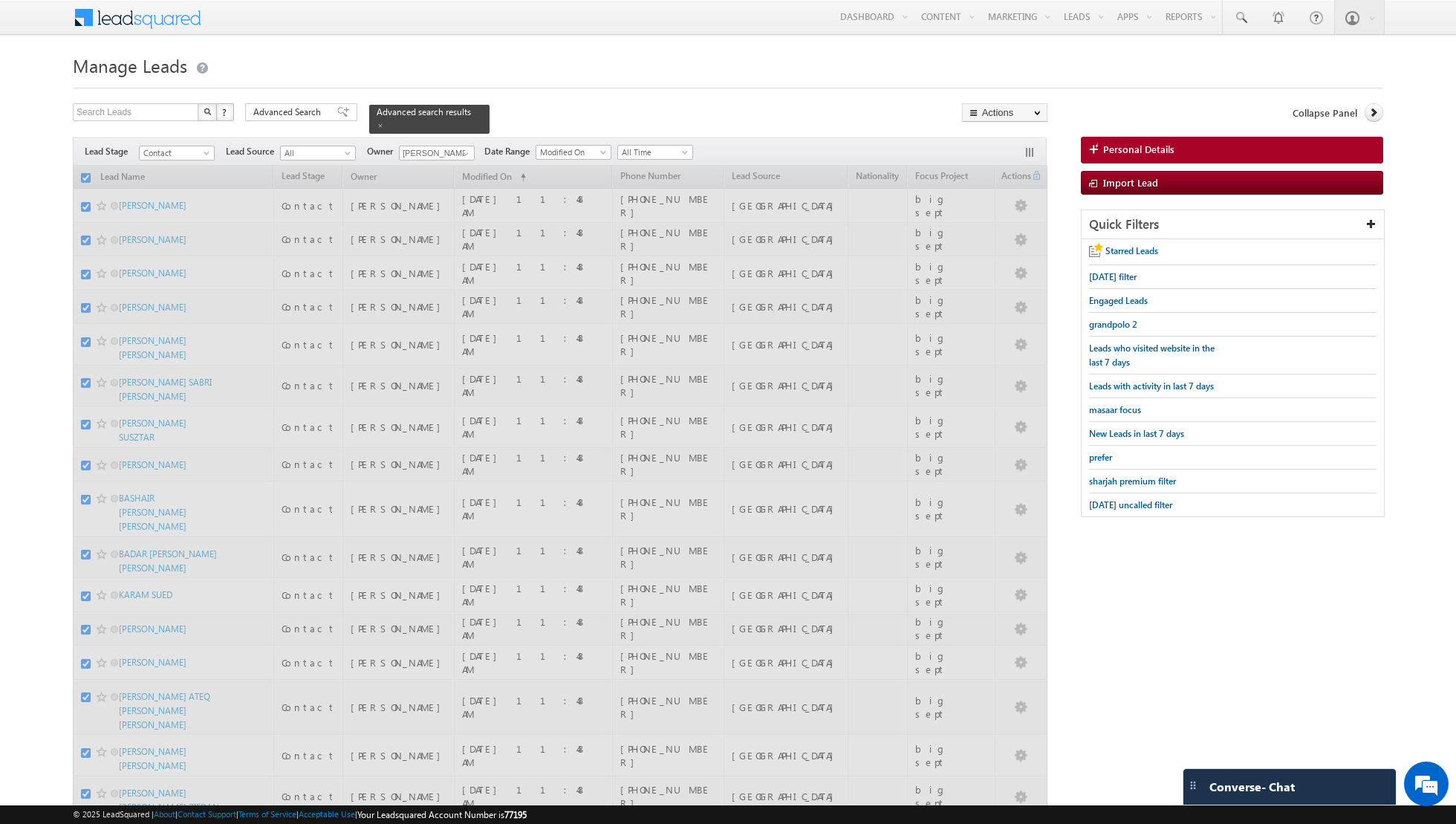
checkbox input "false"
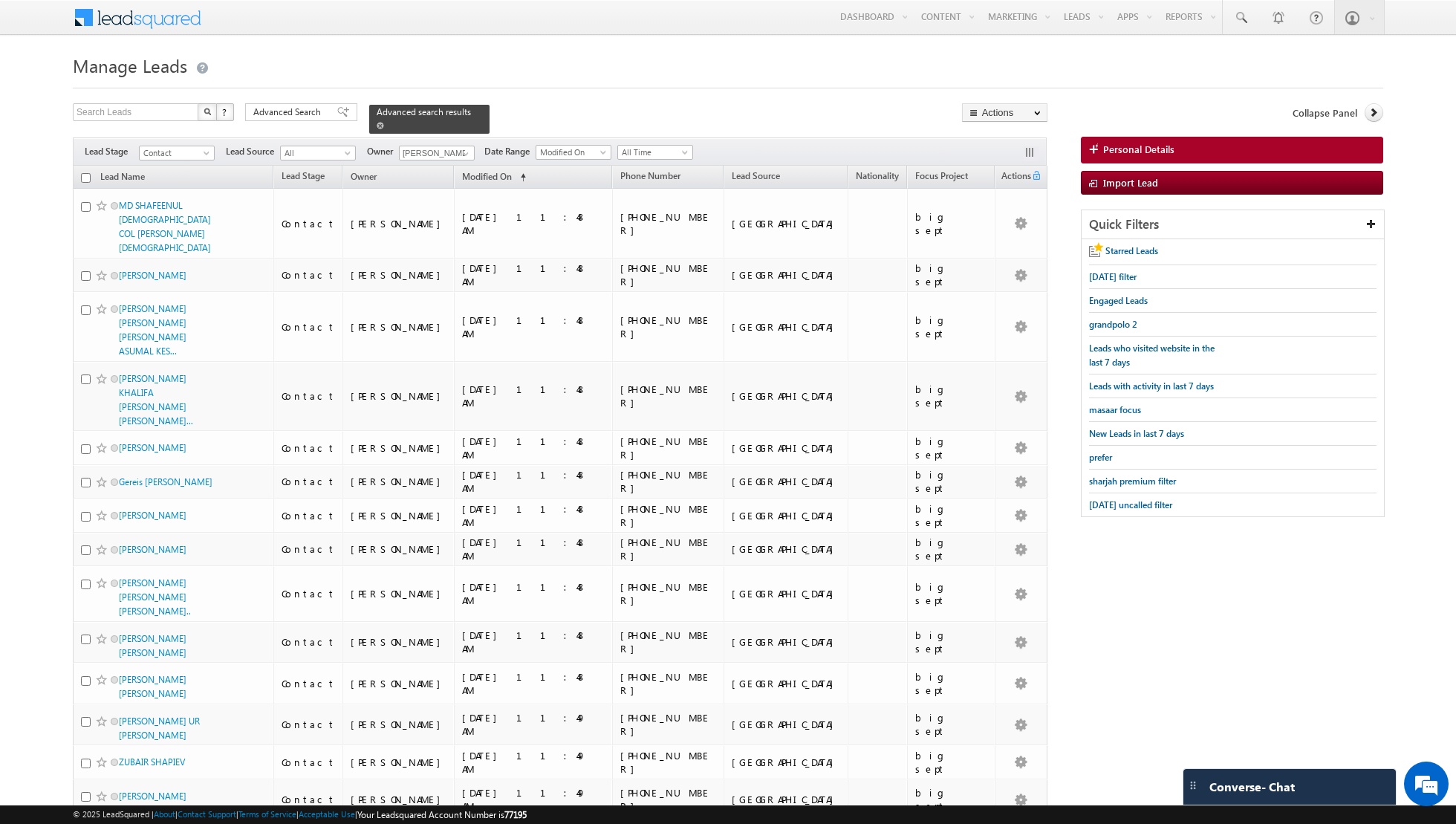
click at [377, 125] on span at bounding box center [380, 126] width 7 height 7
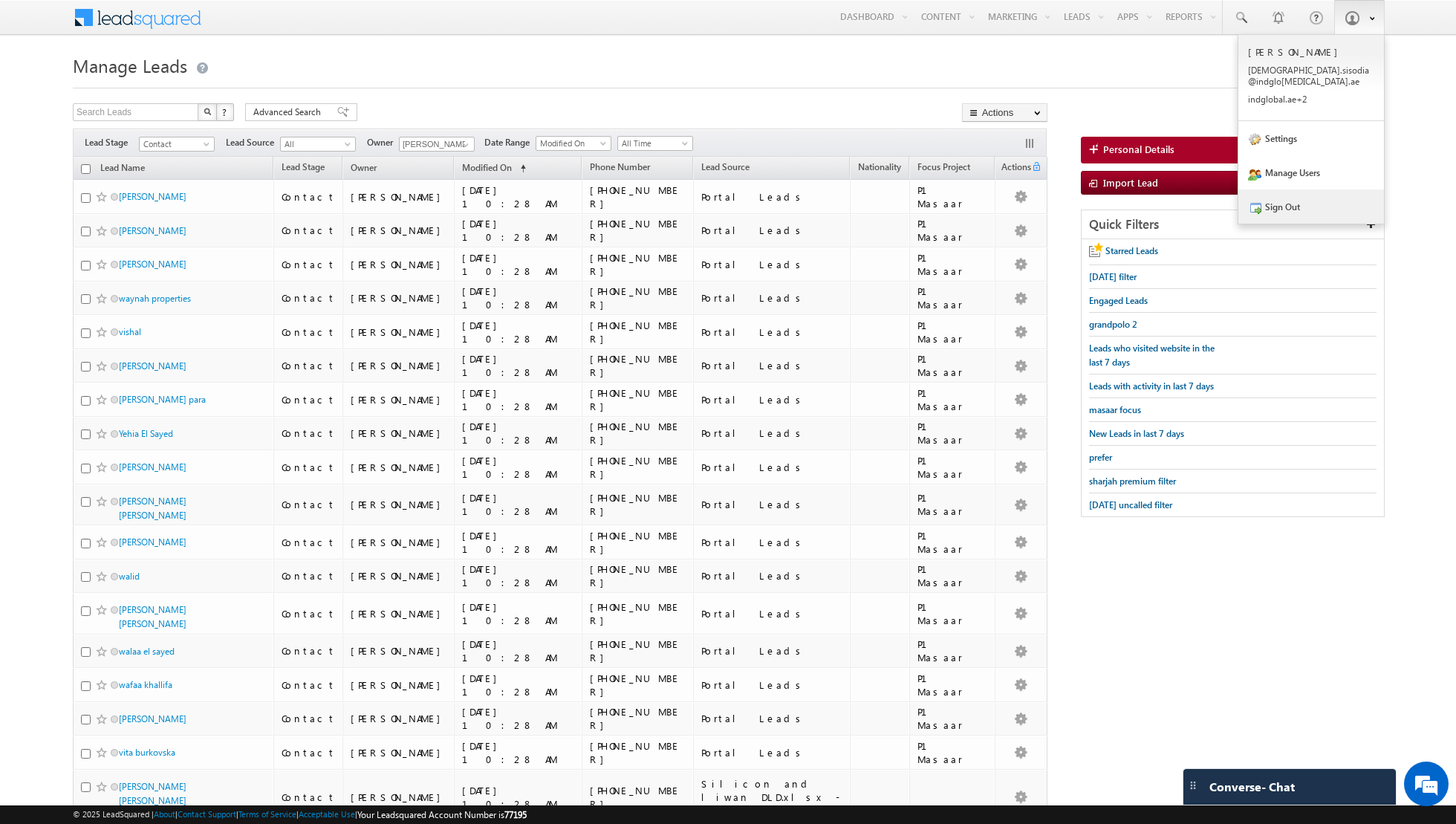
click at [1311, 196] on link "Sign Out" at bounding box center [1311, 206] width 146 height 34
